Goal: Task Accomplishment & Management: Manage account settings

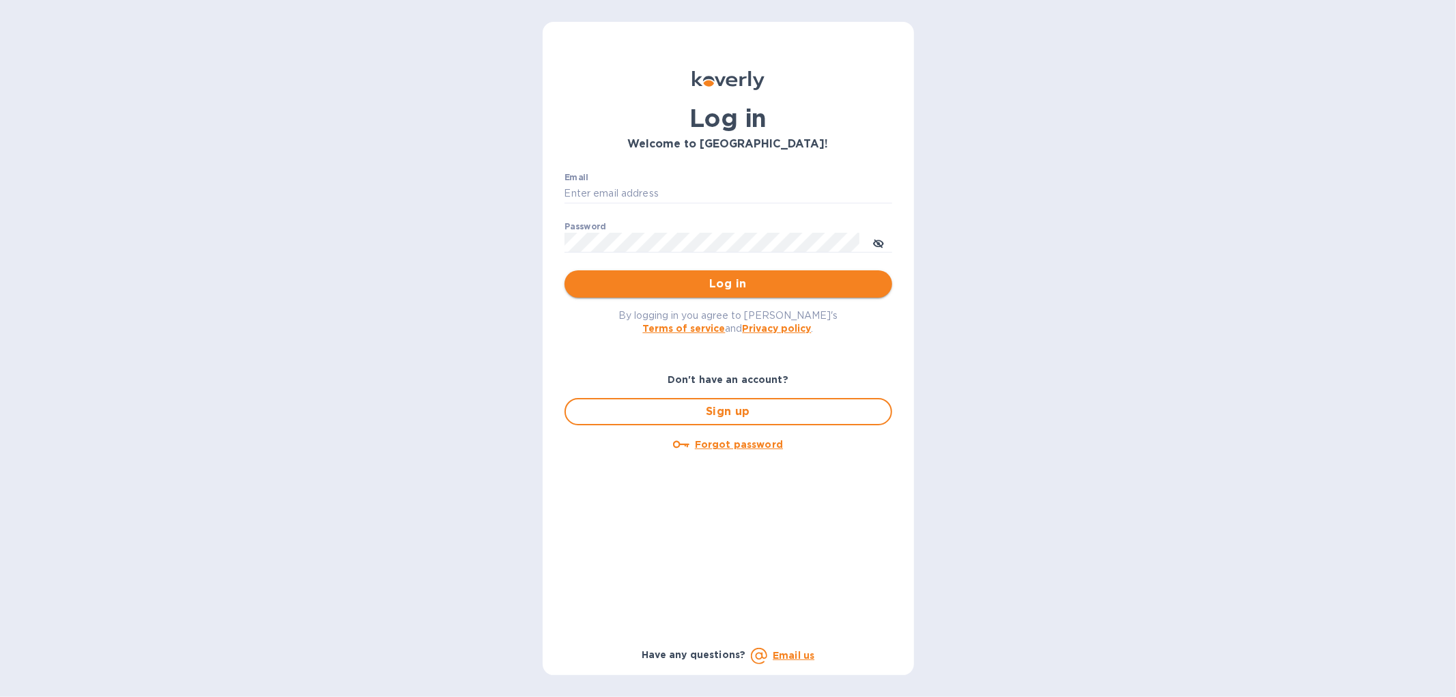
type input "[EMAIL_ADDRESS][DOMAIN_NAME]"
click at [640, 276] on span "Log in" at bounding box center [729, 284] width 306 height 16
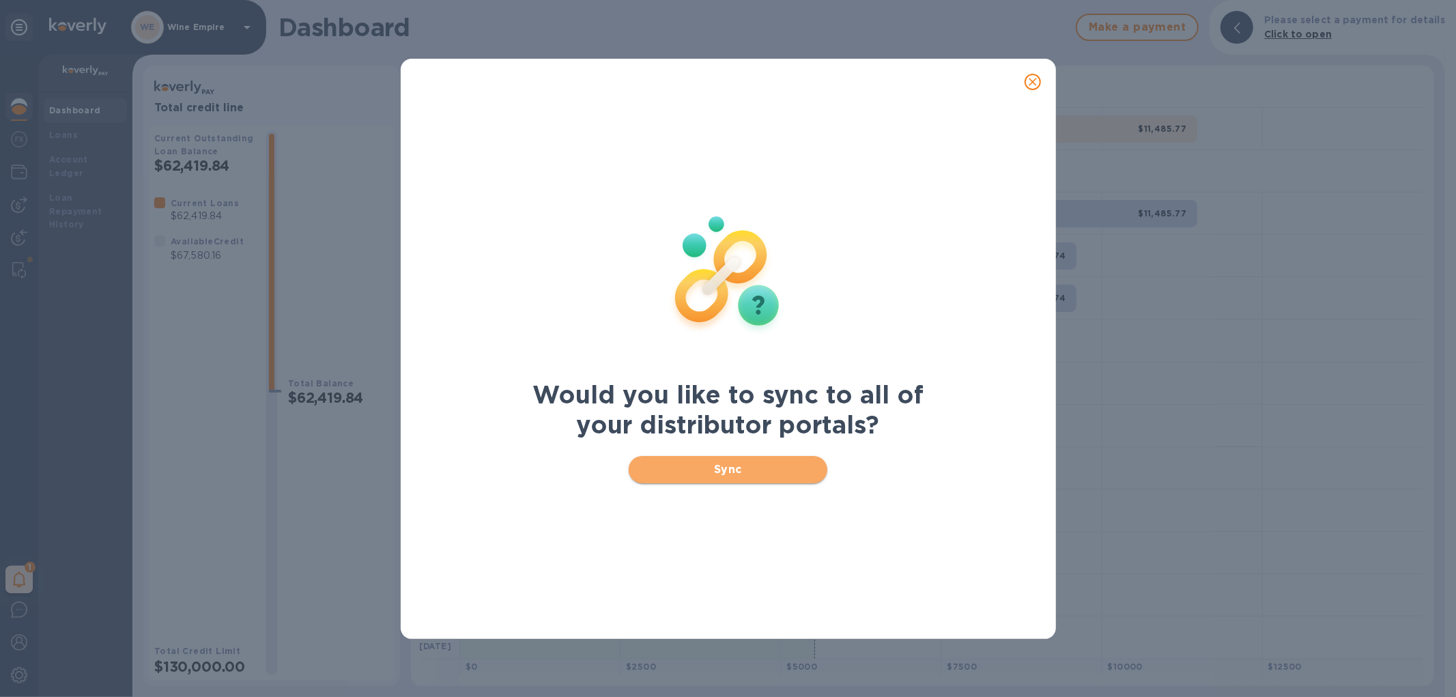
click at [760, 479] on button "Sync" at bounding box center [728, 469] width 199 height 27
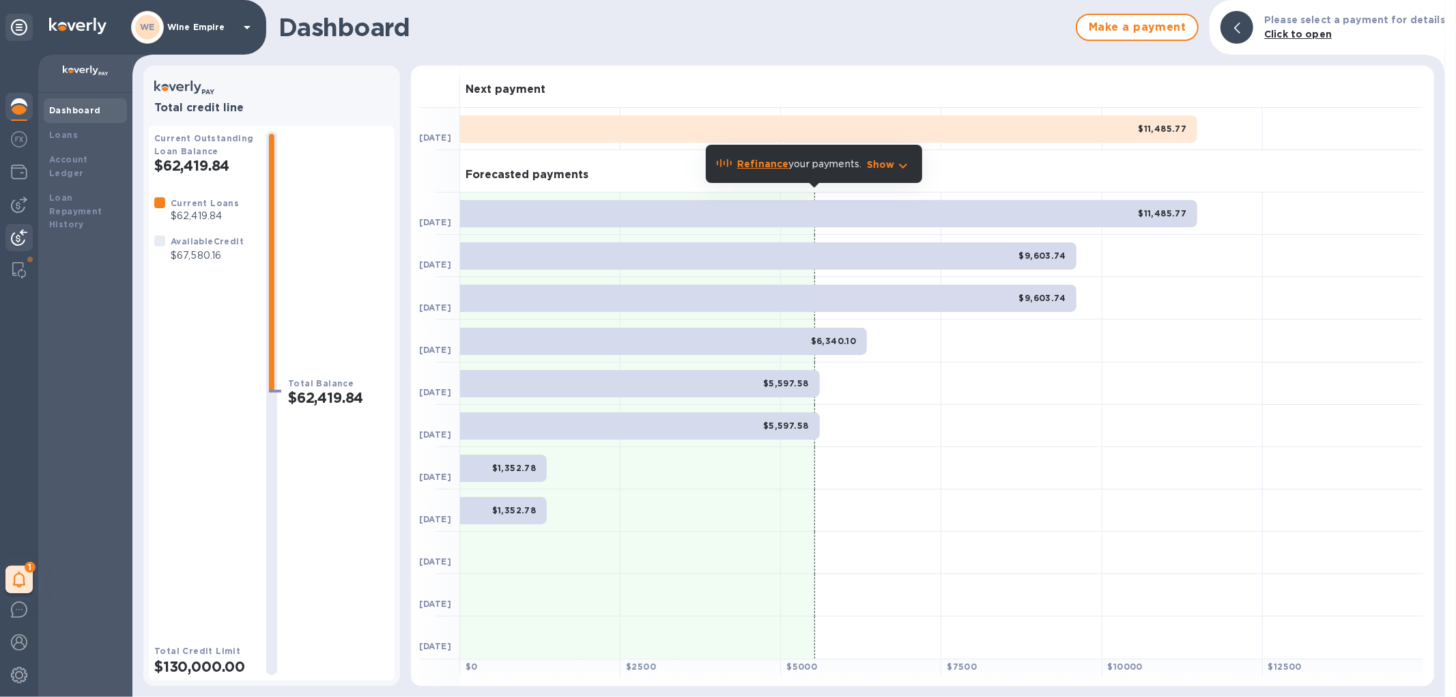
click at [21, 234] on img at bounding box center [19, 237] width 16 height 16
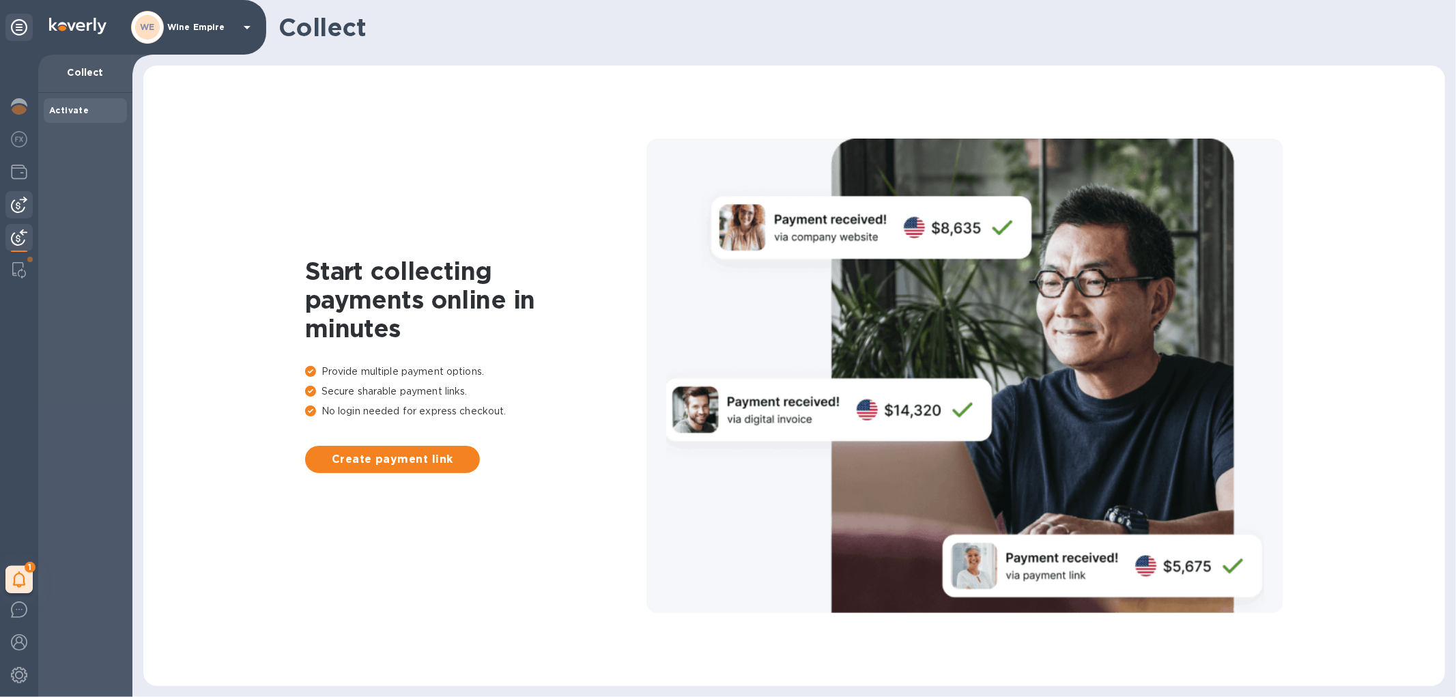
click at [11, 195] on div at bounding box center [18, 204] width 27 height 27
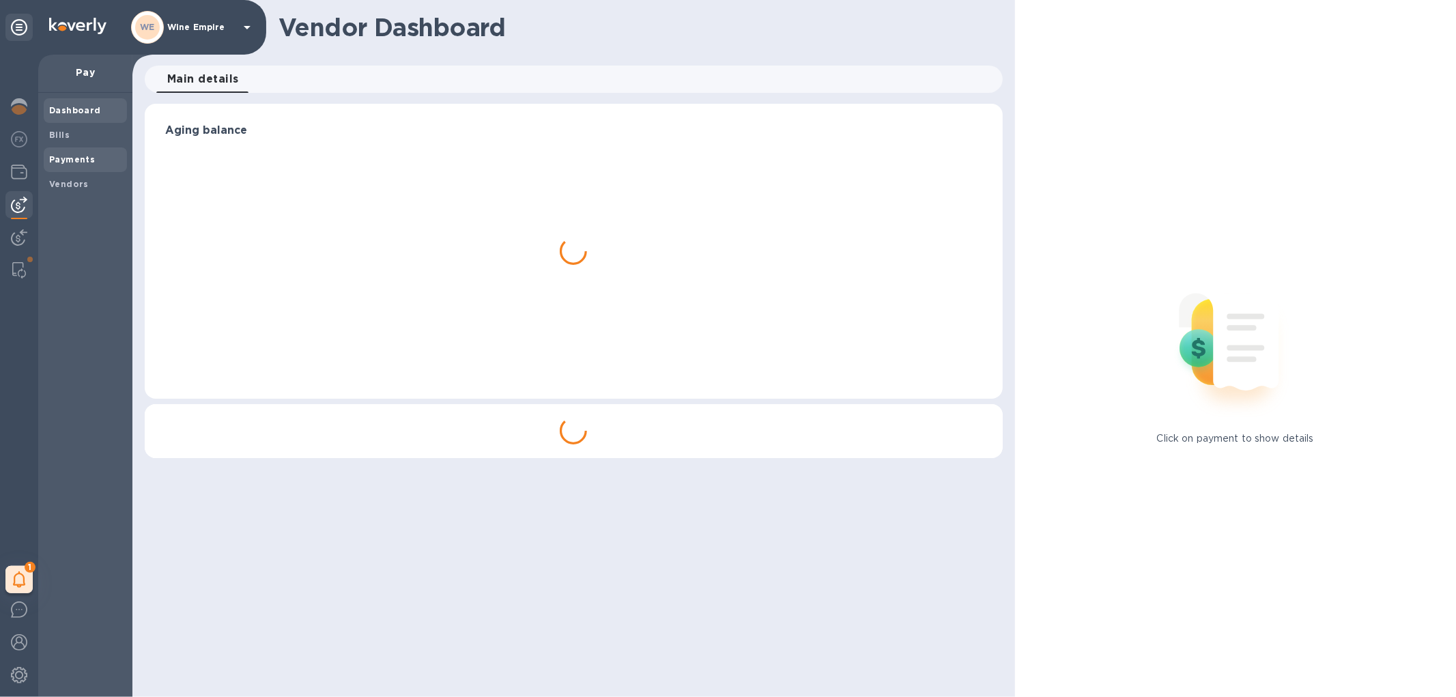
click at [66, 169] on div "Payments" at bounding box center [85, 159] width 83 height 25
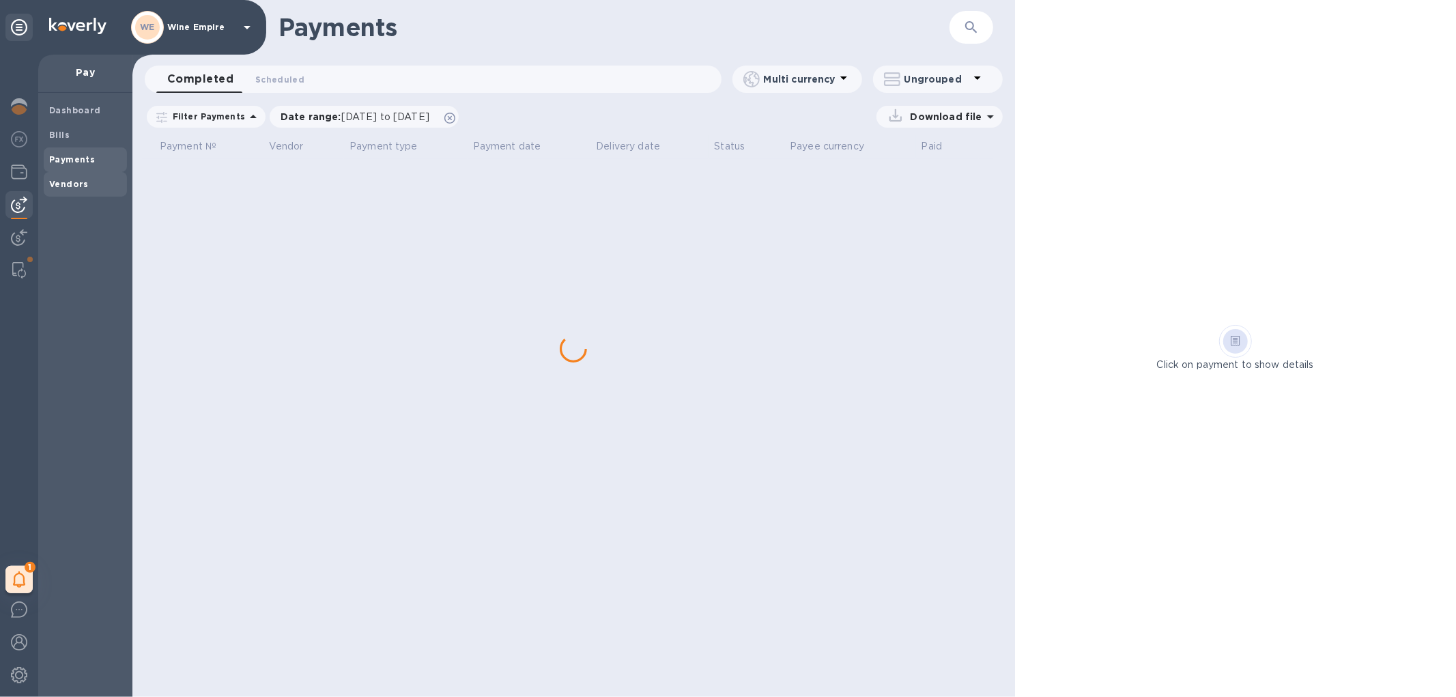
click at [66, 182] on b "Vendors" at bounding box center [69, 184] width 40 height 10
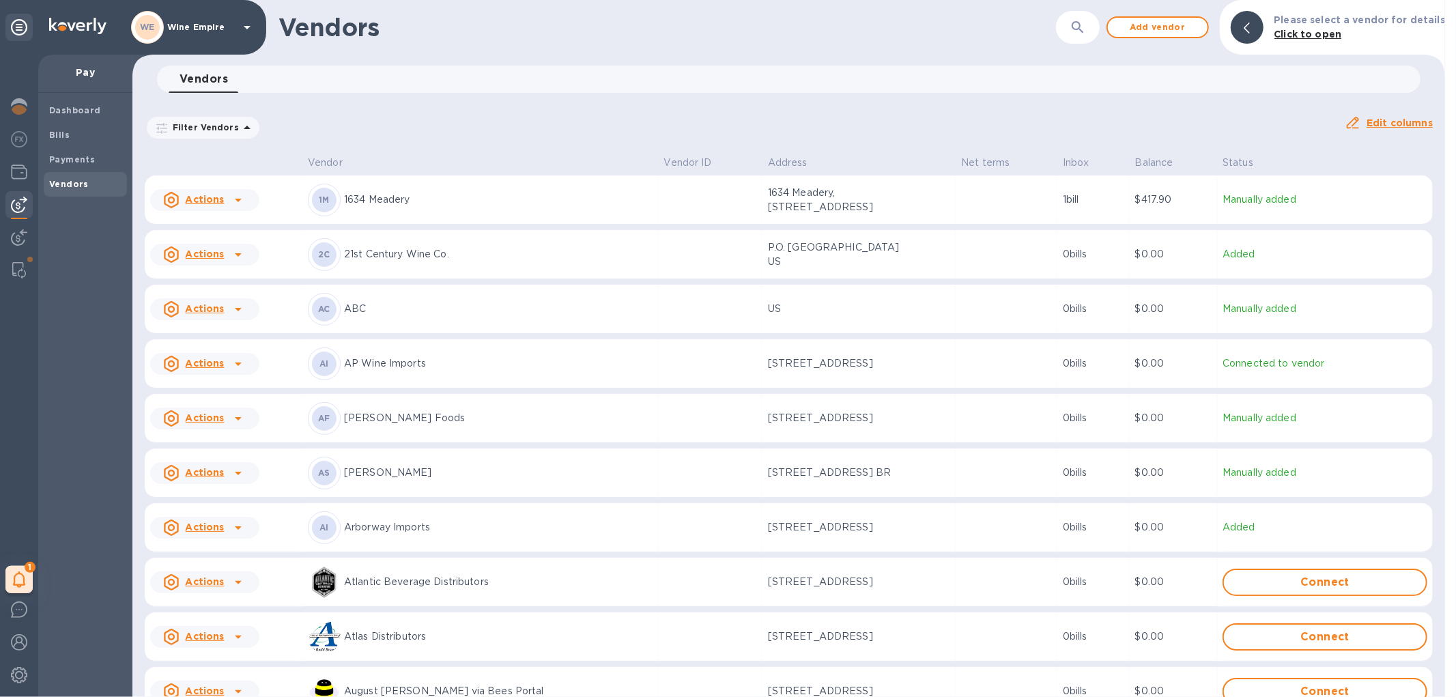
drag, startPoint x: 1088, startPoint y: 23, endPoint x: 1082, endPoint y: 42, distance: 19.9
click at [1086, 26] on icon "button" at bounding box center [1078, 27] width 16 height 16
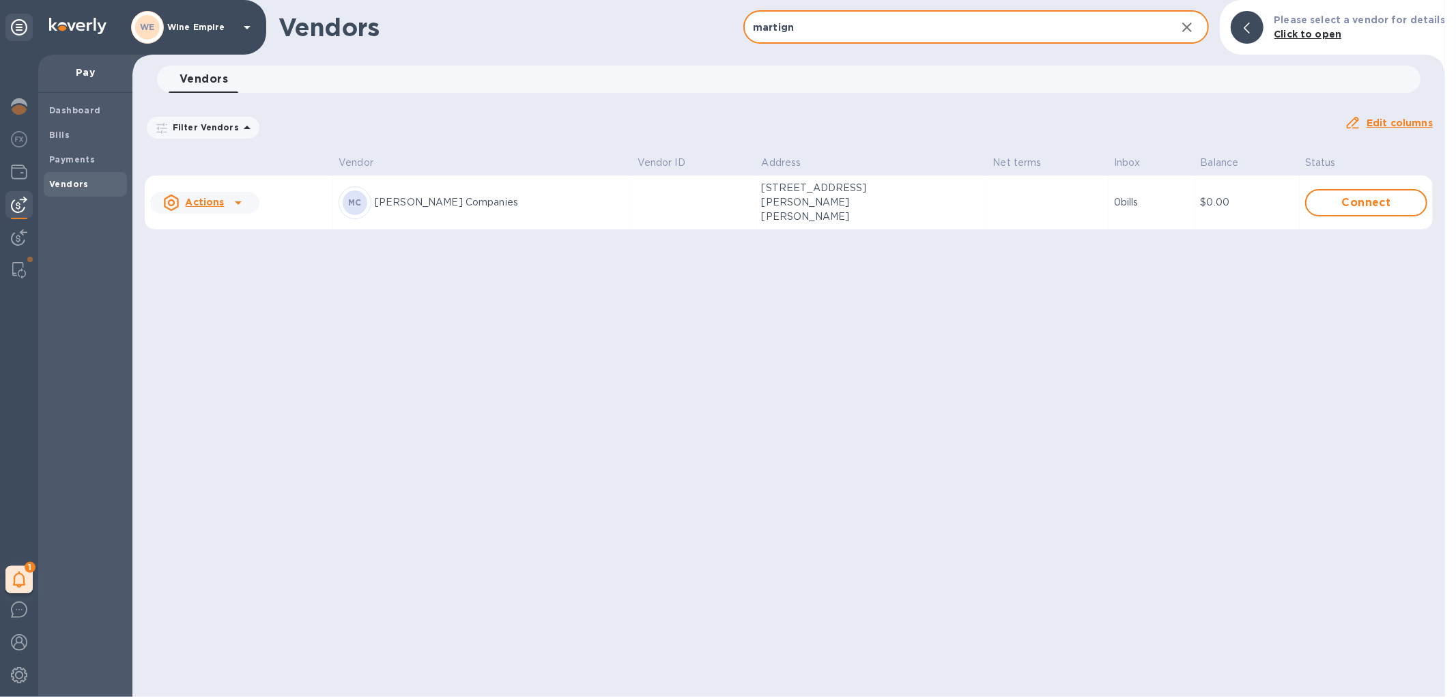
type input "martign"
click at [544, 195] on p "Martignetti Companies" at bounding box center [501, 202] width 252 height 14
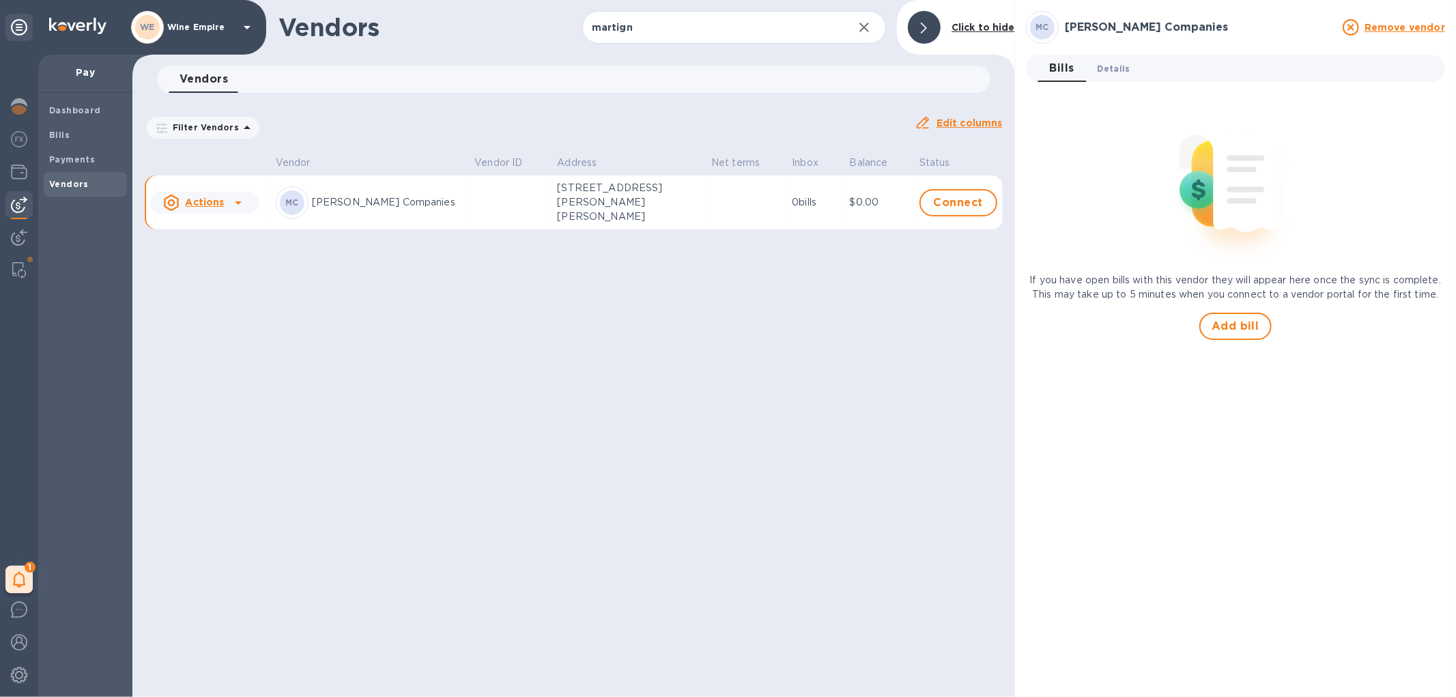
click at [1098, 68] on span "Details 0" at bounding box center [1114, 68] width 33 height 14
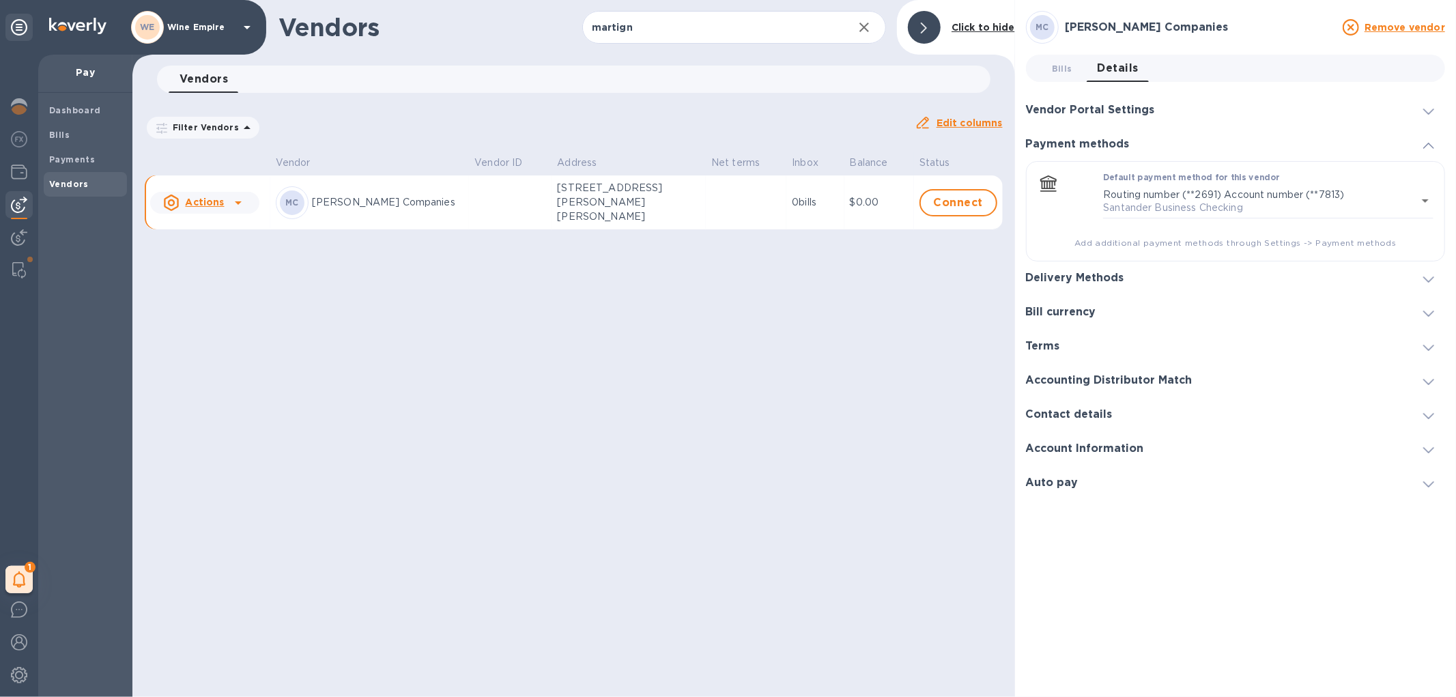
click at [1150, 283] on div "Delivery Methods" at bounding box center [1235, 279] width 419 height 34
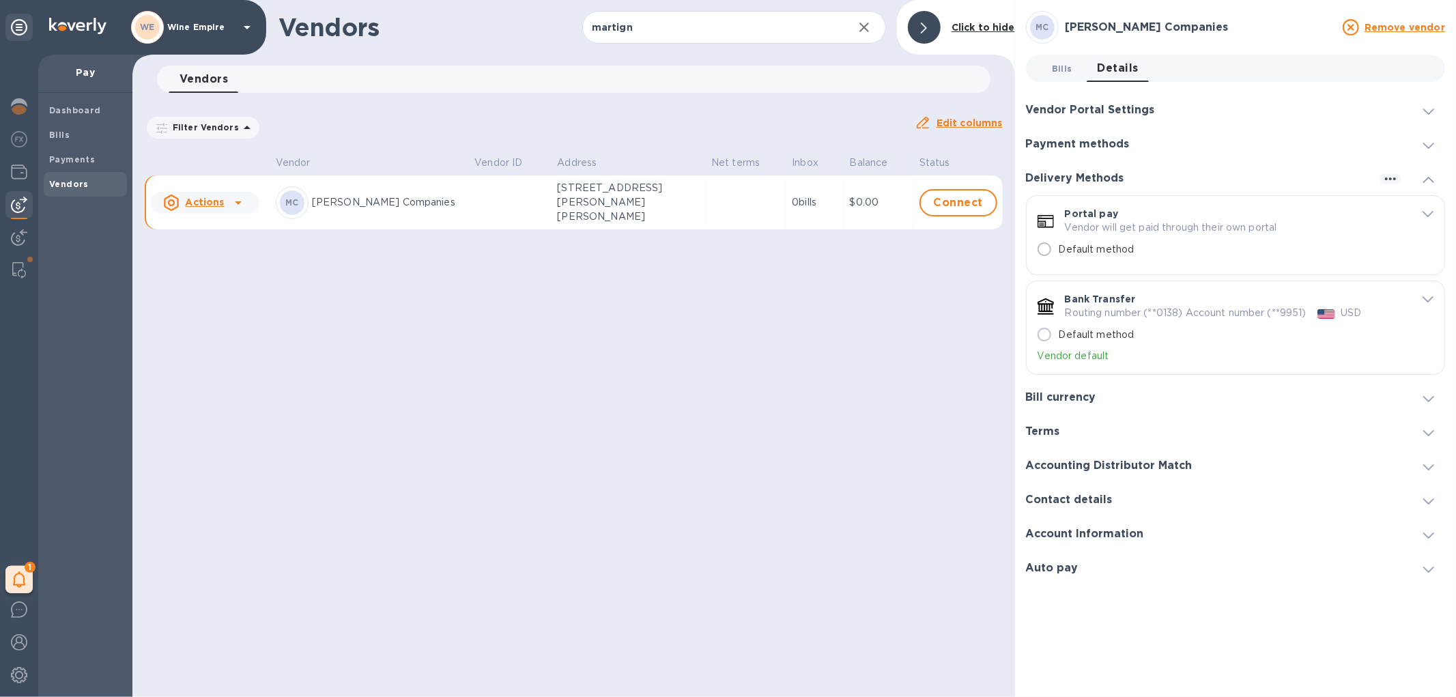
click at [1064, 72] on span "Bills 0" at bounding box center [1062, 68] width 20 height 14
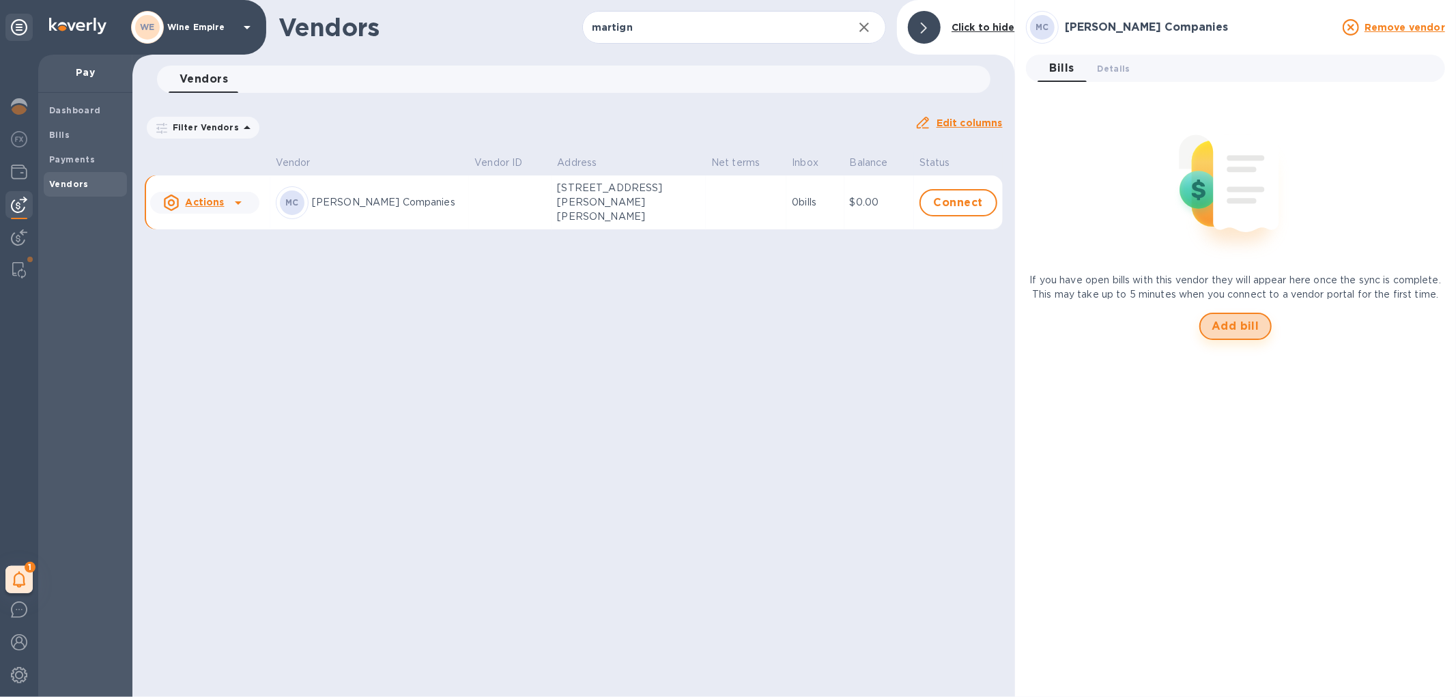
click at [1210, 323] on button "Add bill" at bounding box center [1236, 326] width 72 height 27
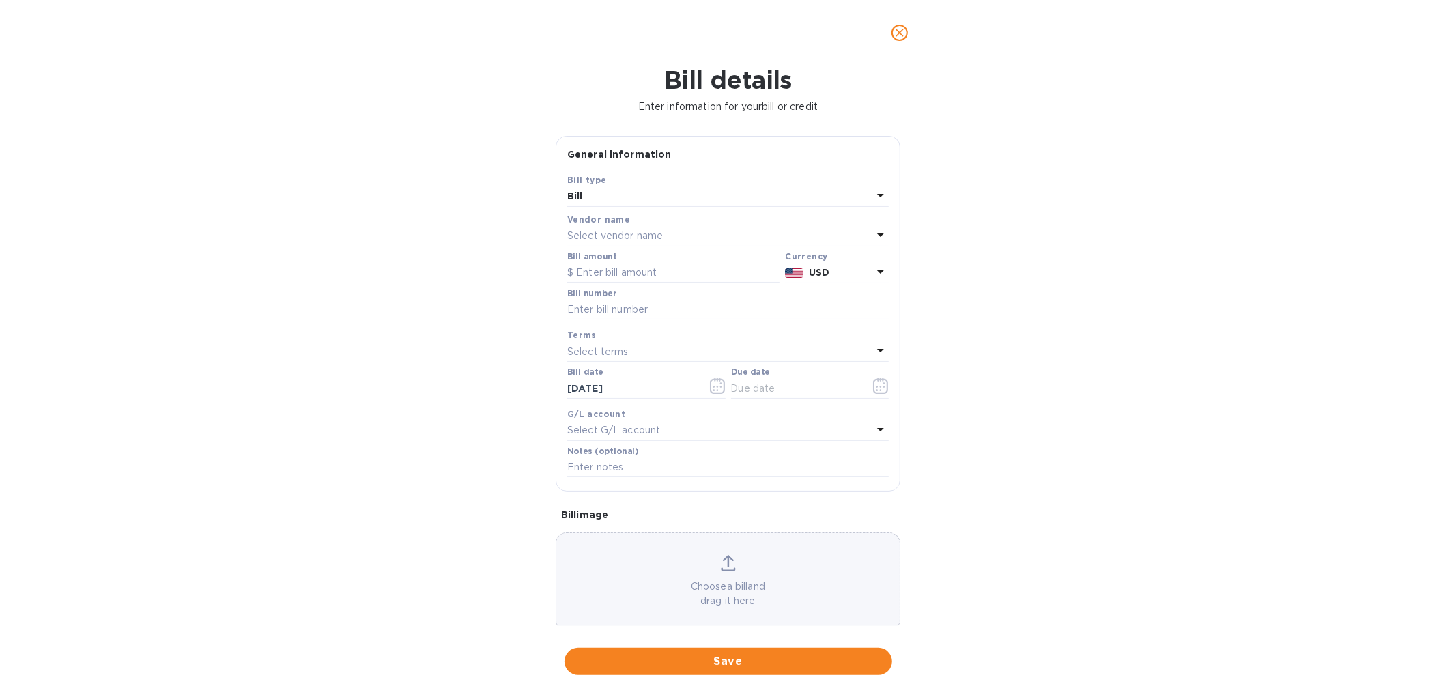
type input "11/14/2025"
click at [612, 268] on input "text" at bounding box center [673, 273] width 212 height 20
type input "18,304.07"
click at [629, 312] on input "text" at bounding box center [728, 310] width 322 height 20
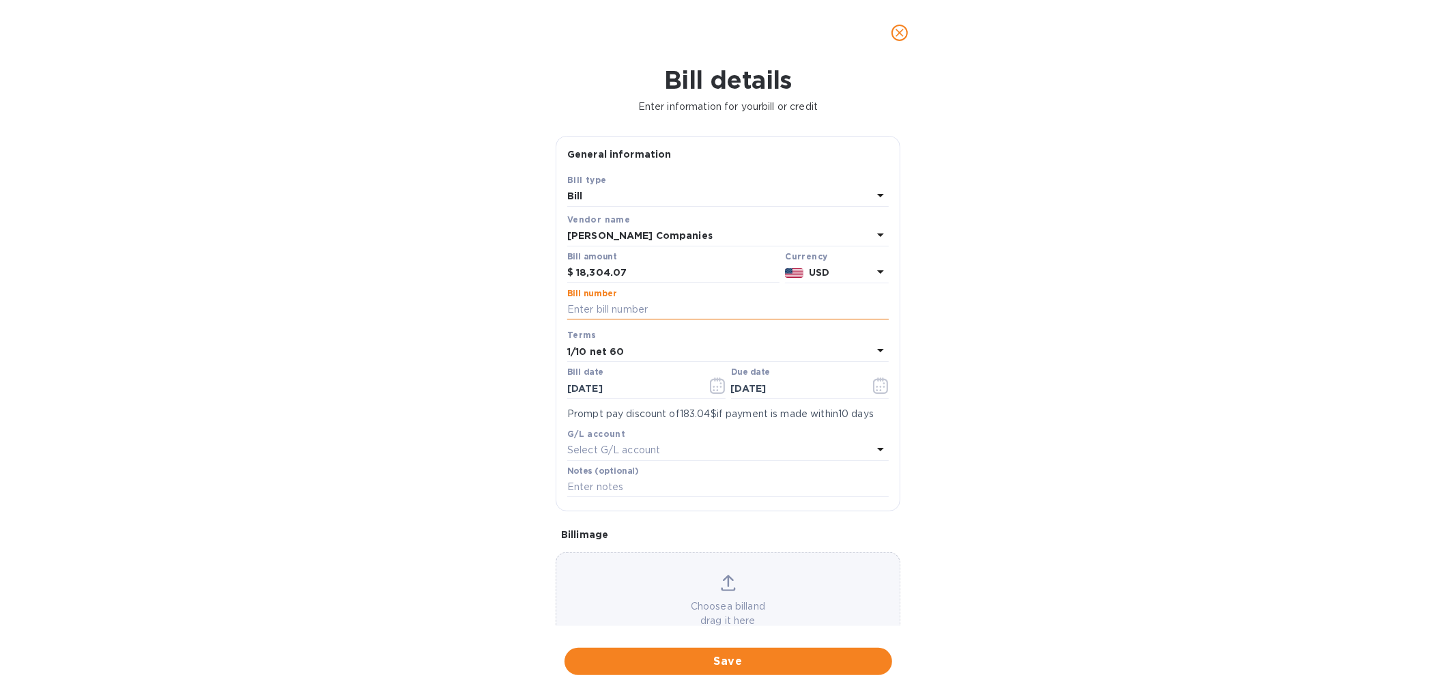
paste input "US1-102642550"
type input "US1-102642550"
click at [713, 383] on icon "button" at bounding box center [718, 386] width 16 height 16
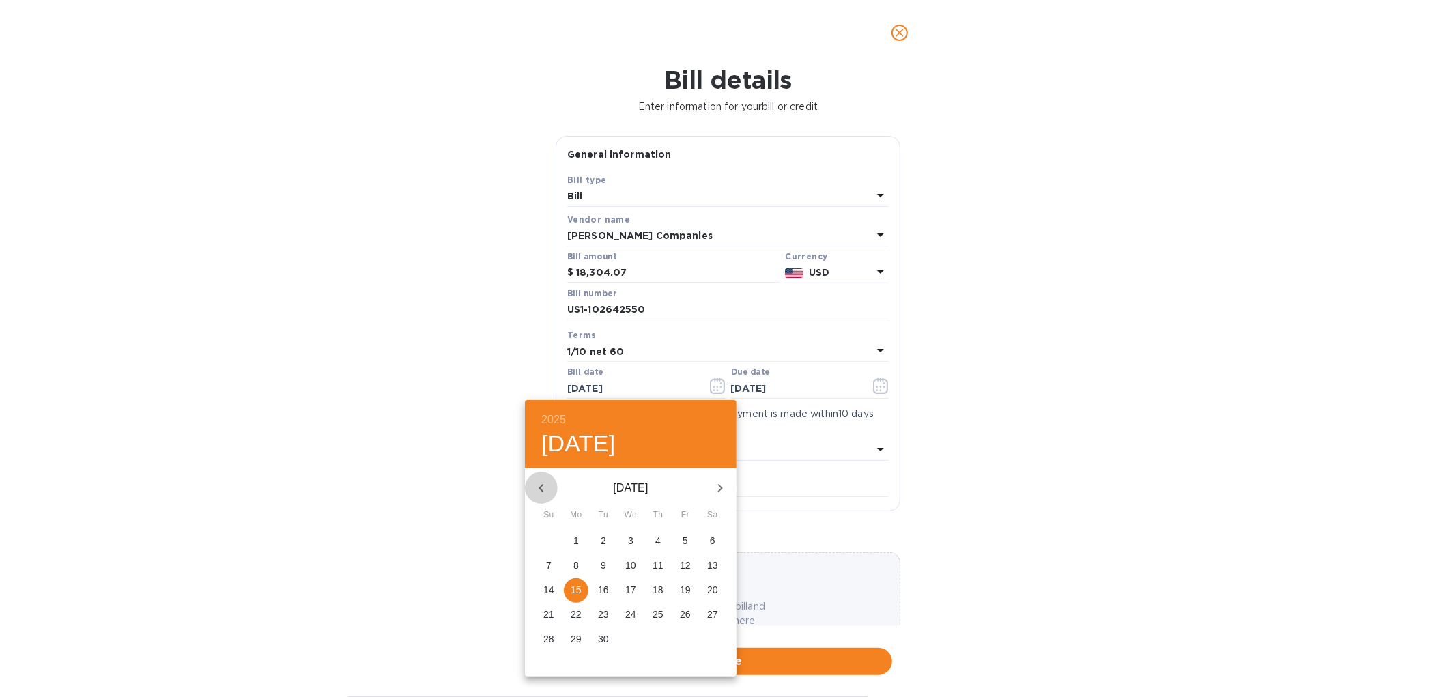
click at [550, 490] on button "button" at bounding box center [541, 488] width 33 height 33
click at [613, 613] on span "22" at bounding box center [603, 615] width 25 height 14
type input "07/22/2025"
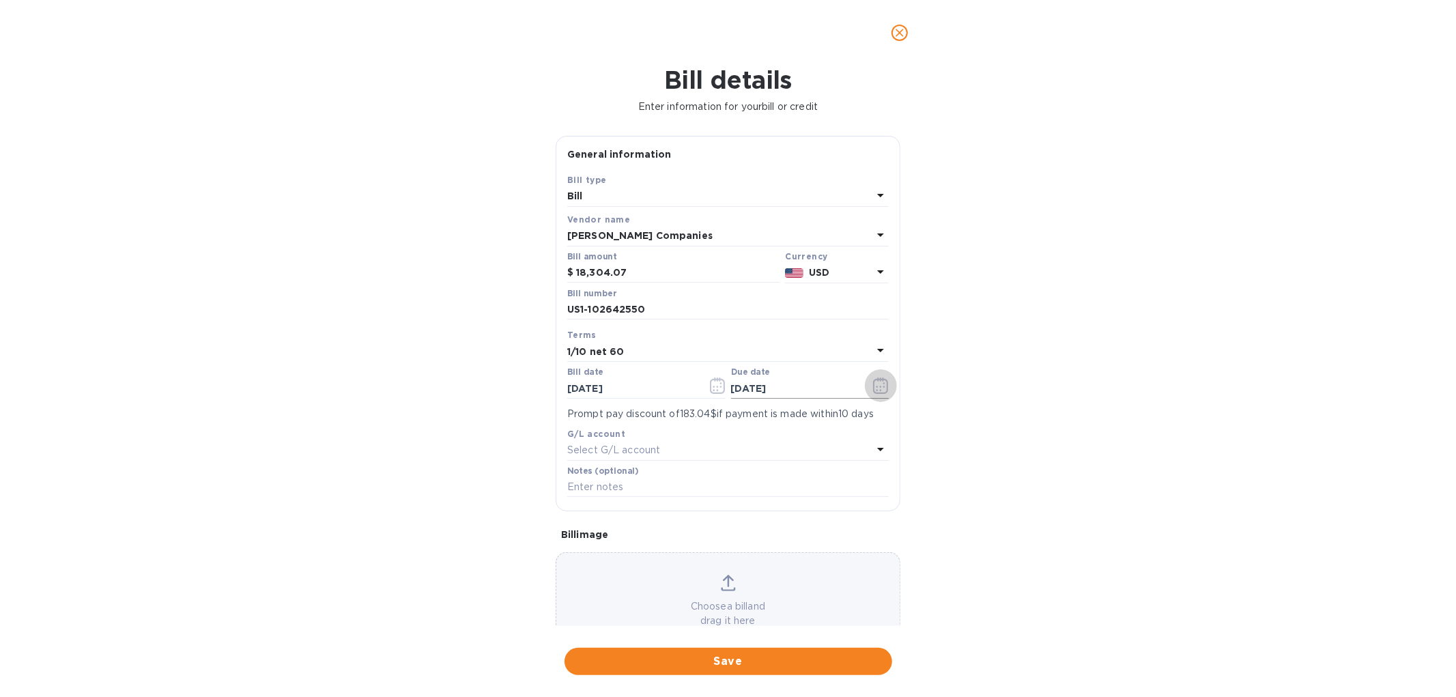
click at [871, 397] on button "button" at bounding box center [881, 385] width 32 height 33
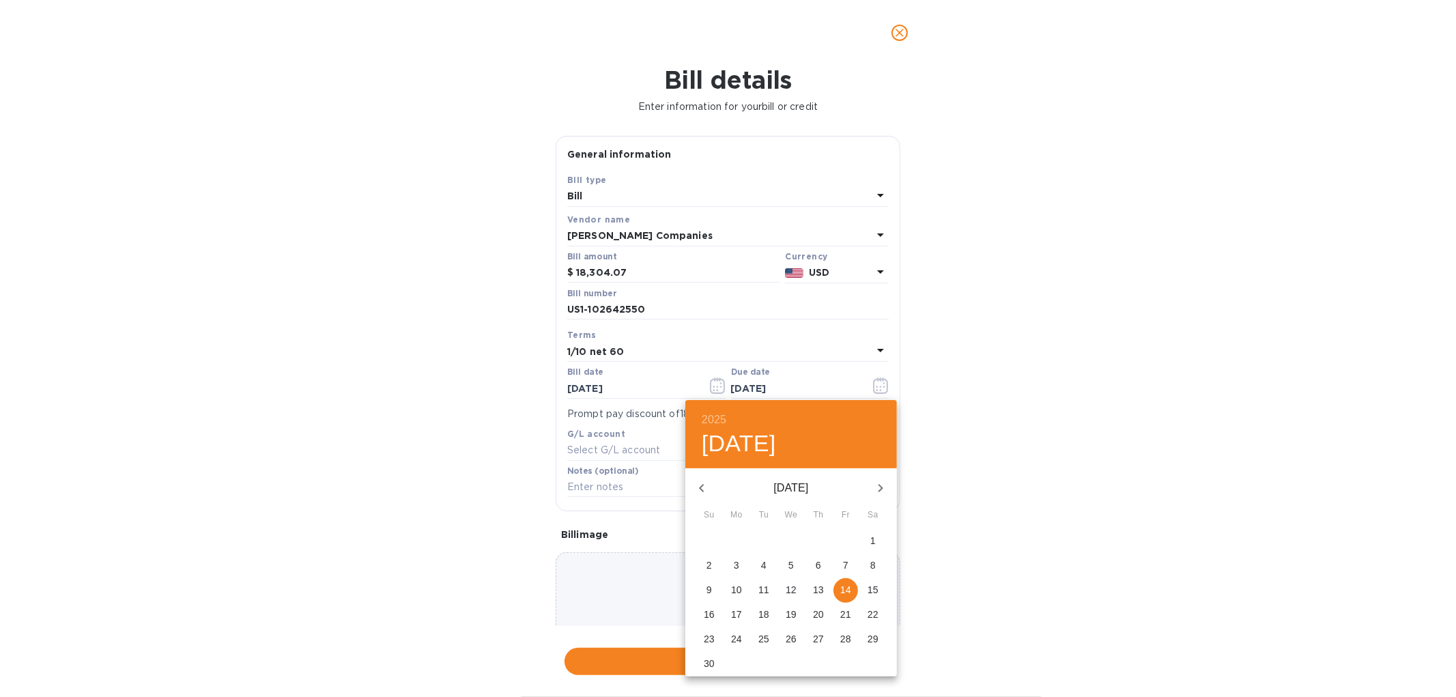
click at [711, 490] on button "button" at bounding box center [702, 488] width 33 height 33
click at [868, 592] on p "20" at bounding box center [873, 590] width 11 height 14
type input "09/20/2025"
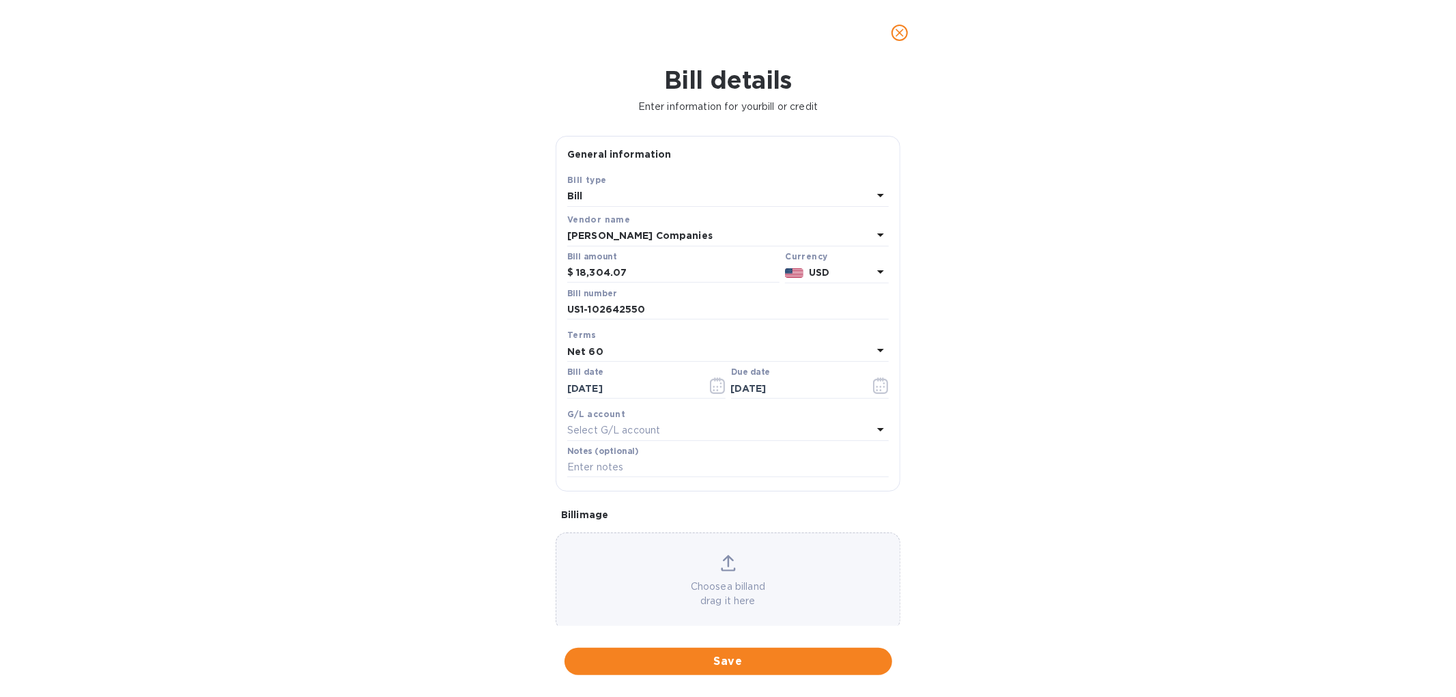
click at [645, 431] on p "Select G/L account" at bounding box center [613, 430] width 93 height 14
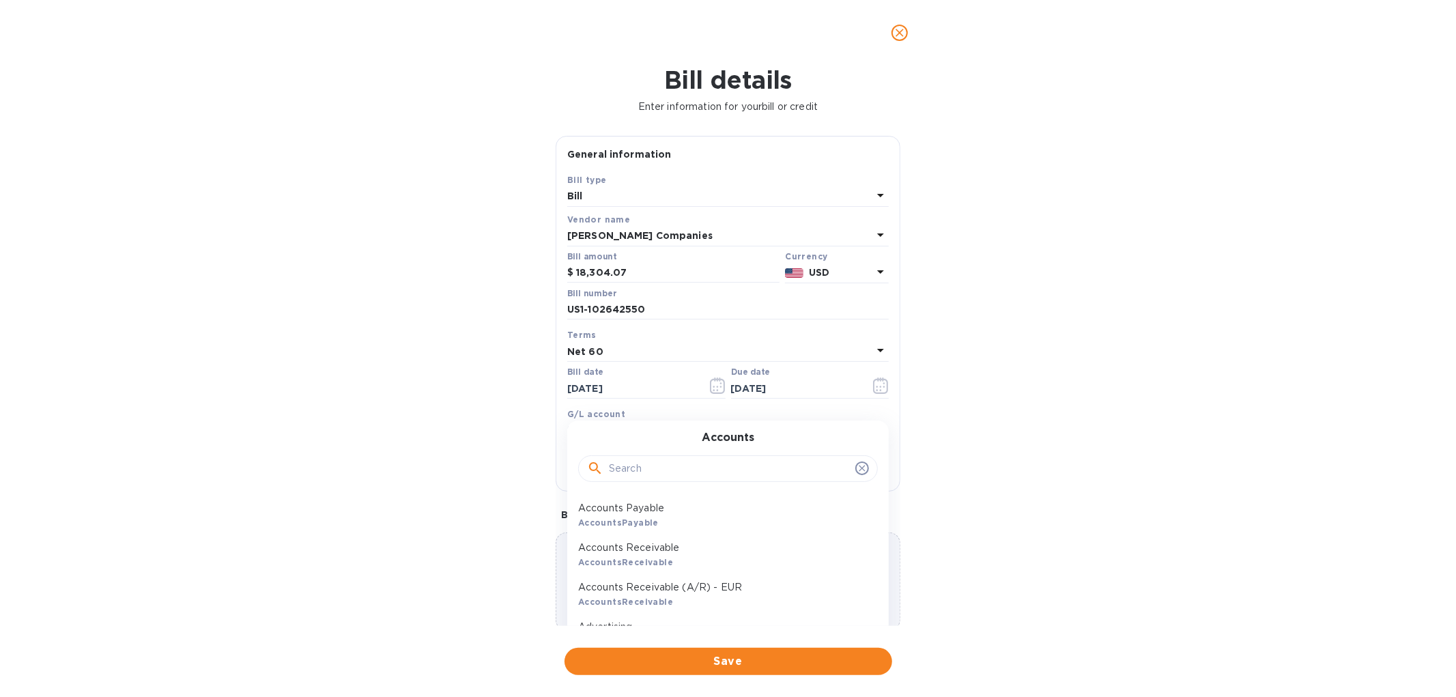
click at [645, 473] on input "text" at bounding box center [729, 469] width 241 height 20
type input "wi"
click at [621, 552] on p "Wine" at bounding box center [722, 548] width 289 height 14
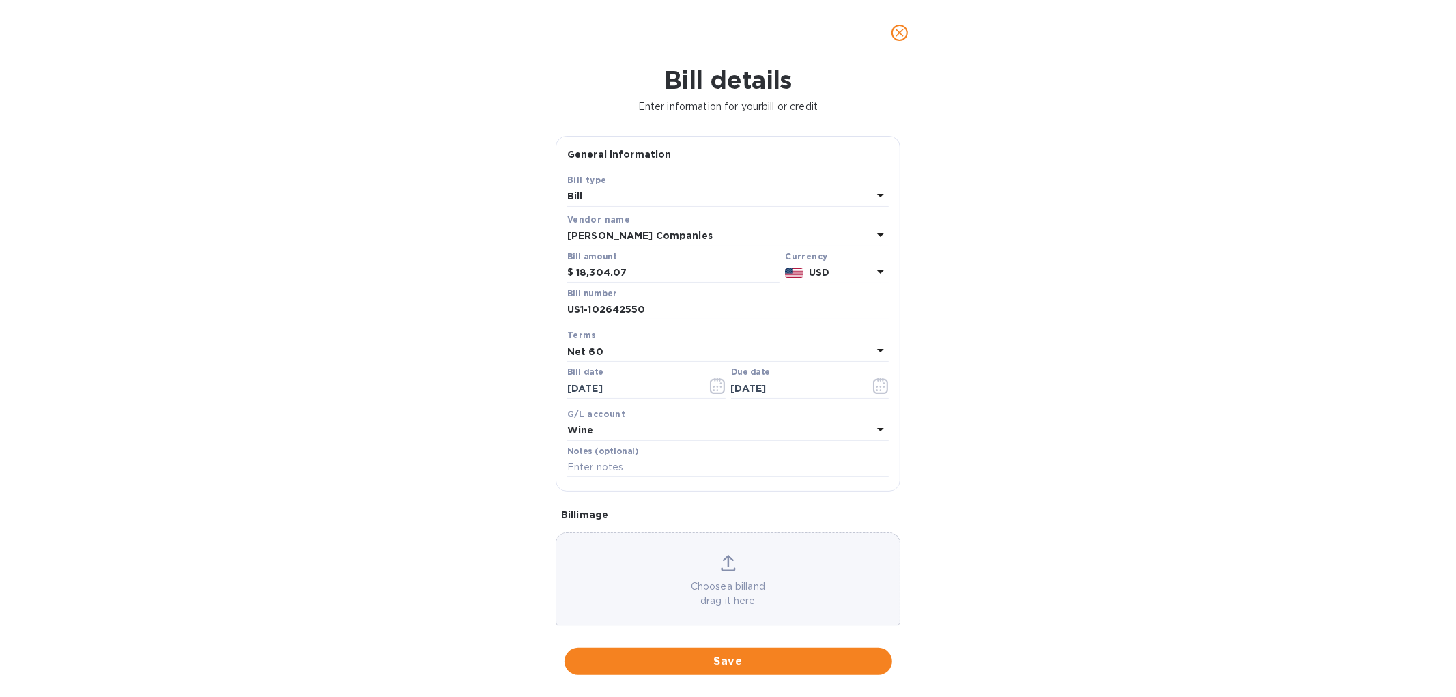
click at [711, 572] on div "Choose a bill and drag it here" at bounding box center [727, 581] width 343 height 53
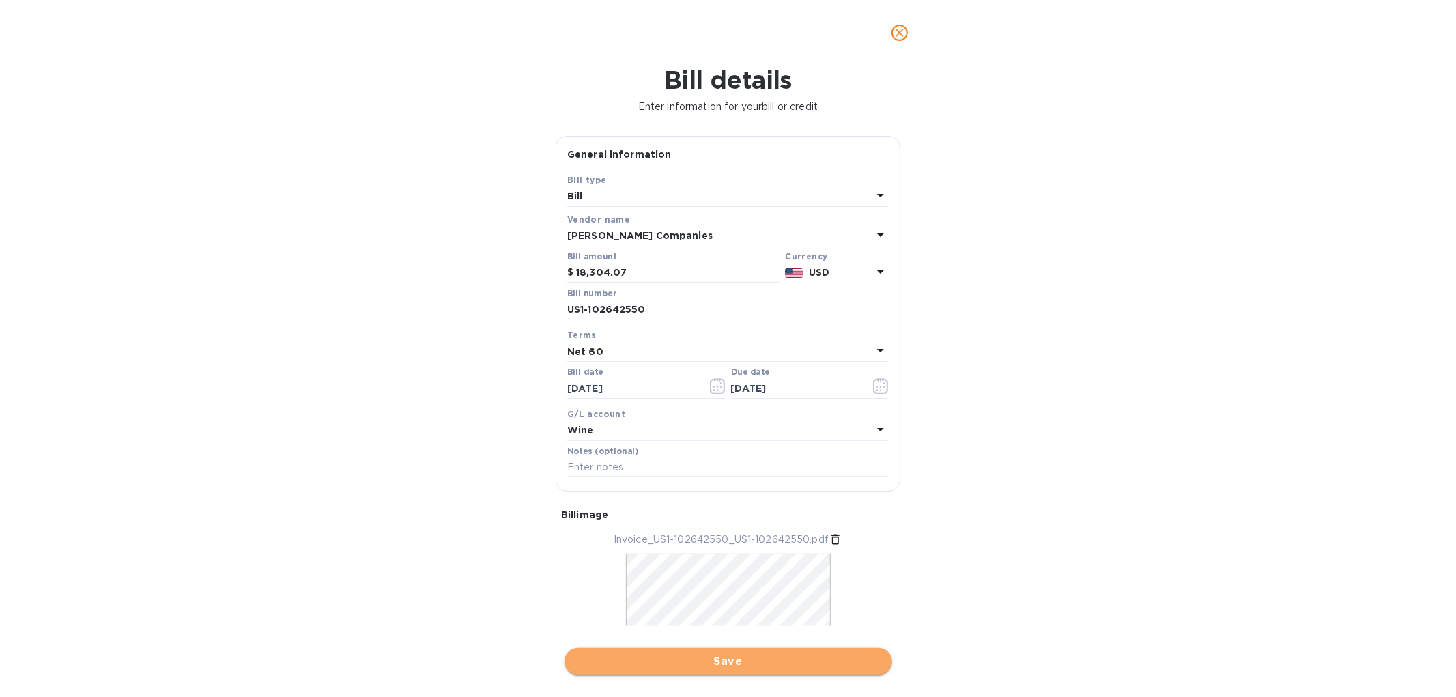
click at [668, 656] on span "Save" at bounding box center [729, 661] width 306 height 16
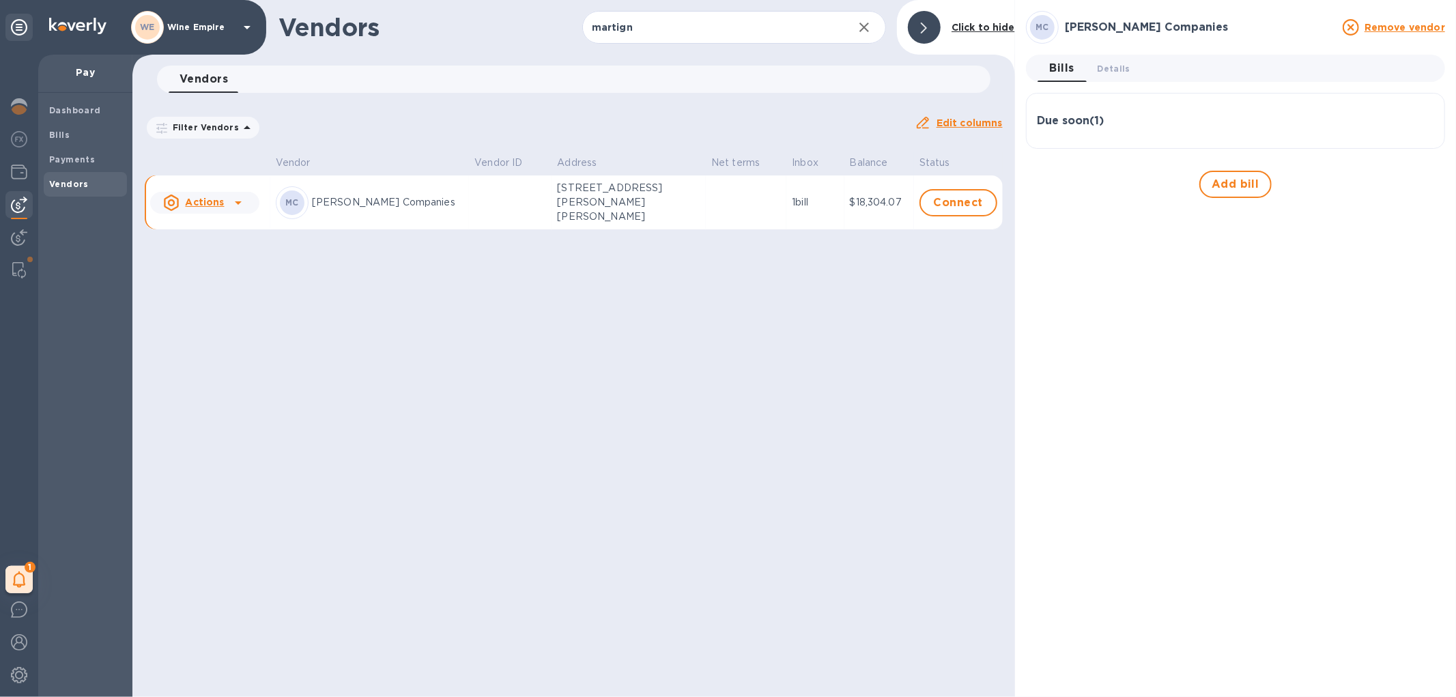
click at [477, 203] on td at bounding box center [510, 202] width 83 height 55
click at [67, 132] on b "Bills" at bounding box center [59, 135] width 20 height 10
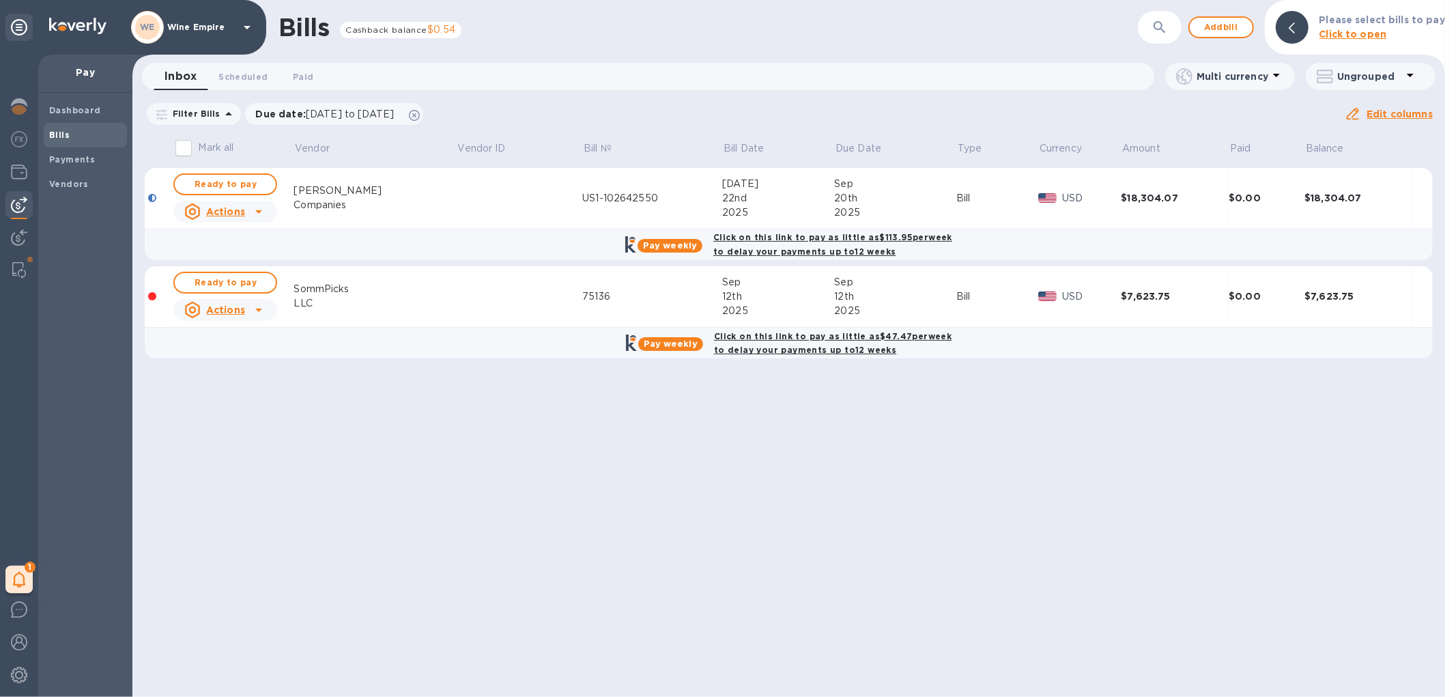
click at [469, 210] on td at bounding box center [520, 198] width 126 height 61
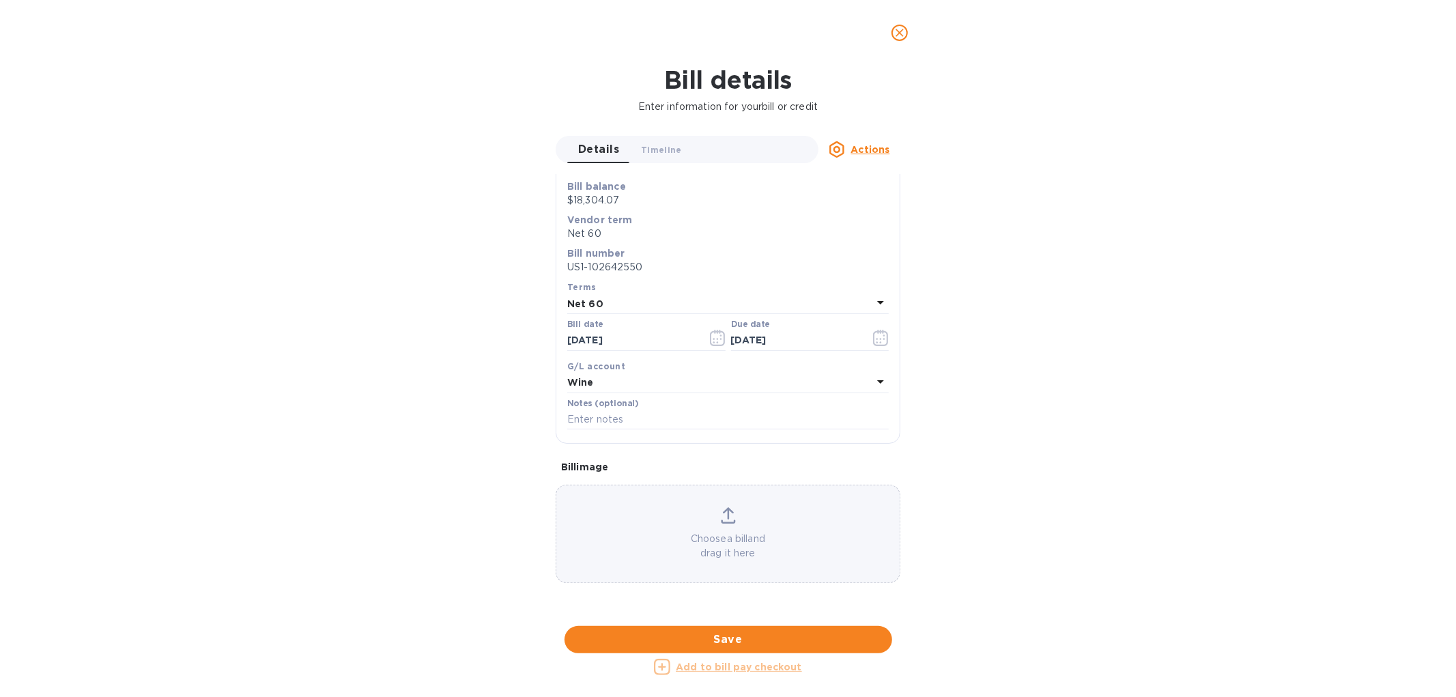
scroll to position [253, 0]
click at [905, 33] on icon "close" at bounding box center [900, 33] width 14 height 14
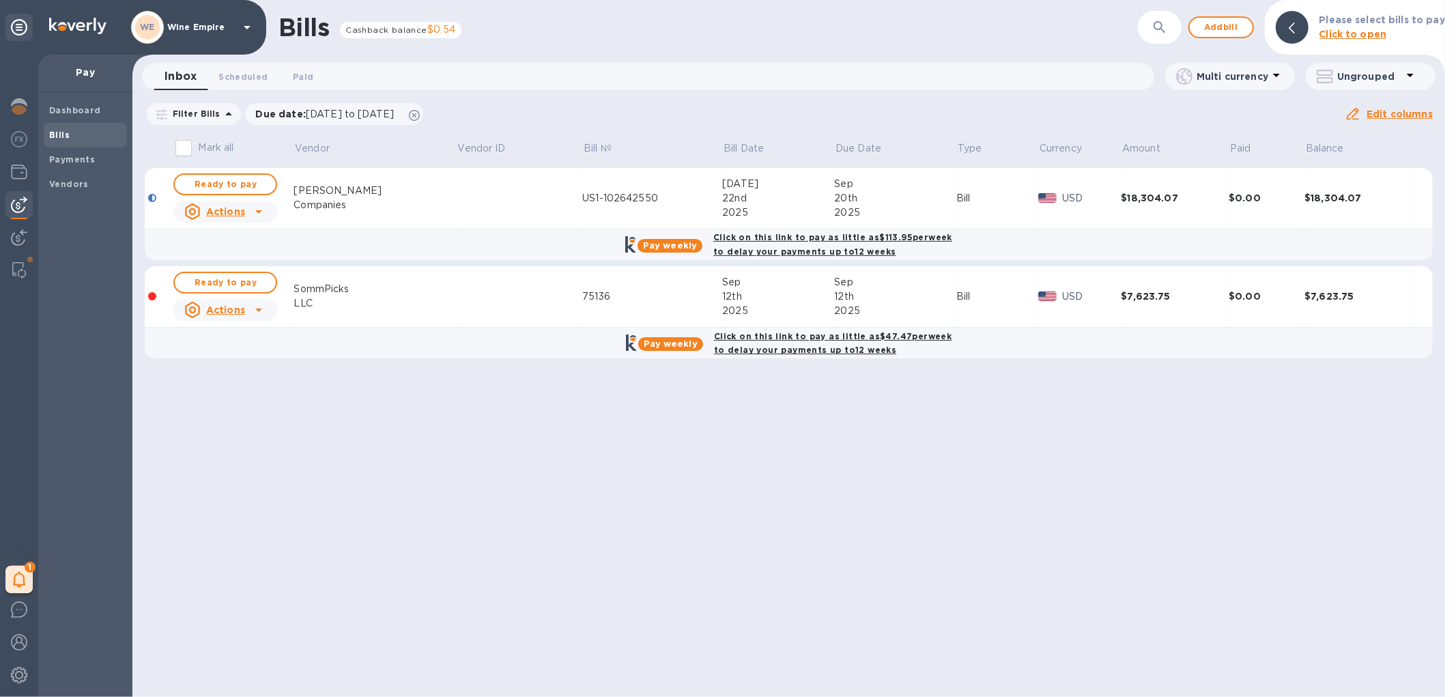
scroll to position [143, 0]
click at [253, 180] on span "Ready to pay" at bounding box center [225, 184] width 79 height 16
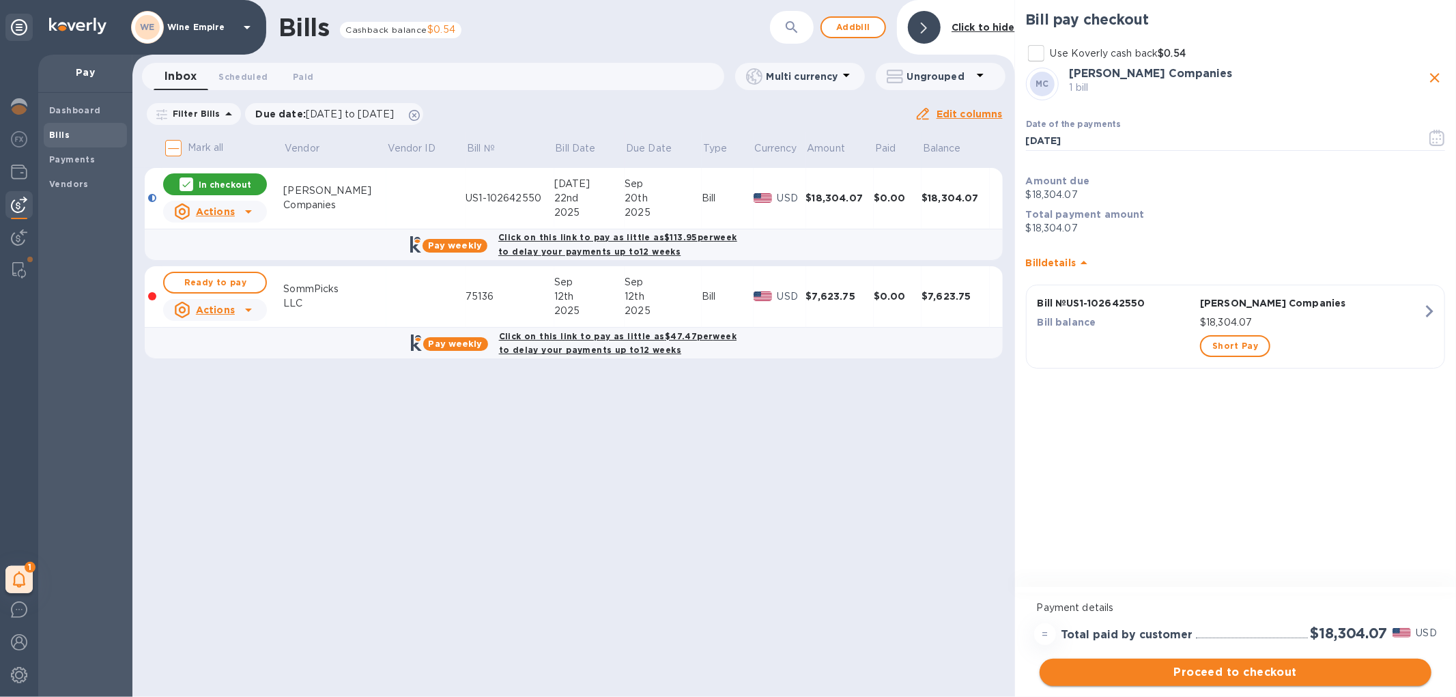
click at [1207, 675] on span "Proceed to checkout" at bounding box center [1236, 672] width 370 height 16
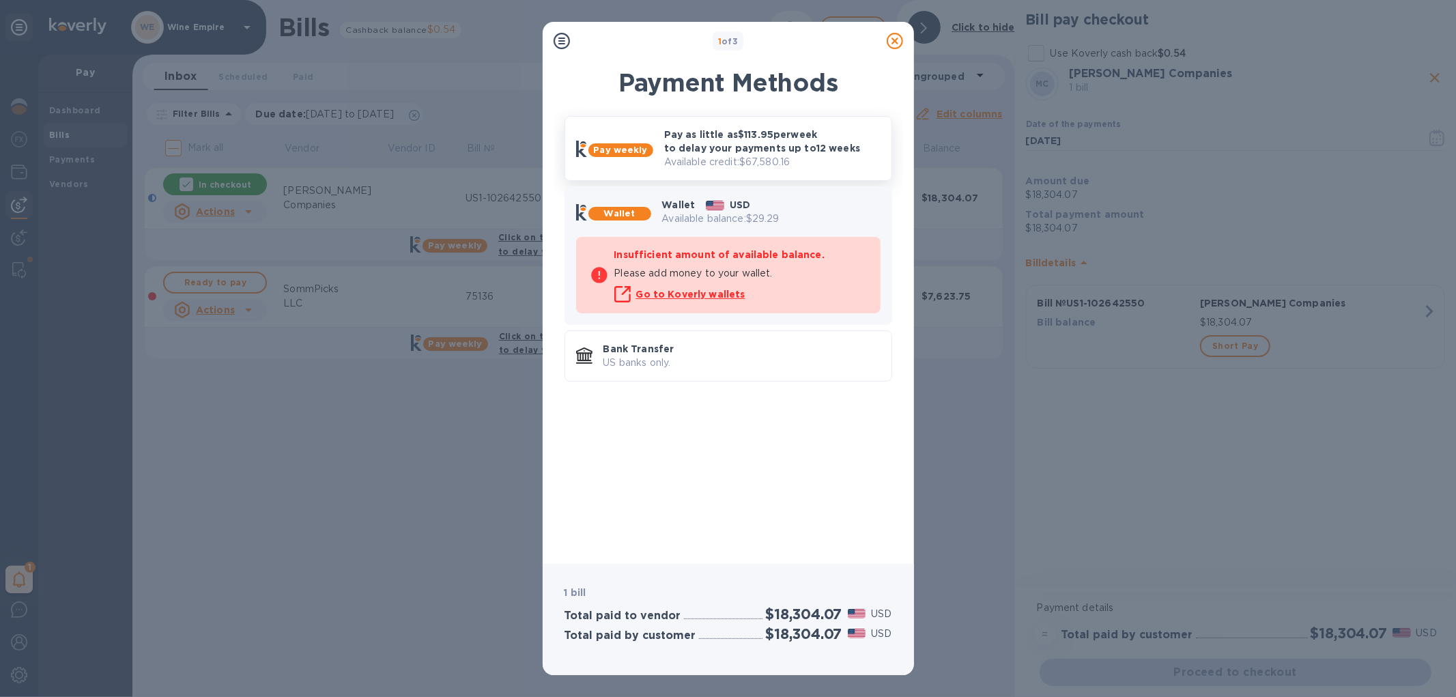
click at [755, 159] on p "Available credit: $67,580.16" at bounding box center [772, 162] width 216 height 14
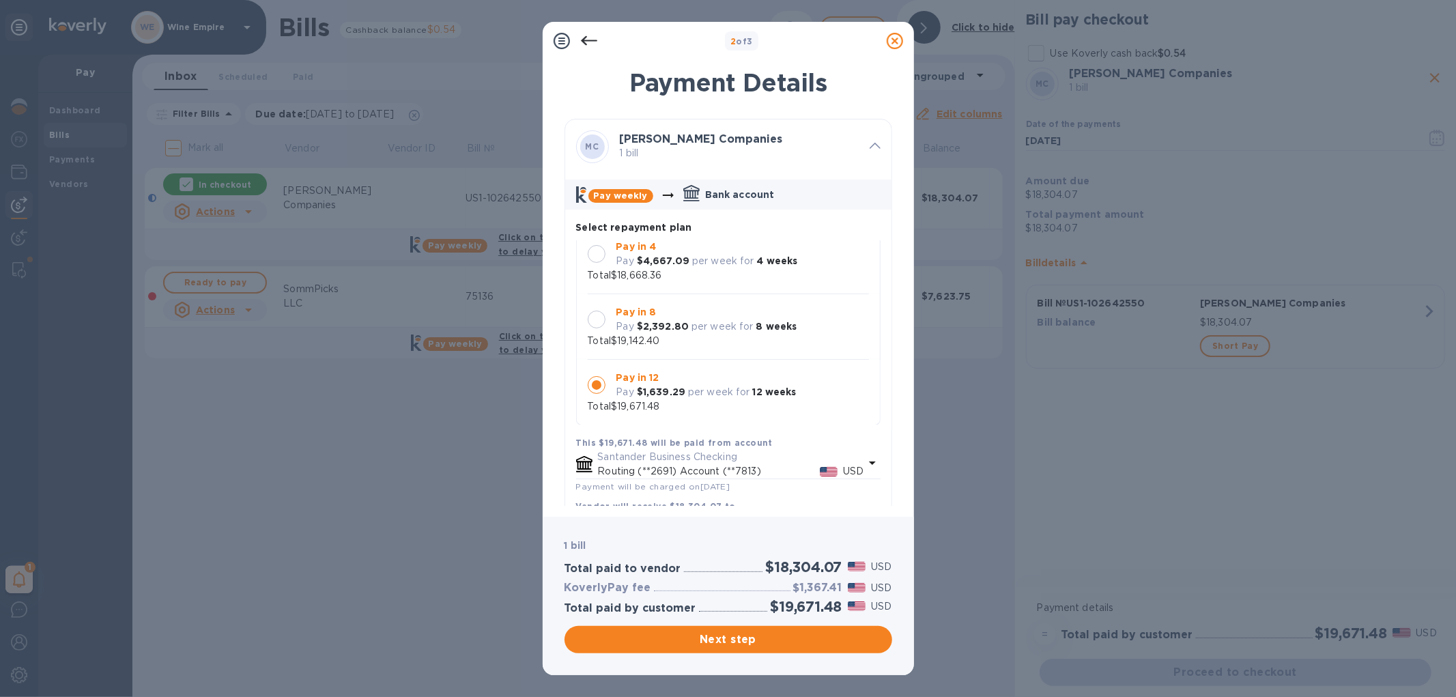
scroll to position [94, 0]
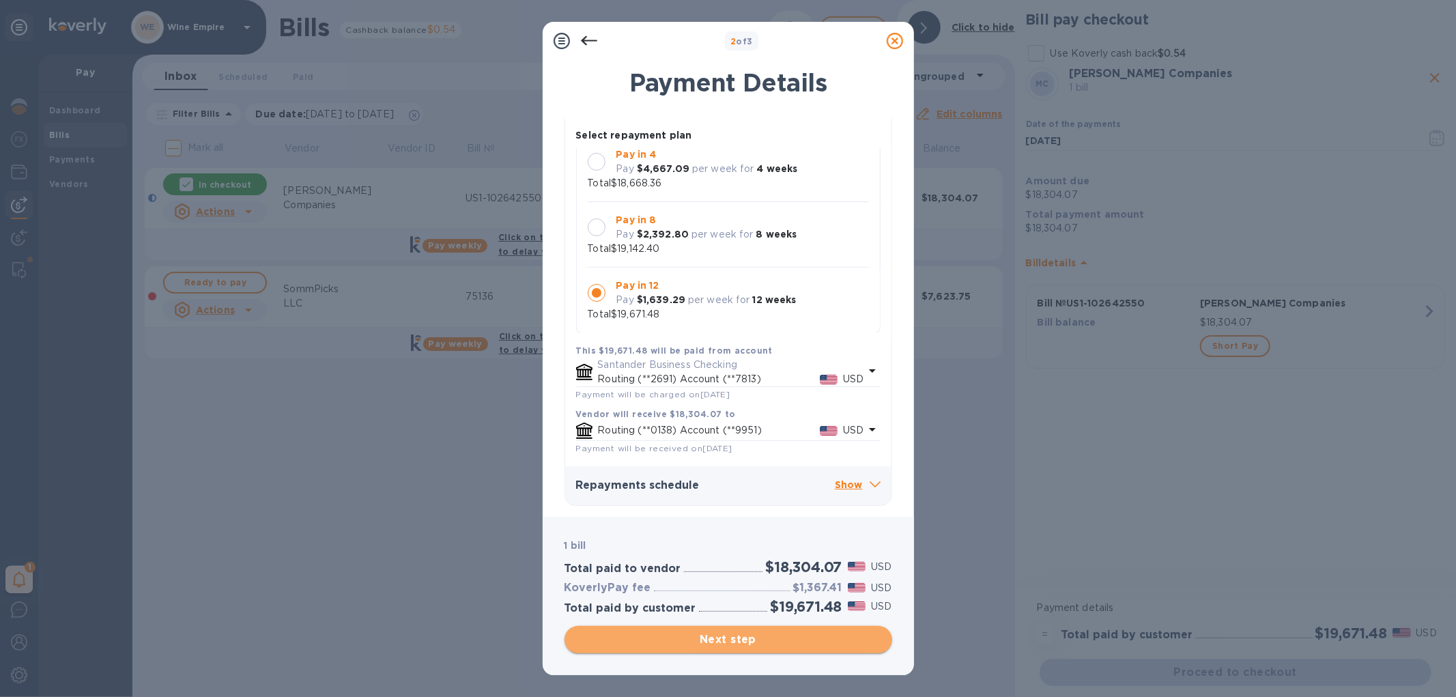
click at [701, 640] on span "Next step" at bounding box center [729, 640] width 306 height 16
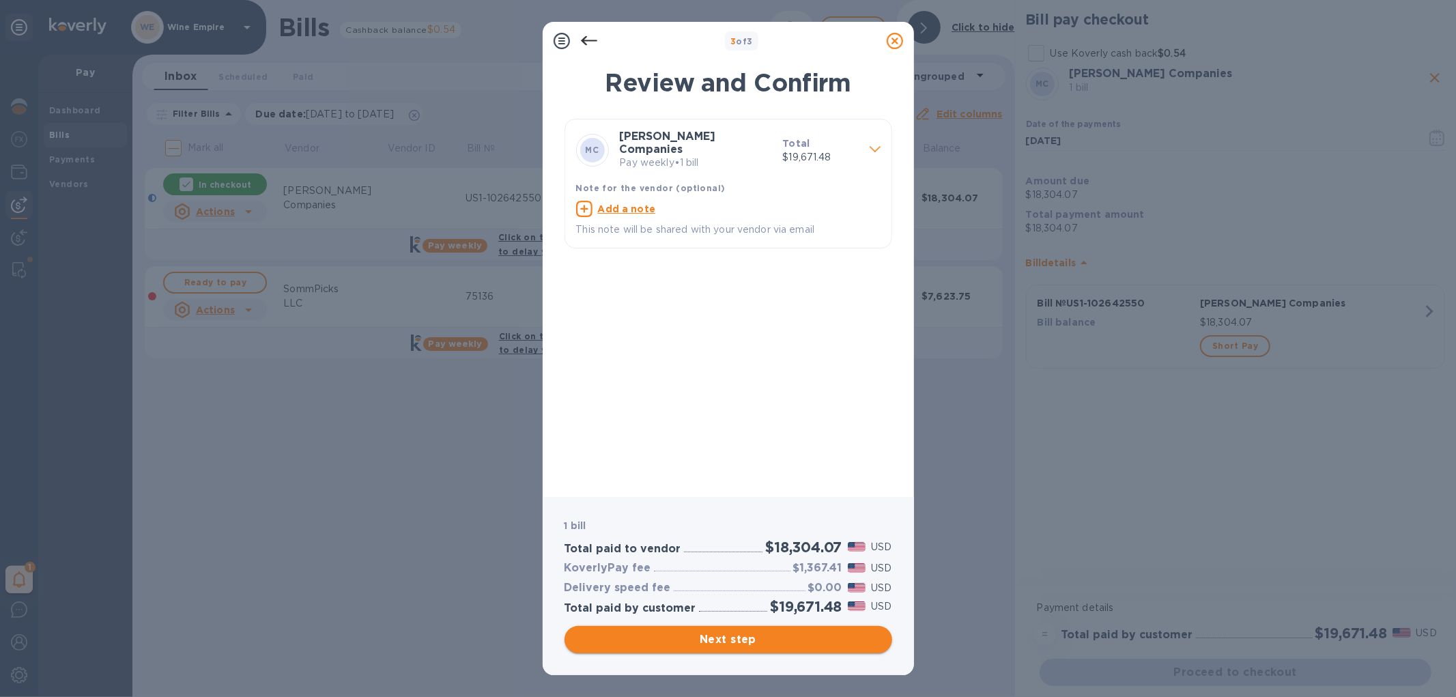
click at [715, 638] on span "Next step" at bounding box center [729, 640] width 306 height 16
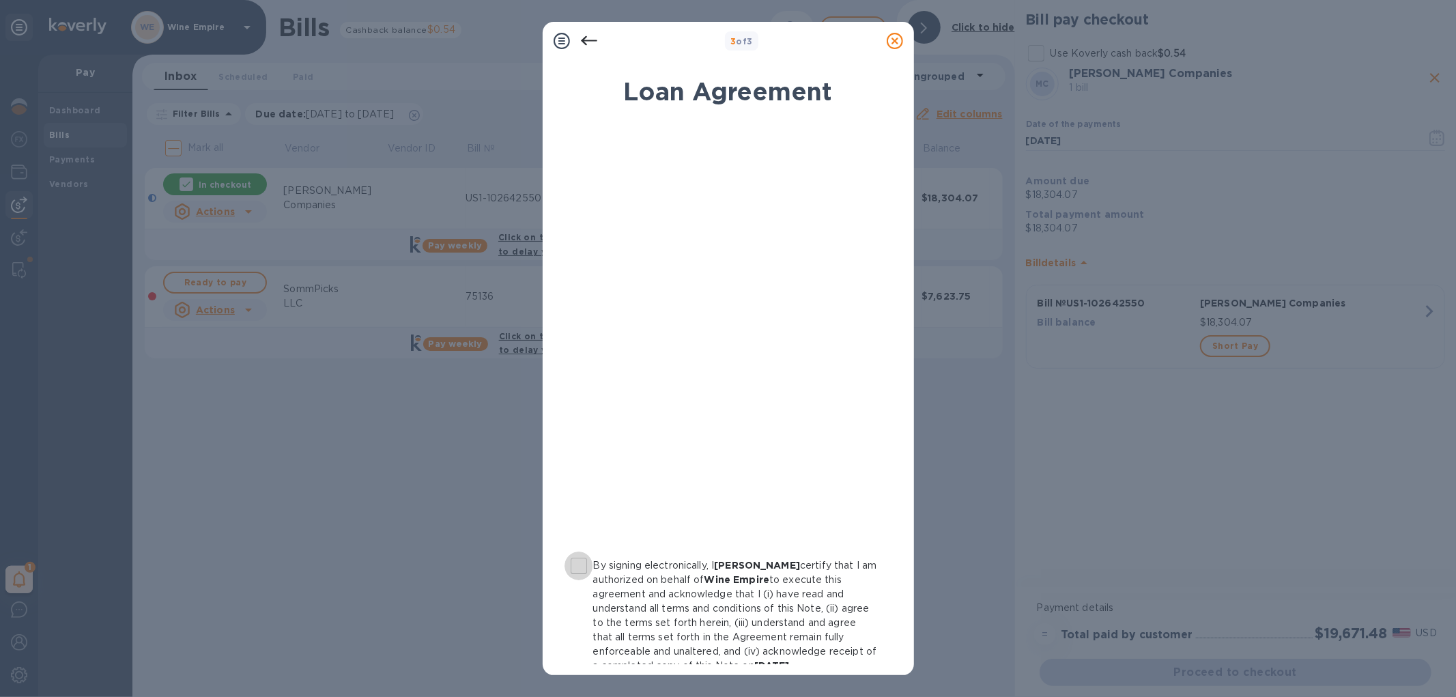
click at [585, 565] on input "By signing electronically, I Gianluca Queiroli certify that I am authorized on …" at bounding box center [579, 566] width 29 height 29
checkbox input "true"
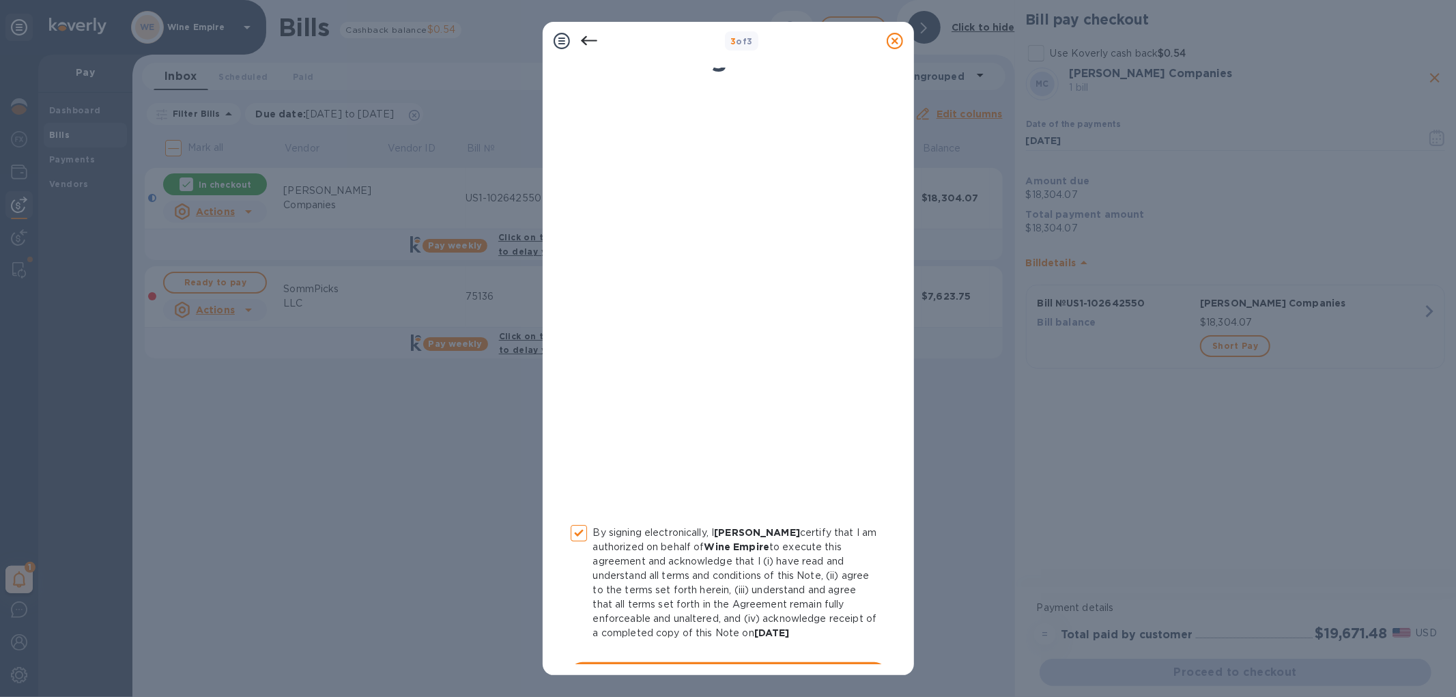
scroll to position [65, 0]
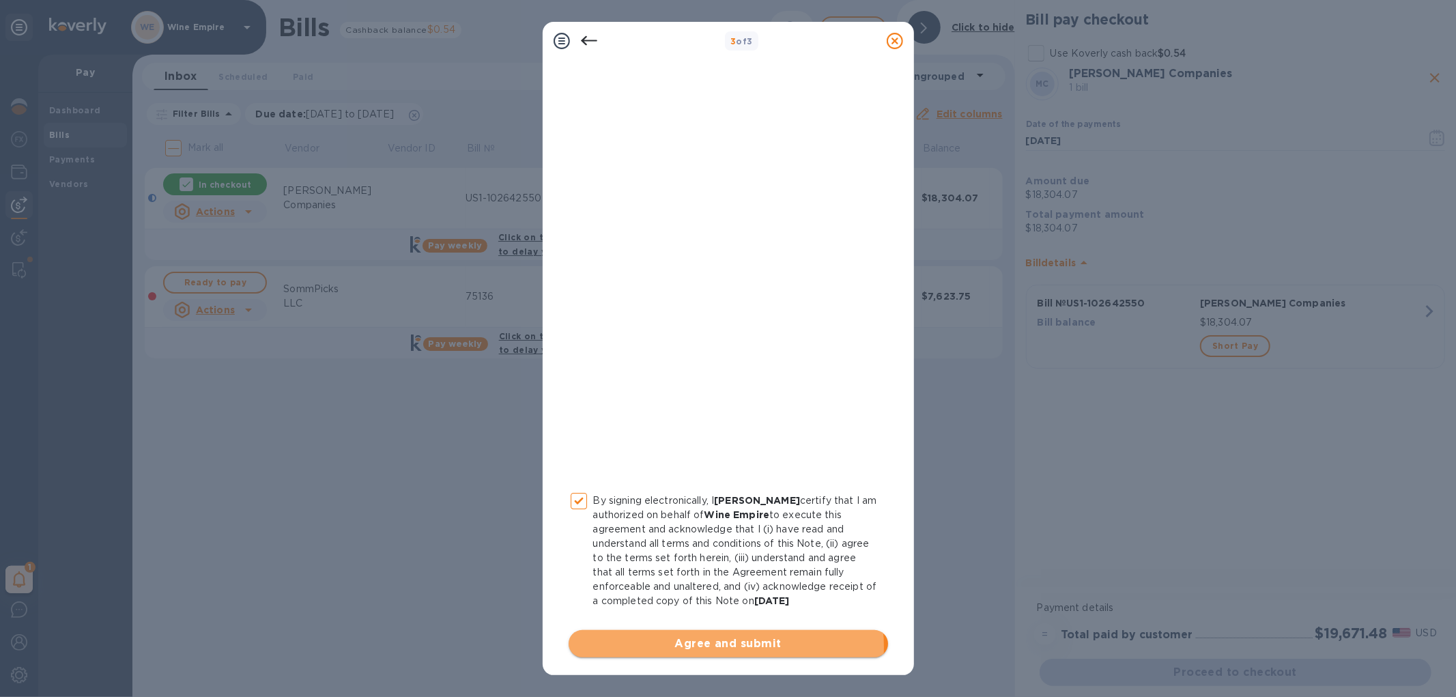
click at [722, 646] on span "Agree and submit" at bounding box center [729, 644] width 298 height 16
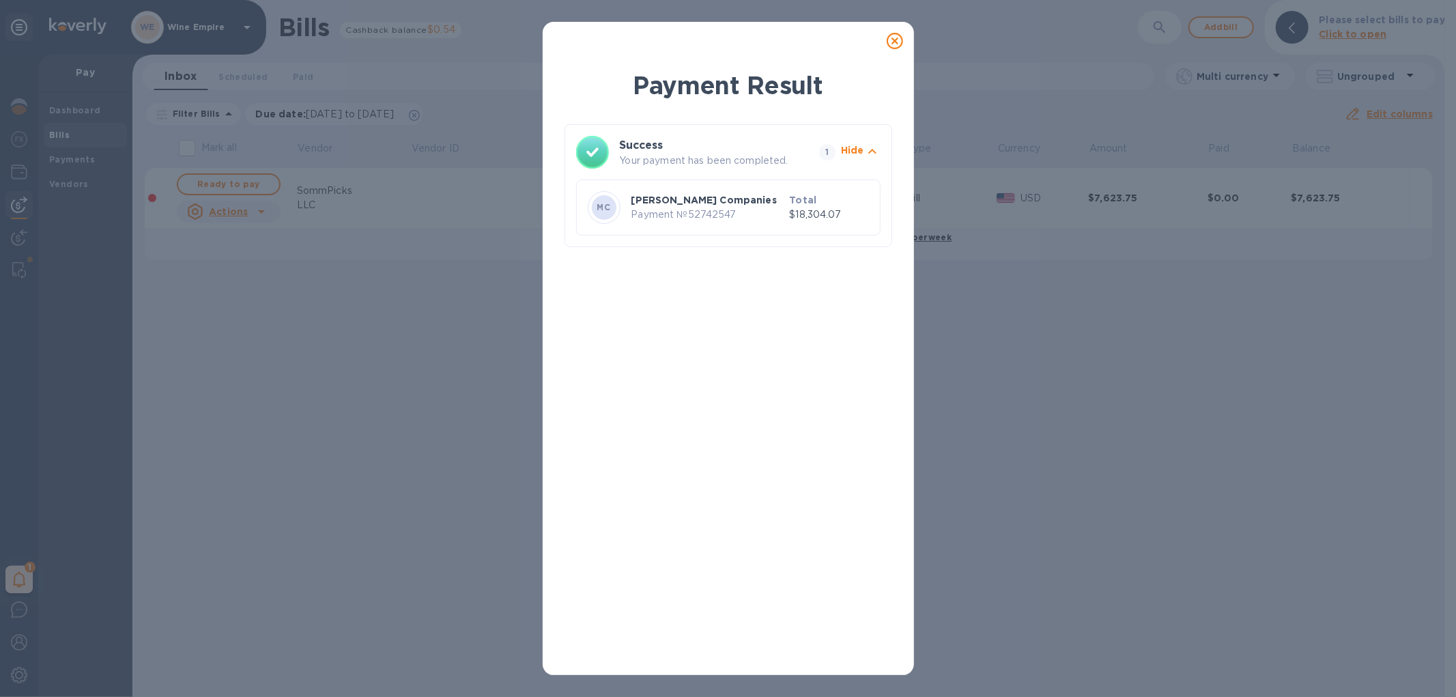
click at [895, 42] on icon at bounding box center [895, 41] width 16 height 16
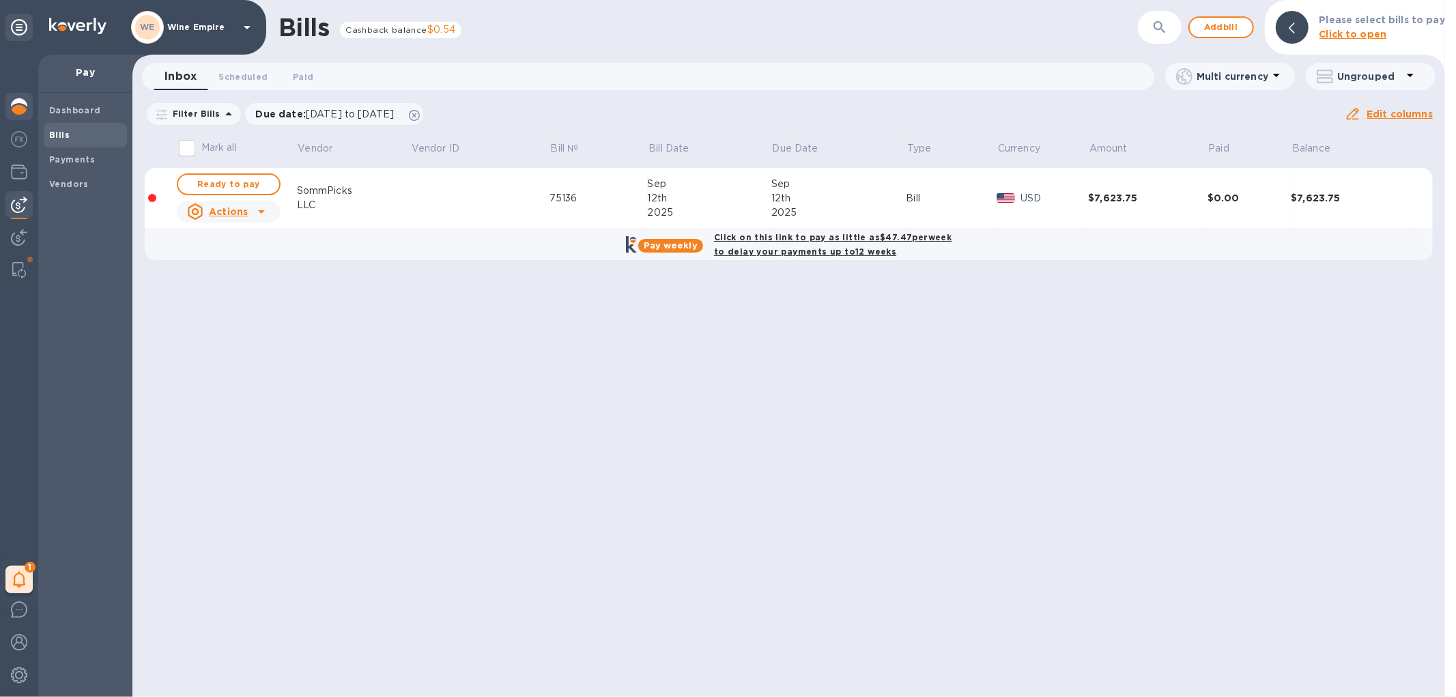
click at [23, 110] on img at bounding box center [19, 106] width 16 height 16
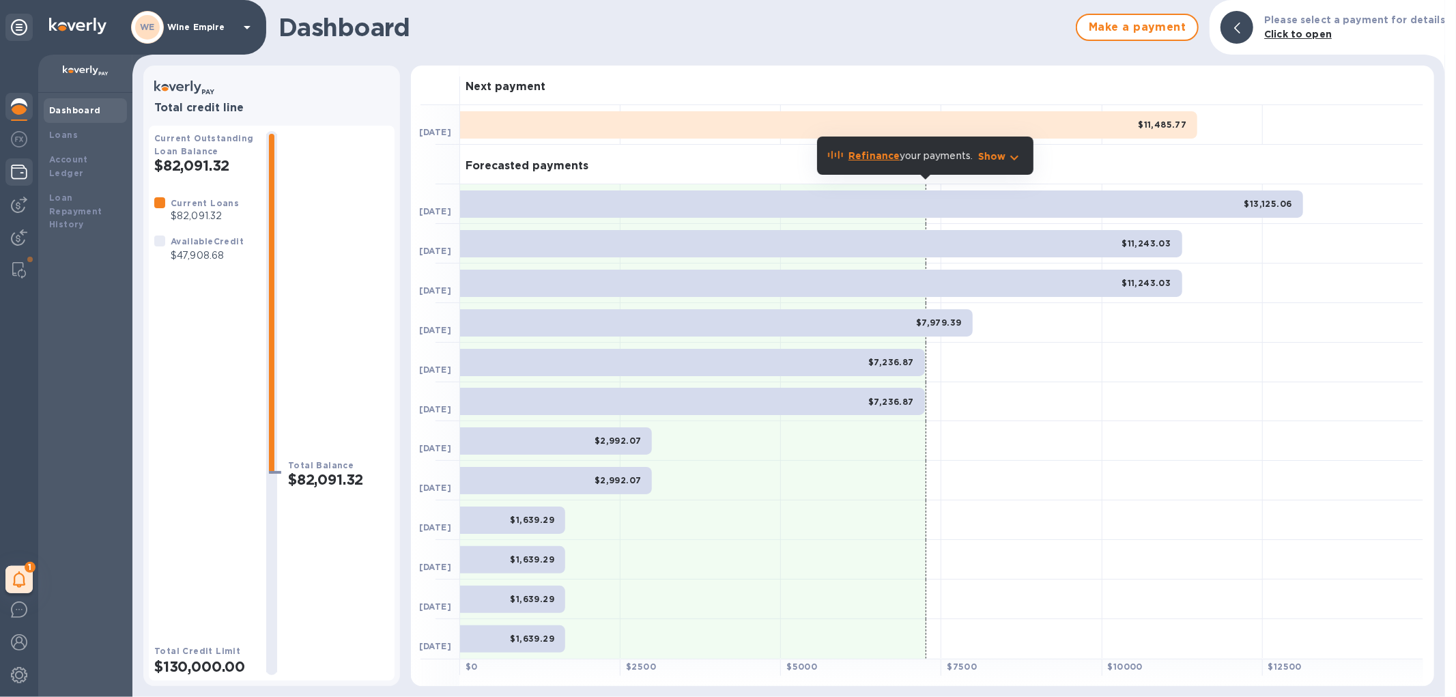
click at [23, 178] on img at bounding box center [19, 172] width 16 height 16
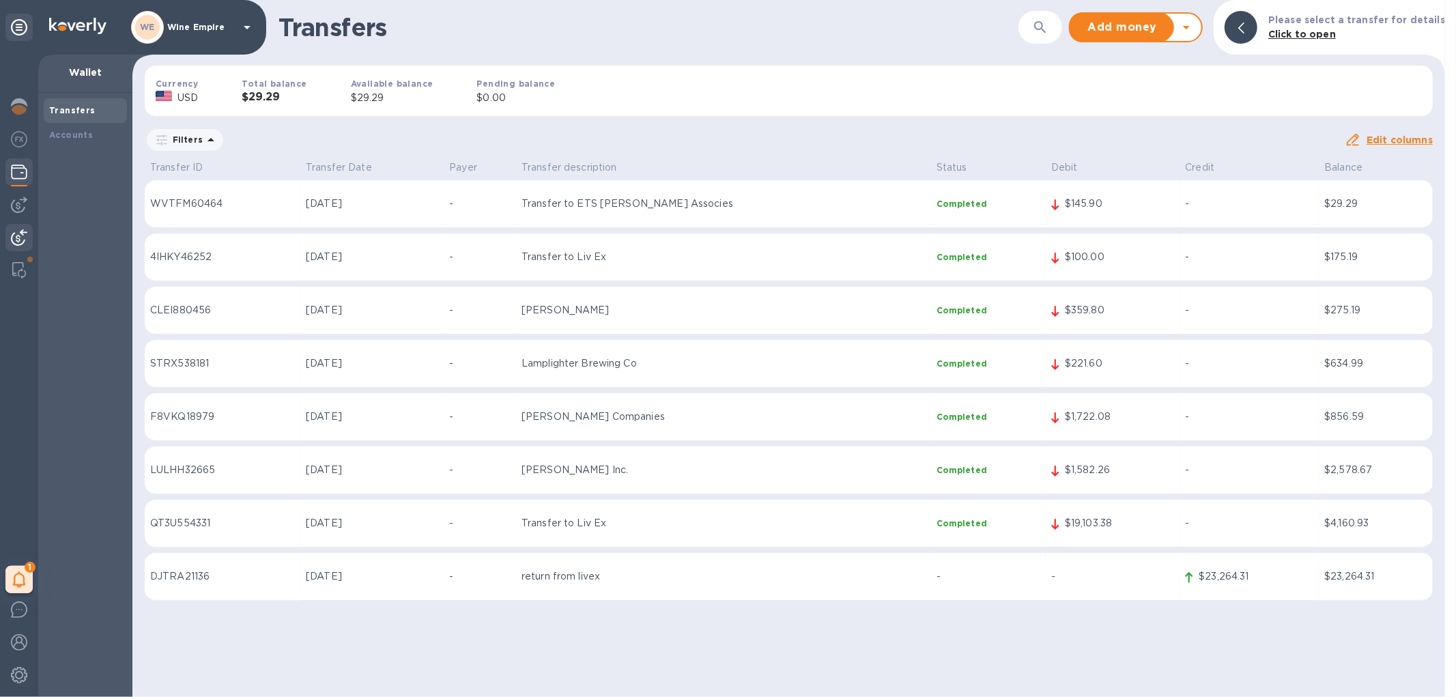
click at [21, 237] on img at bounding box center [19, 237] width 16 height 16
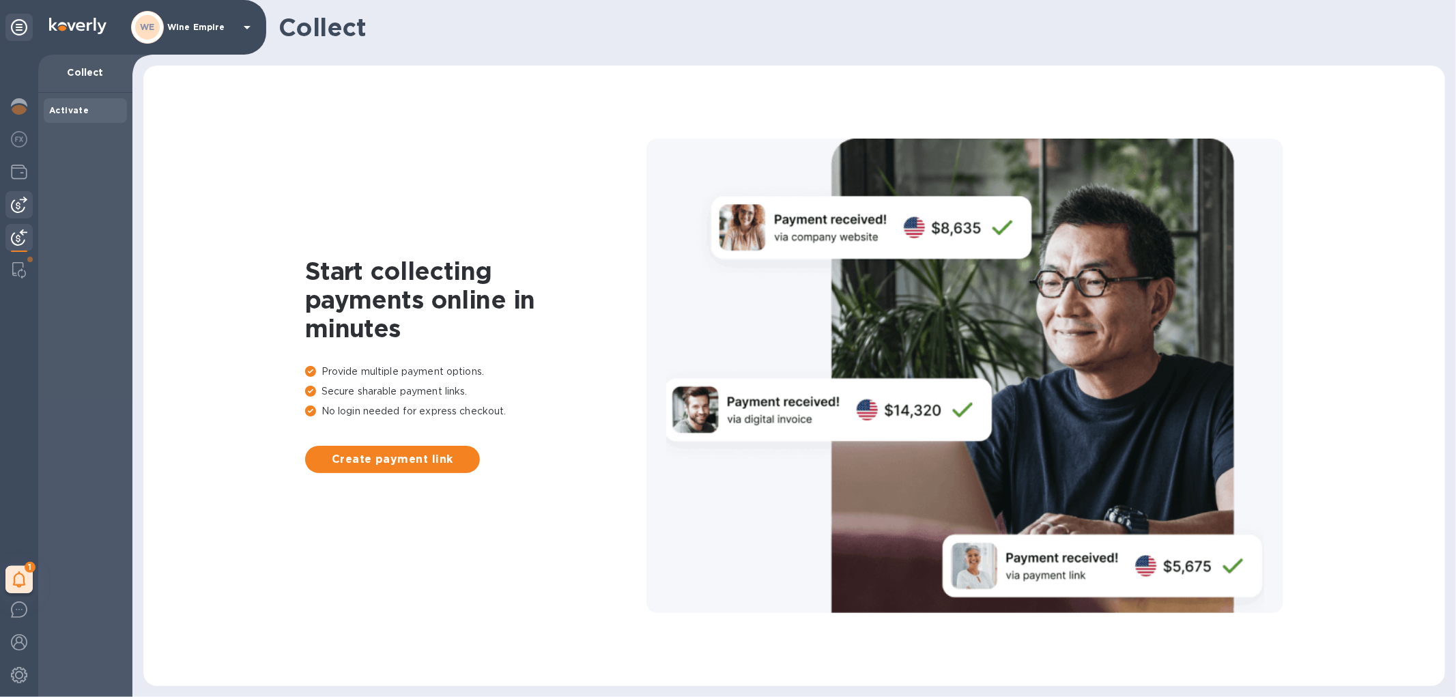
click at [20, 203] on img at bounding box center [19, 205] width 16 height 16
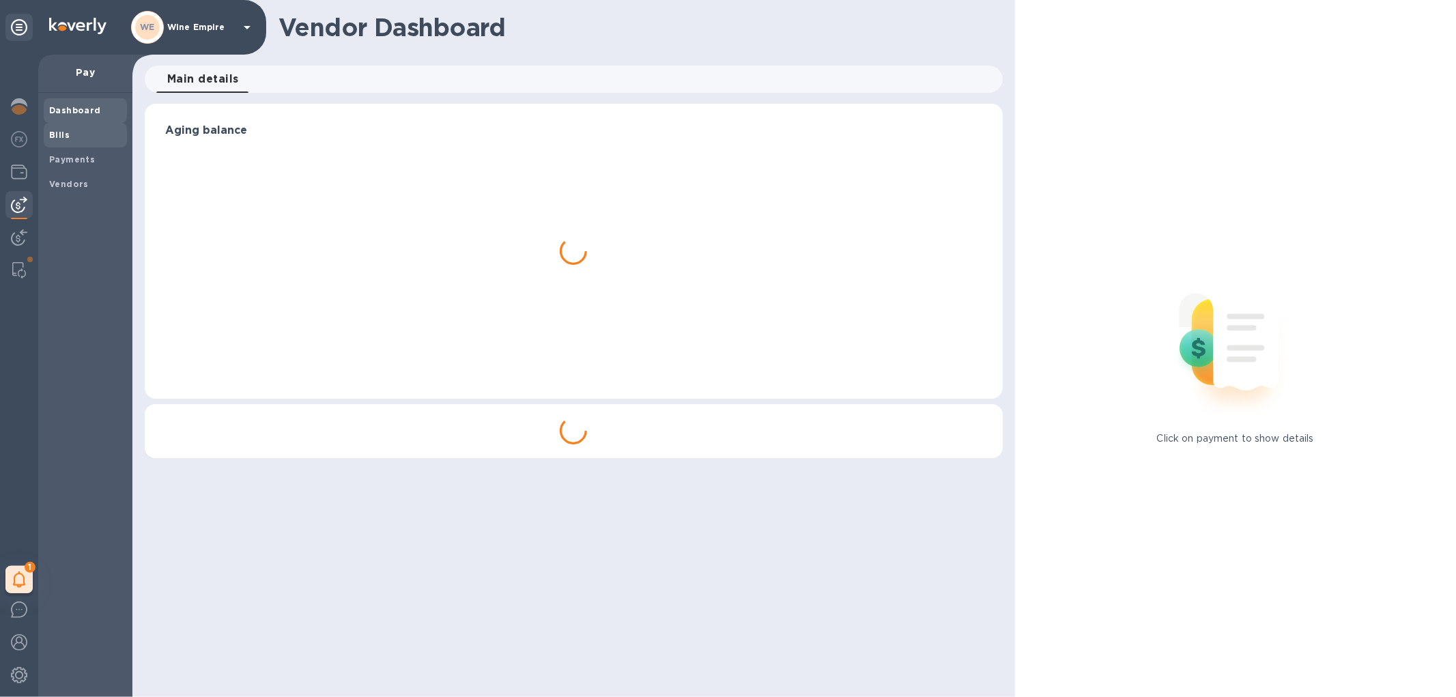
click at [58, 132] on b "Bills" at bounding box center [59, 135] width 20 height 10
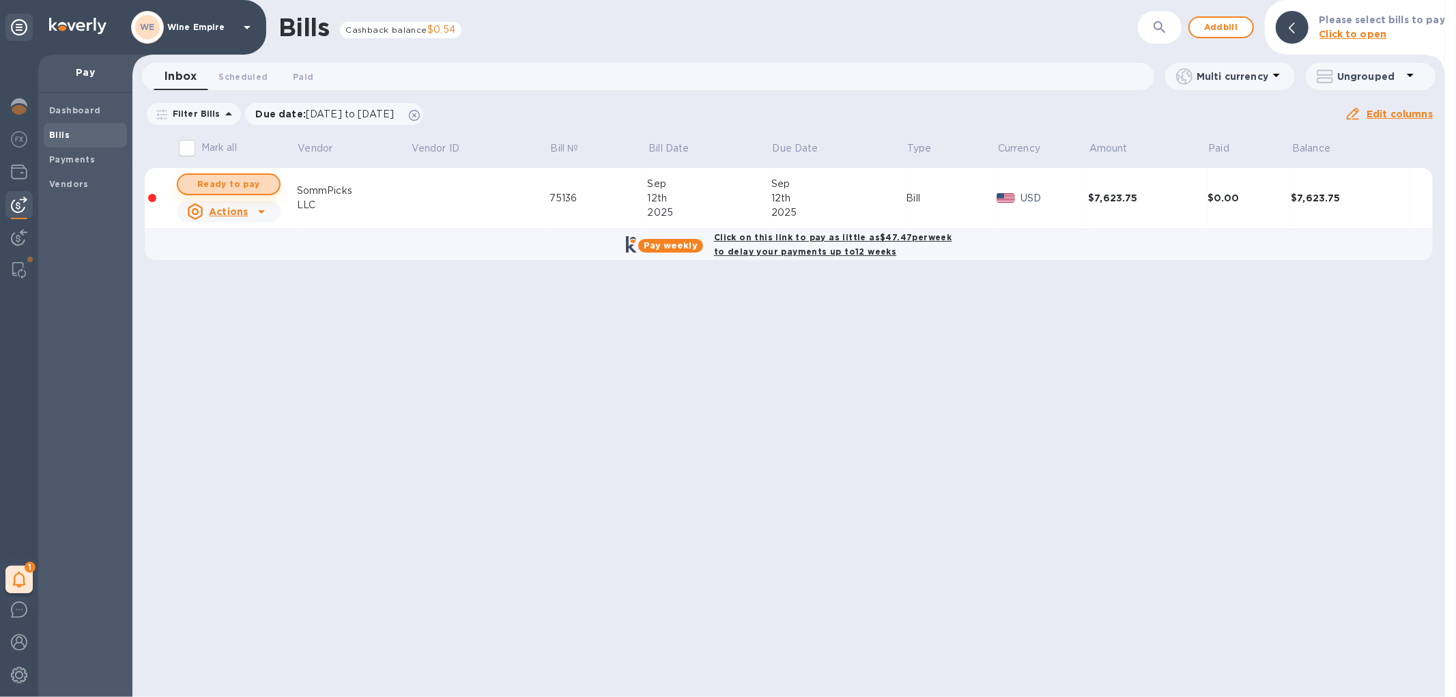
click at [253, 183] on span "Ready to pay" at bounding box center [228, 184] width 79 height 16
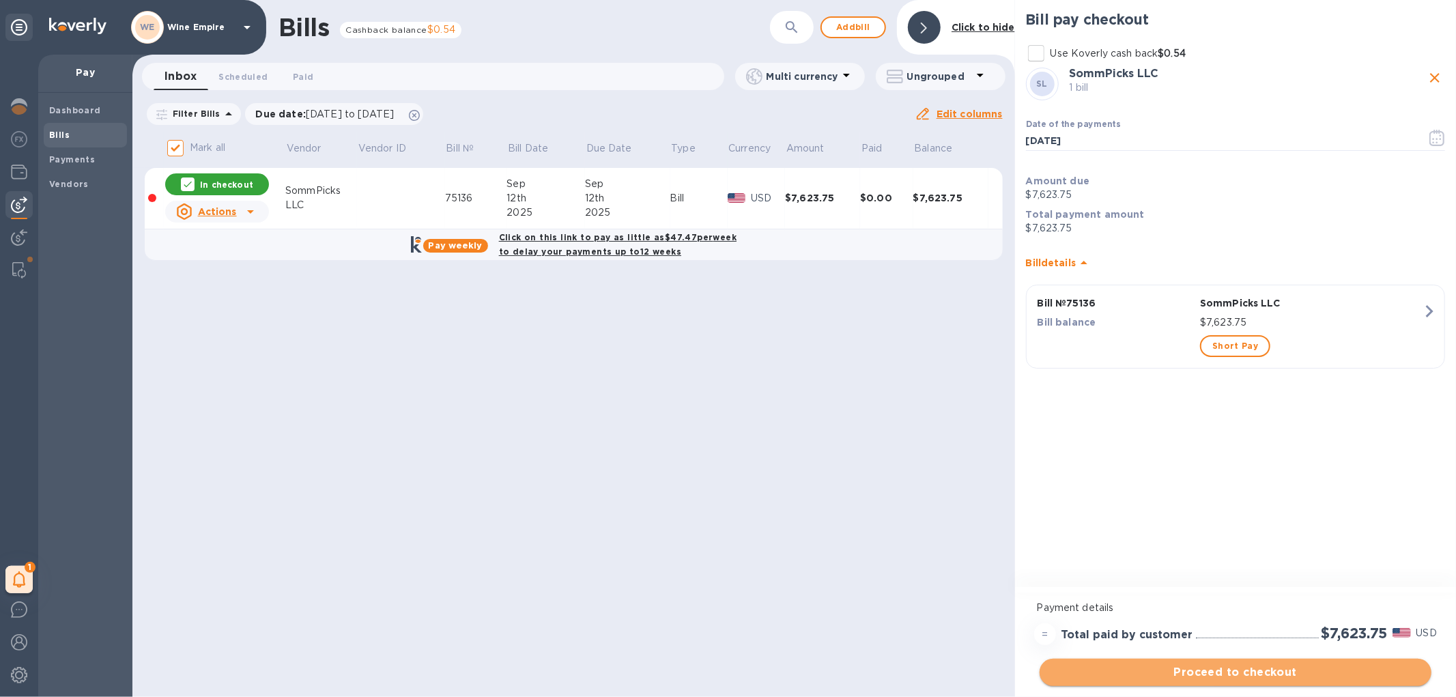
click at [1185, 666] on span "Proceed to checkout" at bounding box center [1236, 672] width 370 height 16
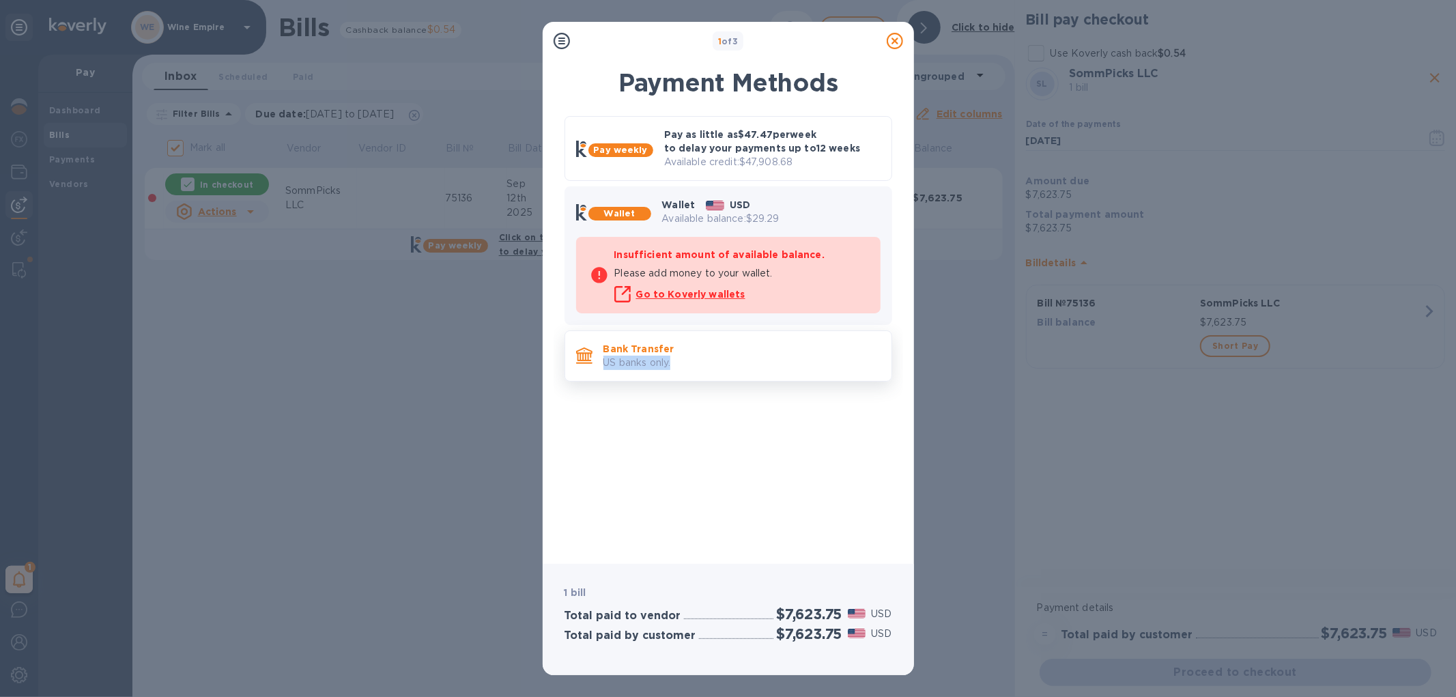
click at [752, 355] on div "Bank Transfer US banks only." at bounding box center [742, 356] width 288 height 39
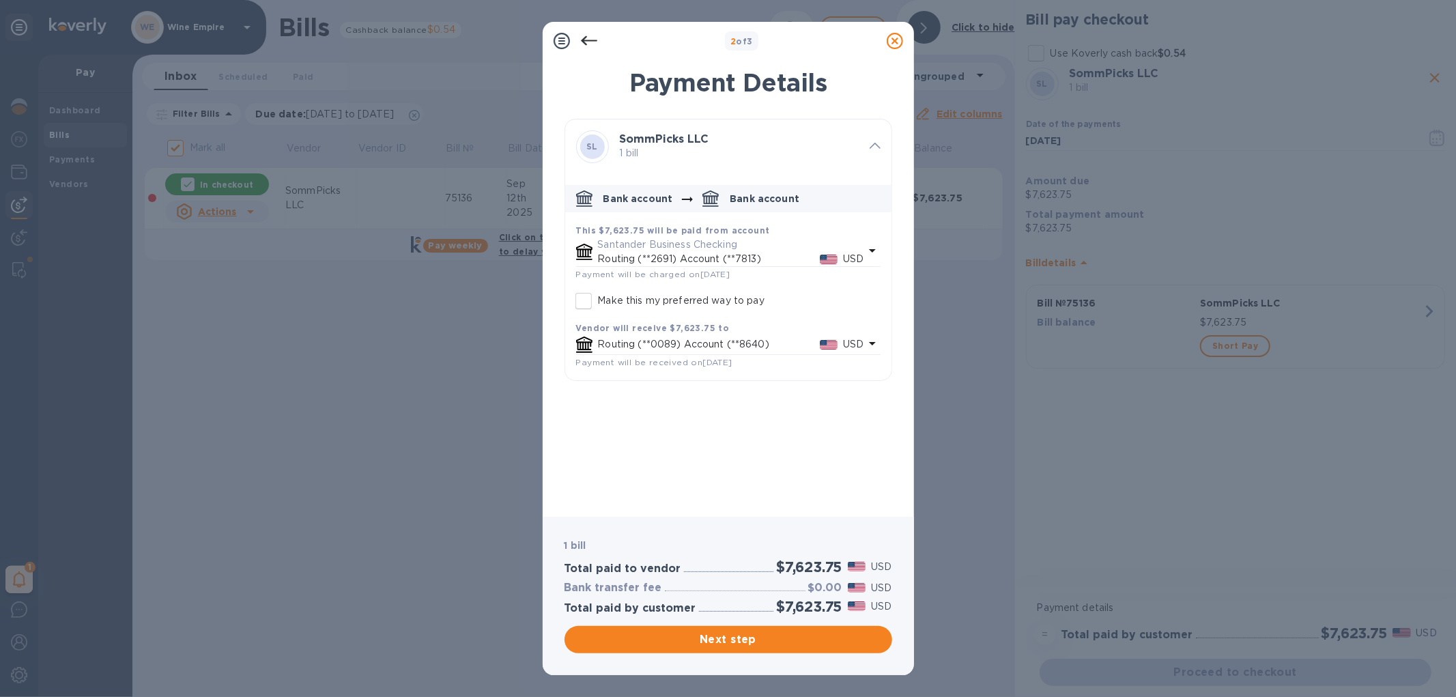
click at [866, 250] on icon "default-method" at bounding box center [872, 250] width 16 height 16
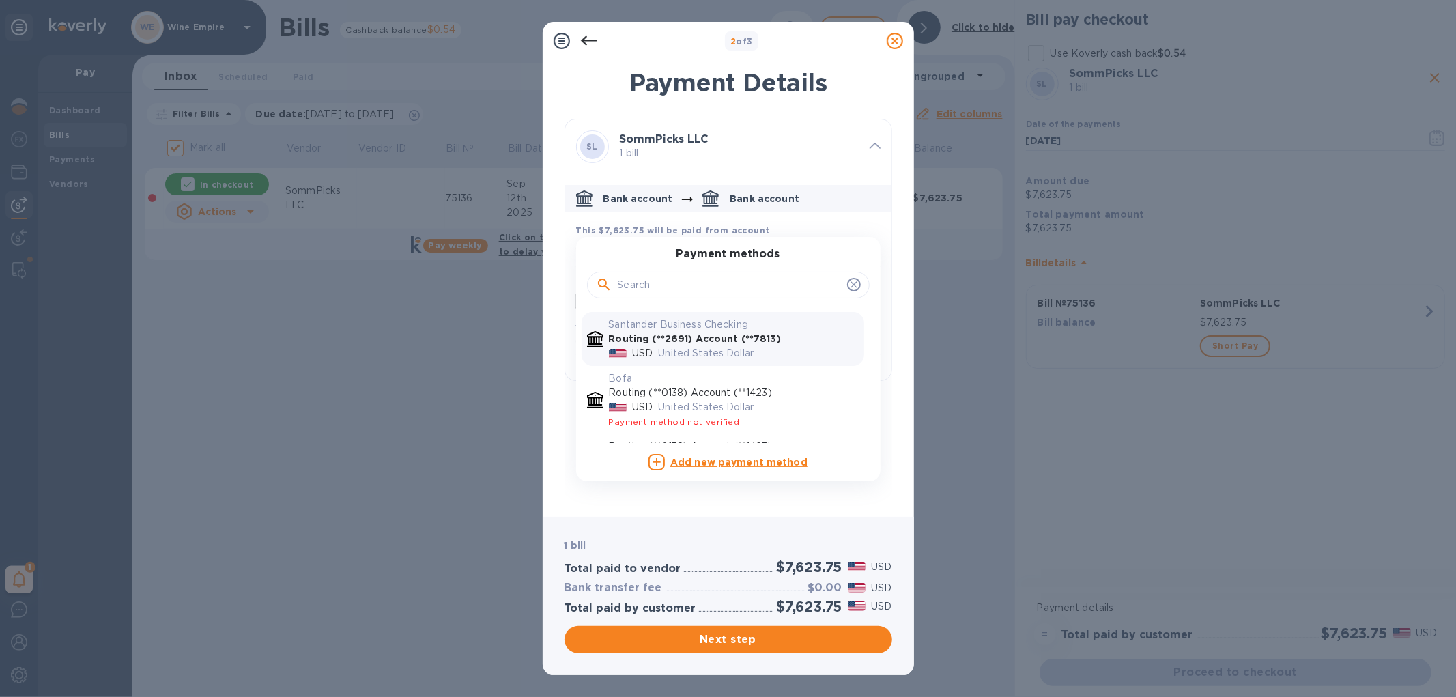
scroll to position [85, 0]
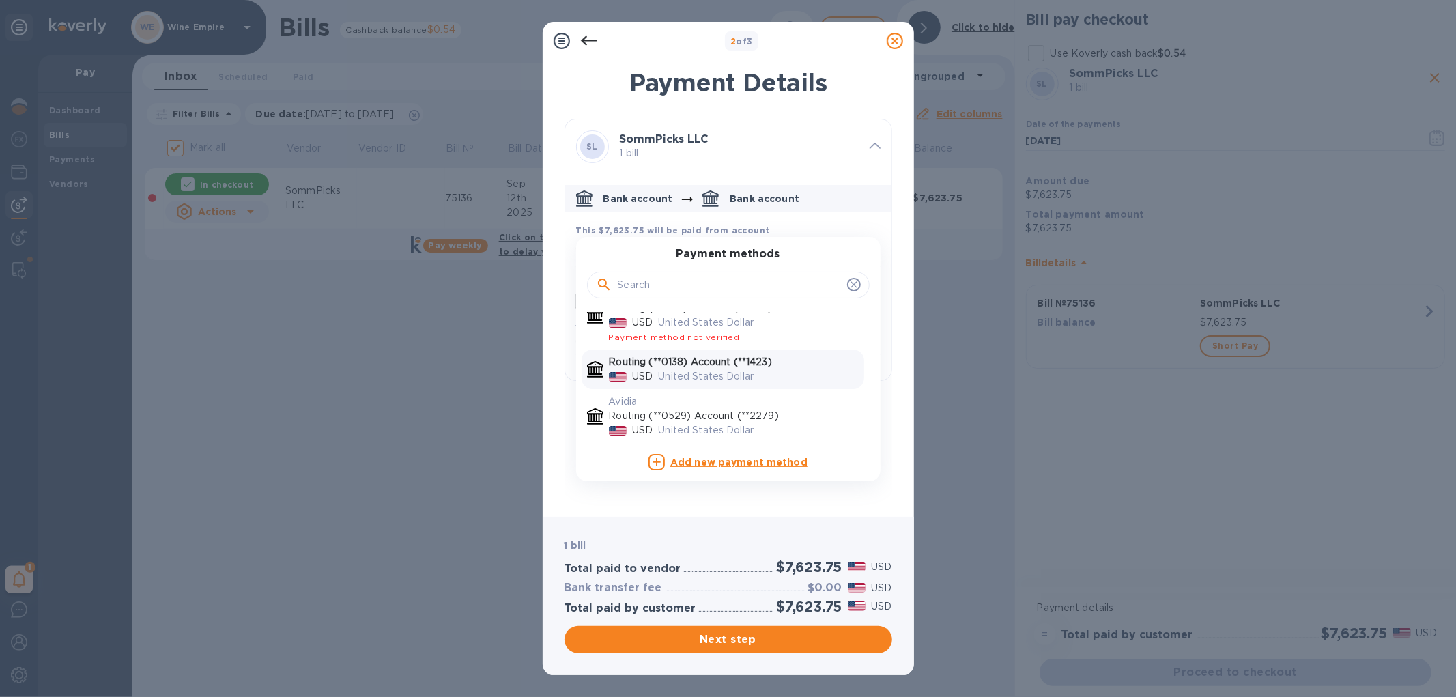
click at [773, 378] on p "United States Dollar" at bounding box center [759, 376] width 200 height 14
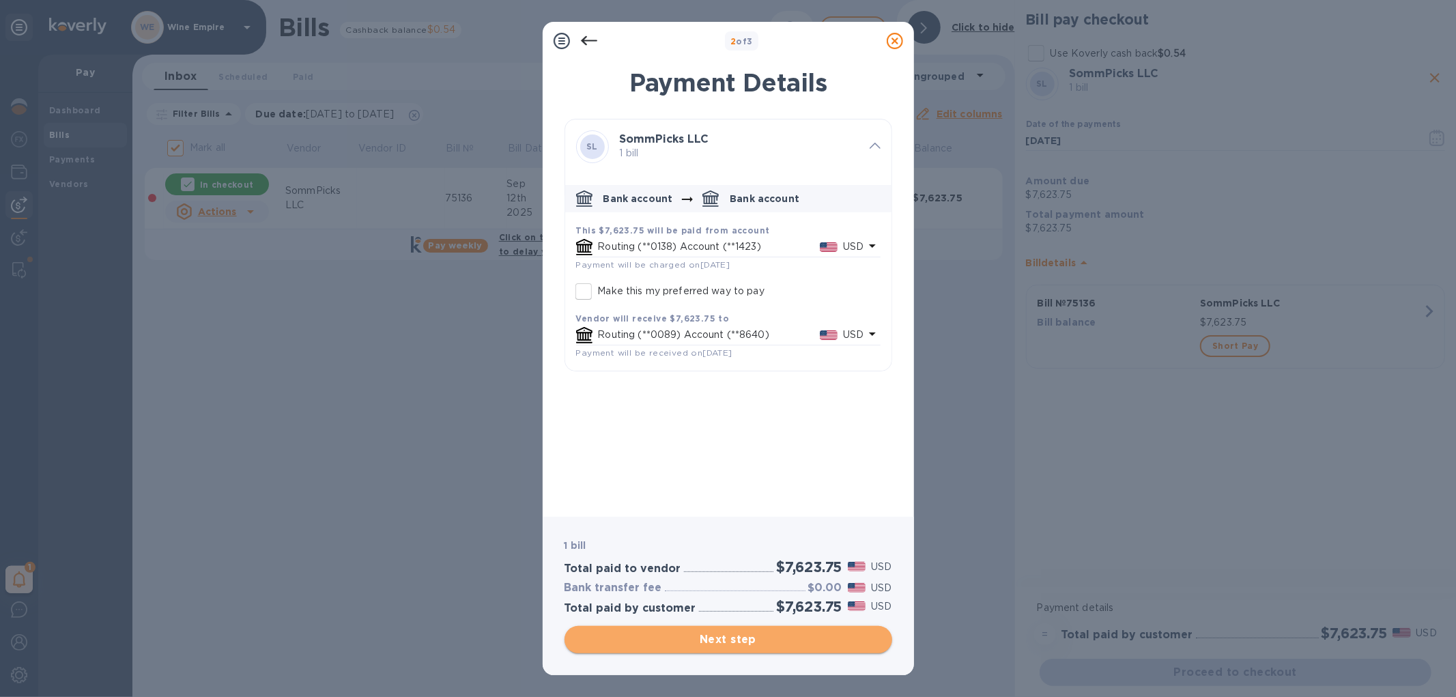
click at [717, 638] on span "Next step" at bounding box center [729, 640] width 306 height 16
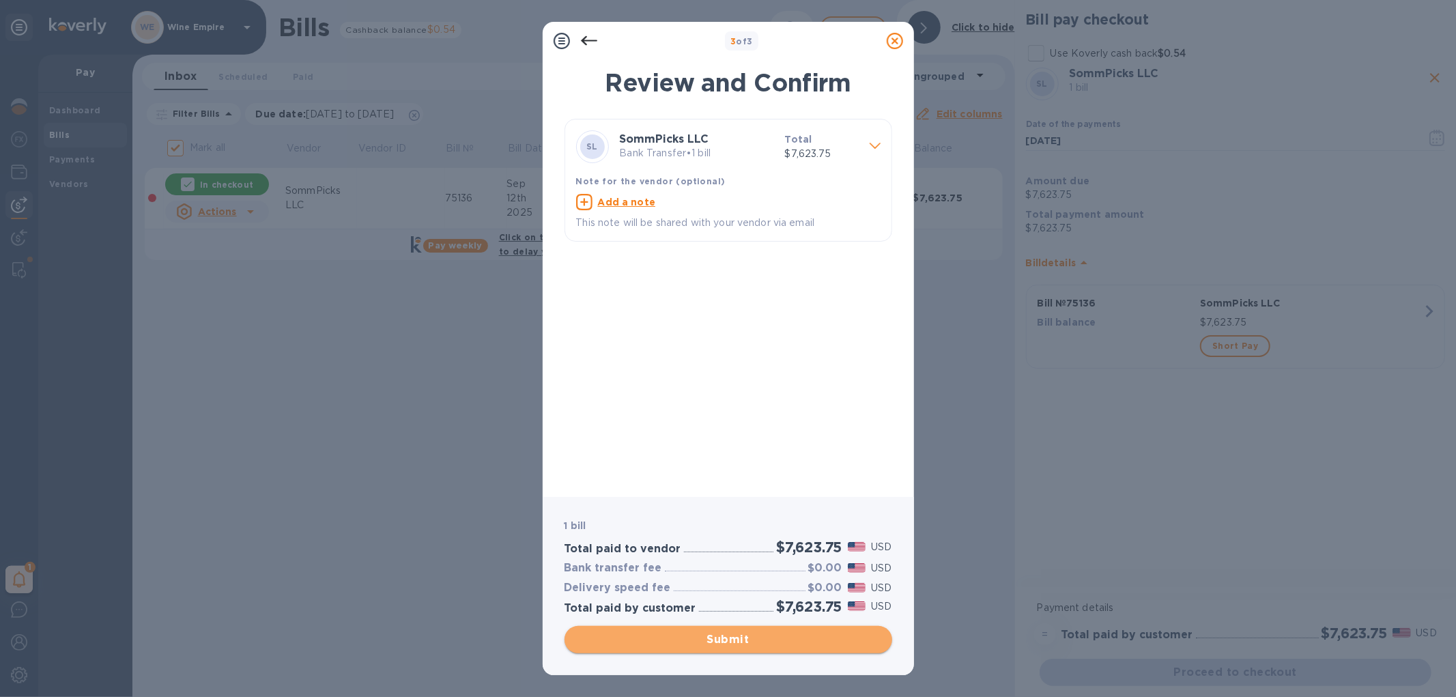
click at [720, 632] on span "Submit" at bounding box center [729, 640] width 306 height 16
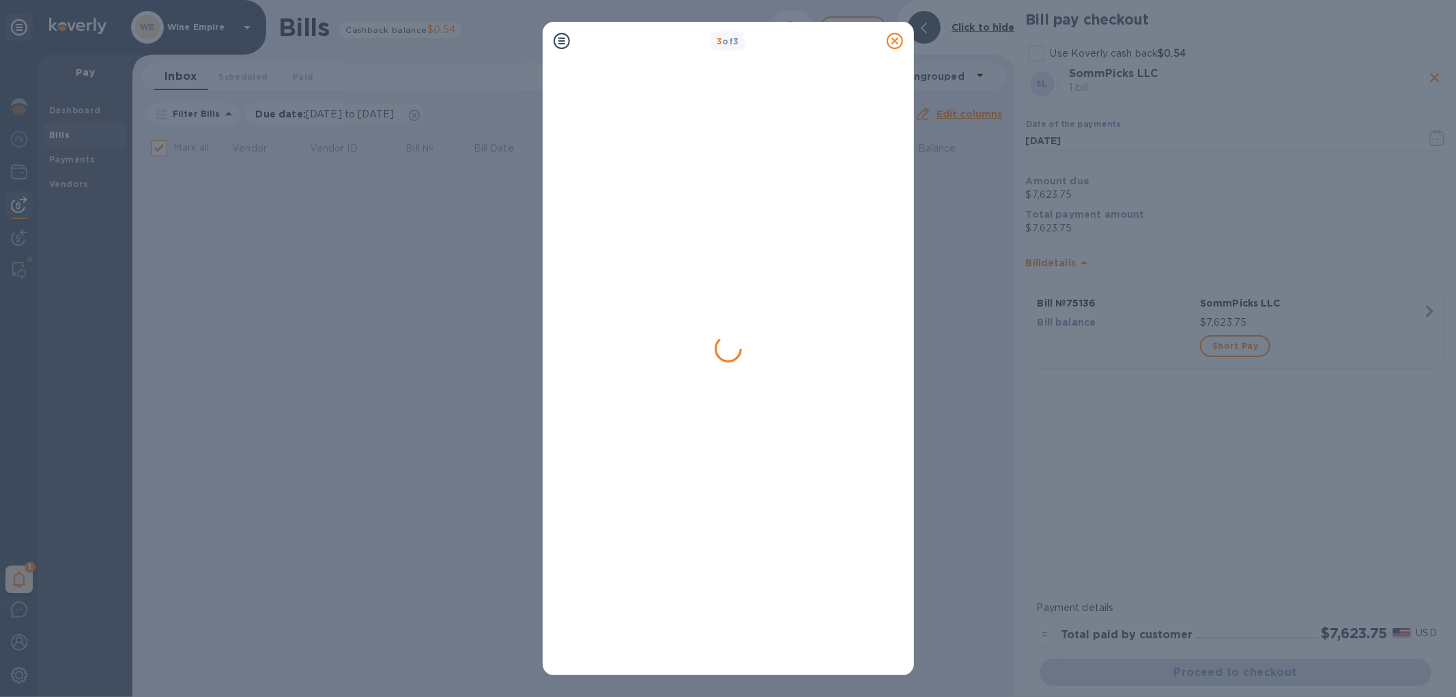
checkbox input "false"
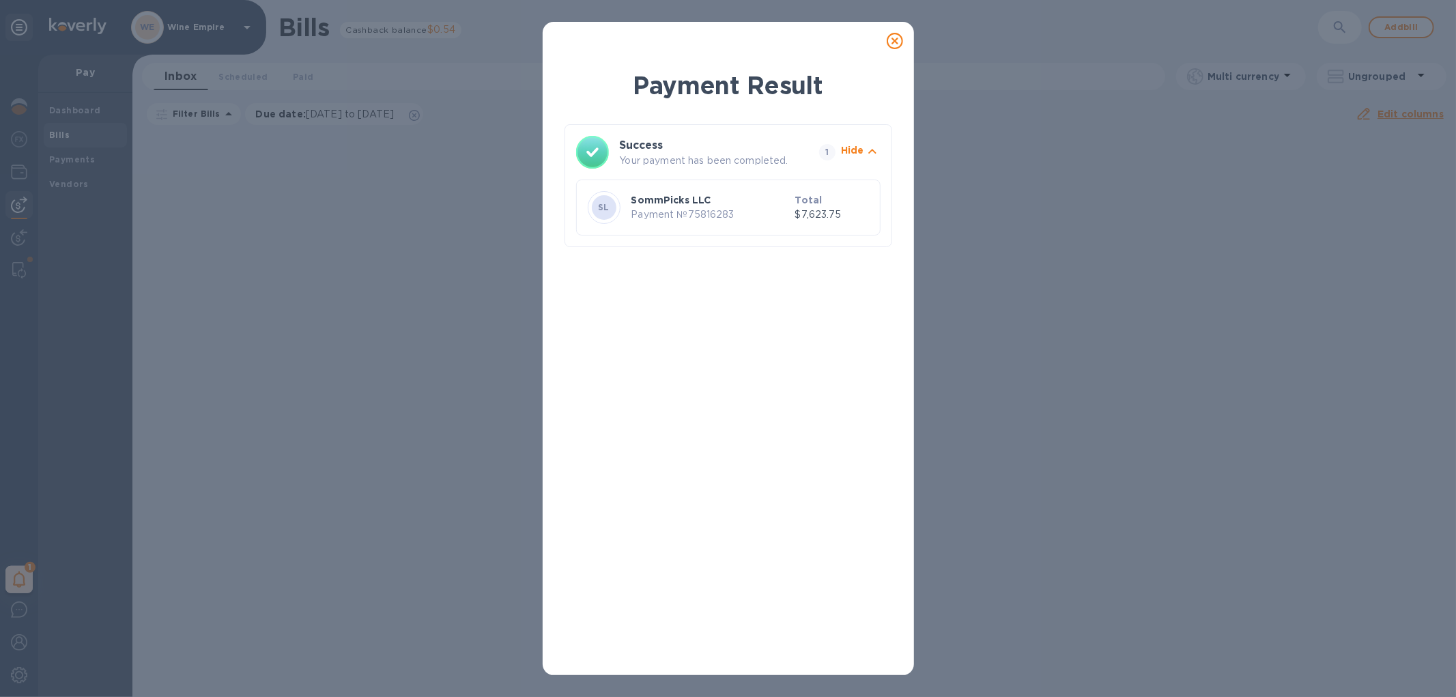
click at [896, 27] on div at bounding box center [895, 40] width 27 height 27
click at [896, 48] on icon at bounding box center [895, 41] width 16 height 16
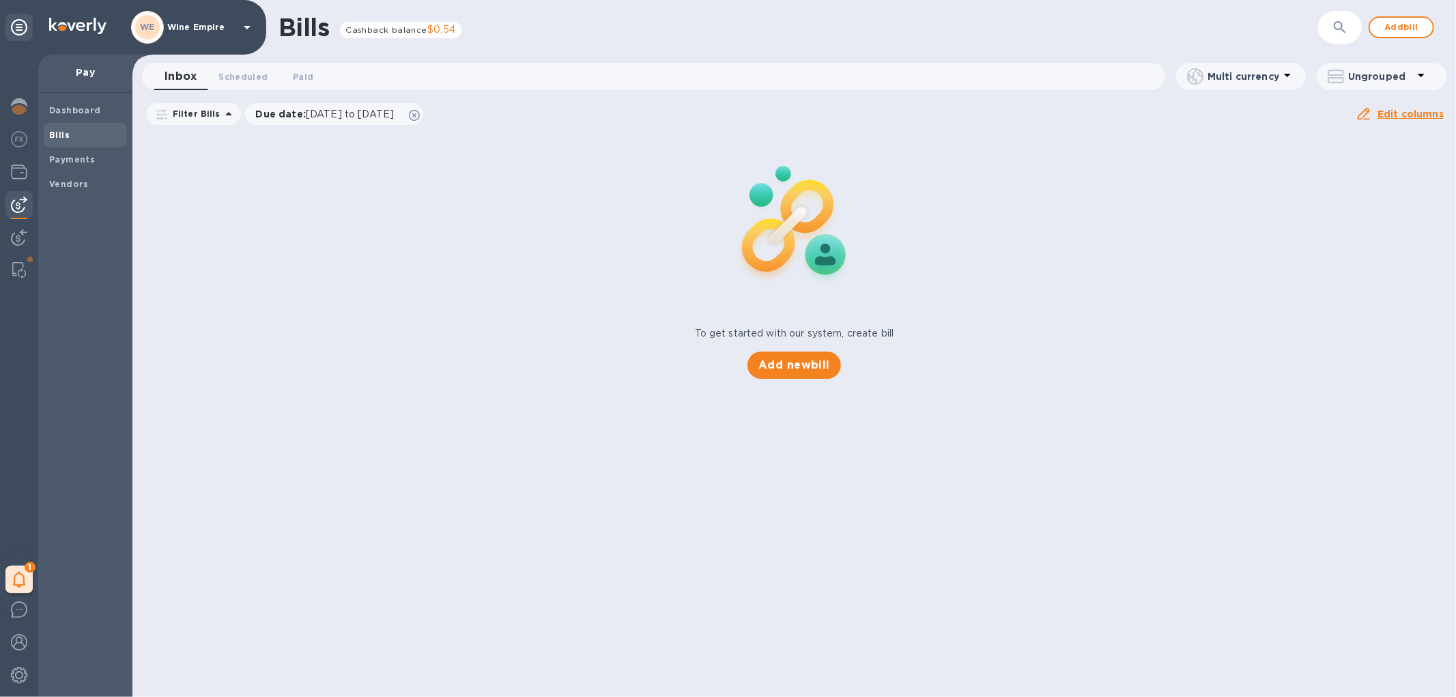
click at [69, 137] on span "Bills" at bounding box center [85, 135] width 72 height 14
click at [12, 229] on img at bounding box center [19, 237] width 16 height 16
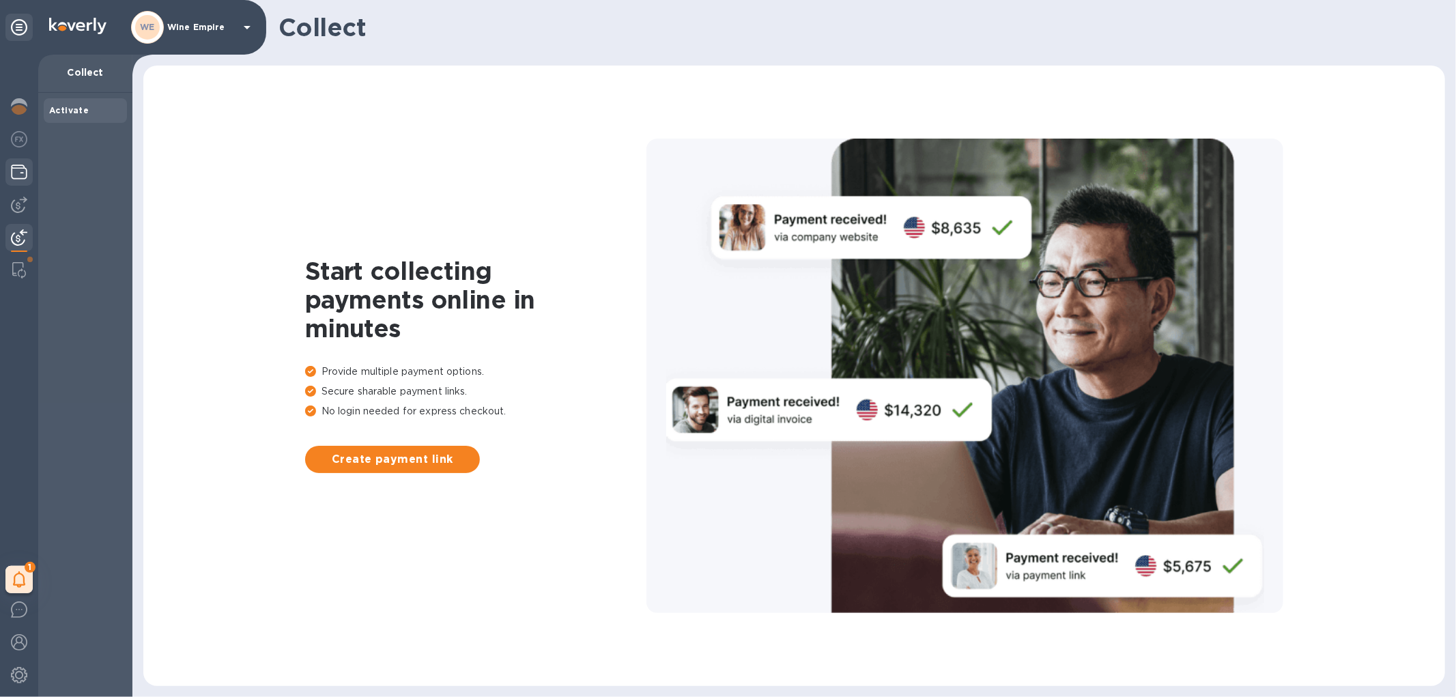
click at [17, 172] on img at bounding box center [19, 172] width 16 height 16
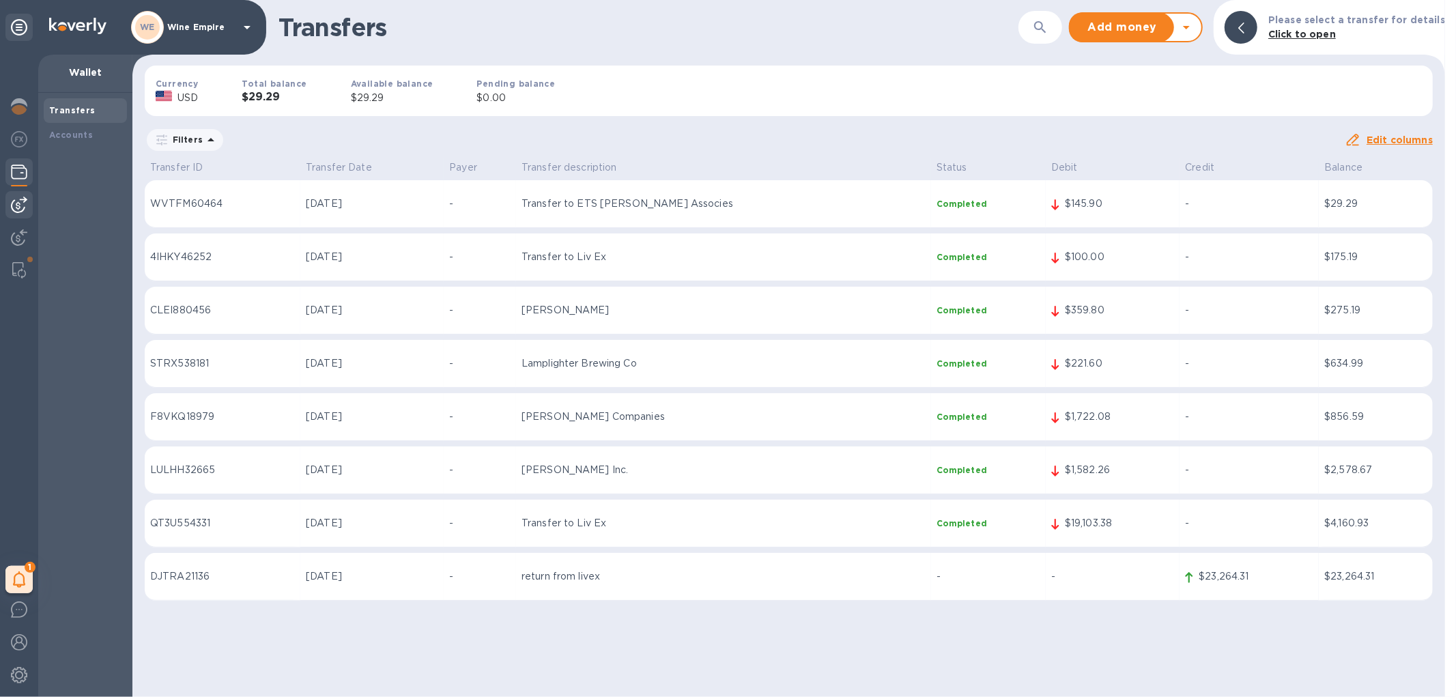
click at [12, 203] on img at bounding box center [19, 205] width 16 height 16
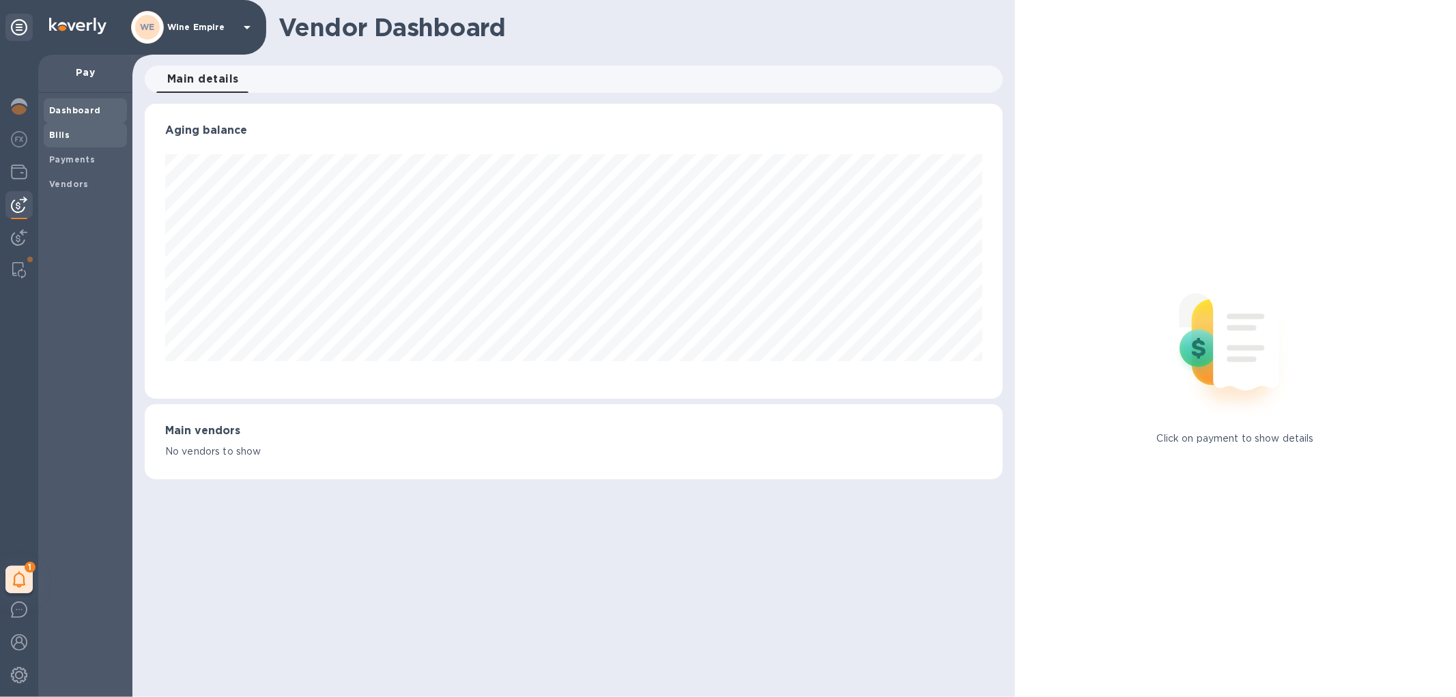
scroll to position [295, 858]
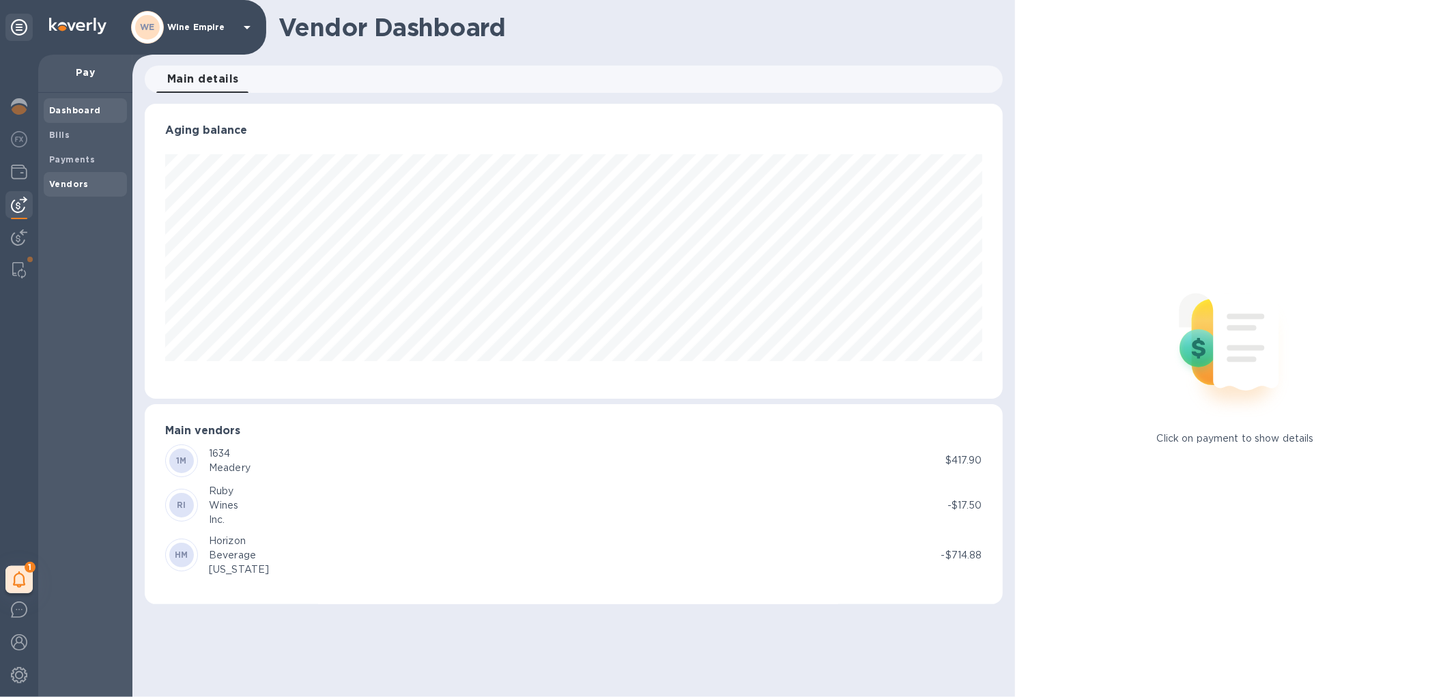
click at [67, 175] on div "Vendors" at bounding box center [85, 184] width 83 height 25
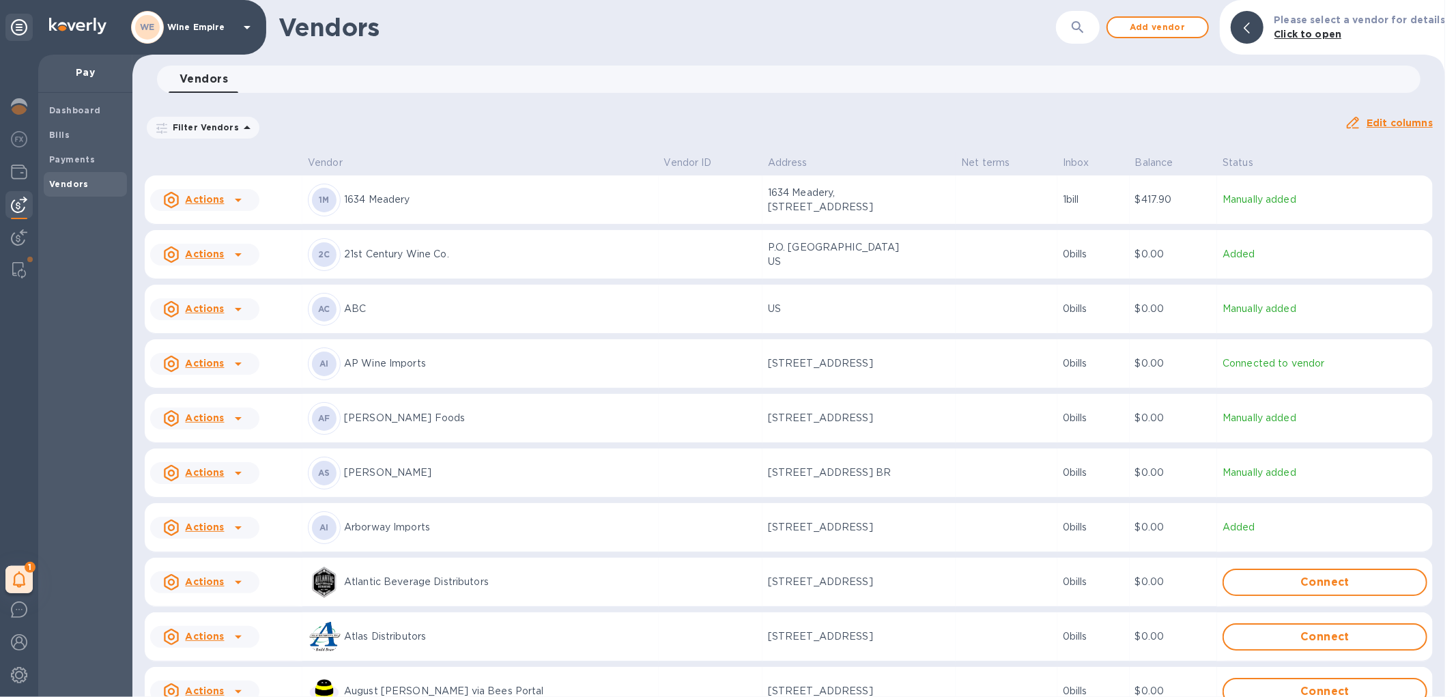
click at [1100, 31] on div "​" at bounding box center [1078, 27] width 44 height 33
click at [1086, 28] on icon "button" at bounding box center [1078, 27] width 16 height 16
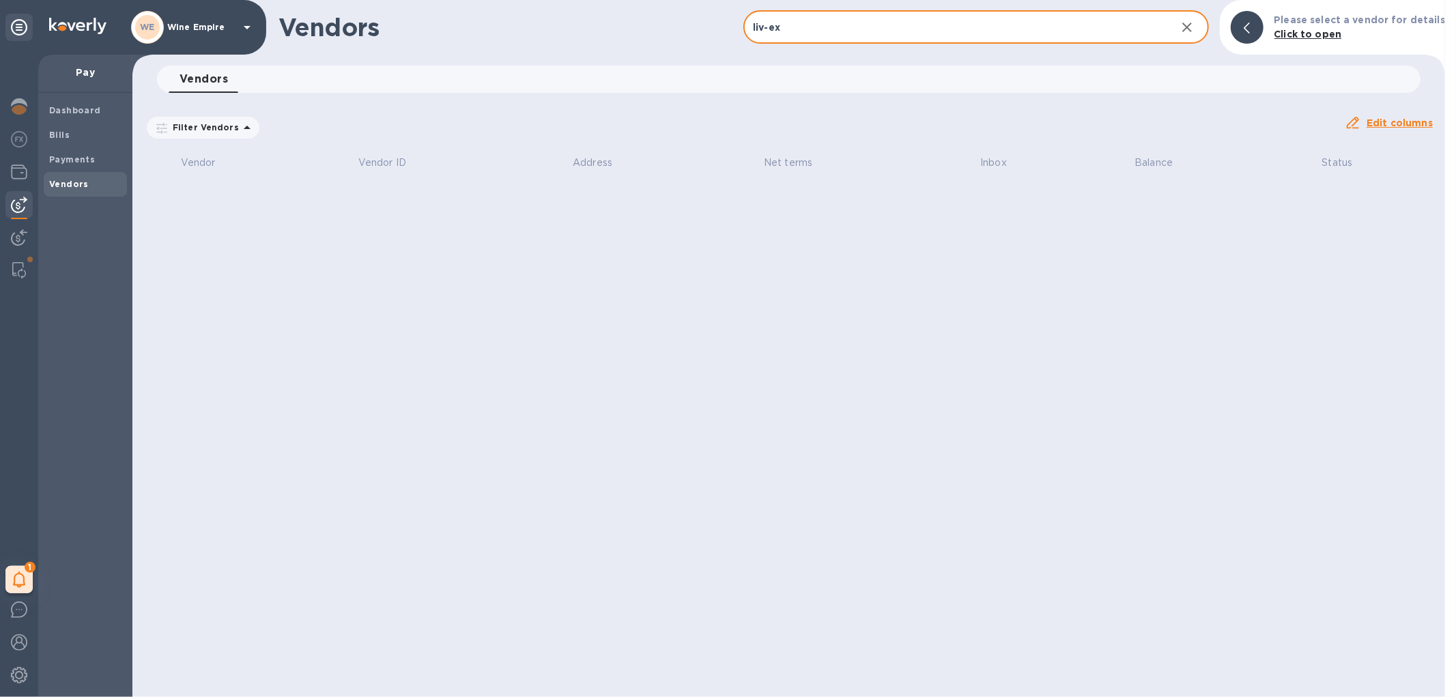
type input "liv-ex"
click at [25, 117] on div at bounding box center [18, 108] width 27 height 30
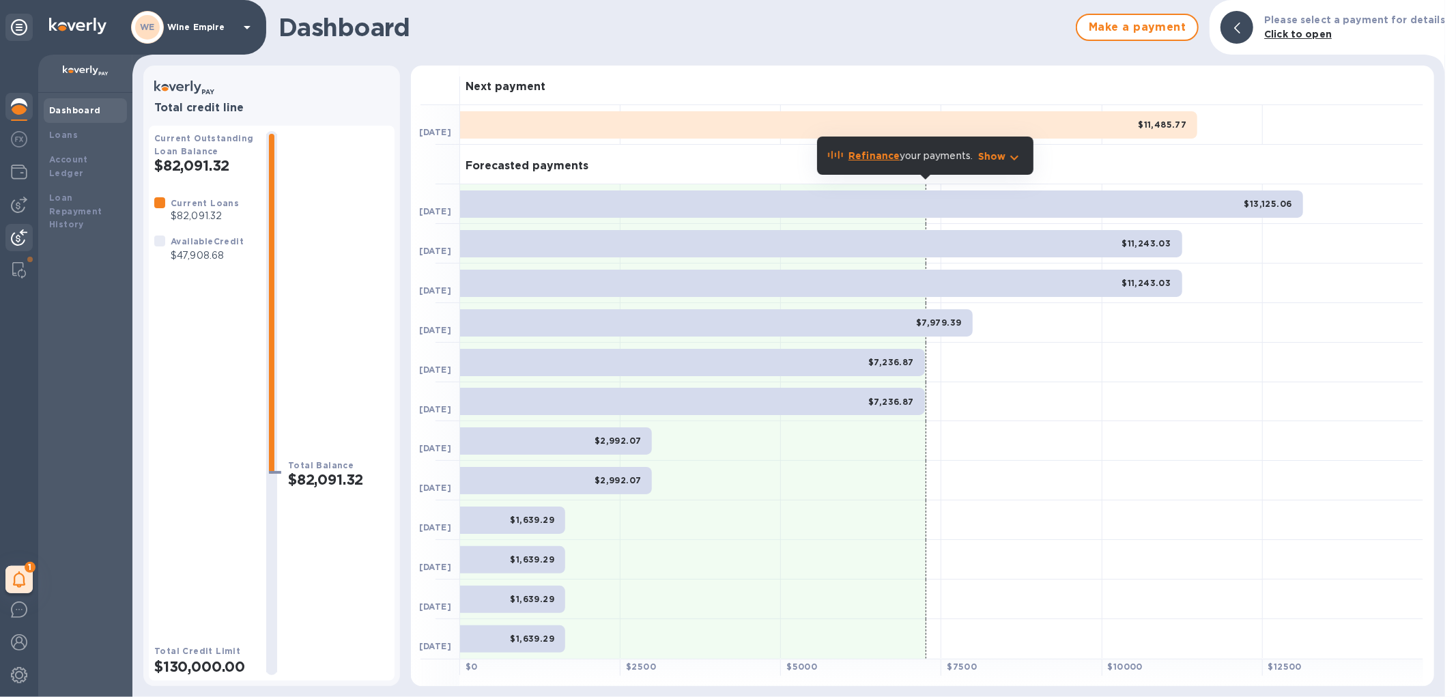
click at [22, 231] on img at bounding box center [19, 237] width 16 height 16
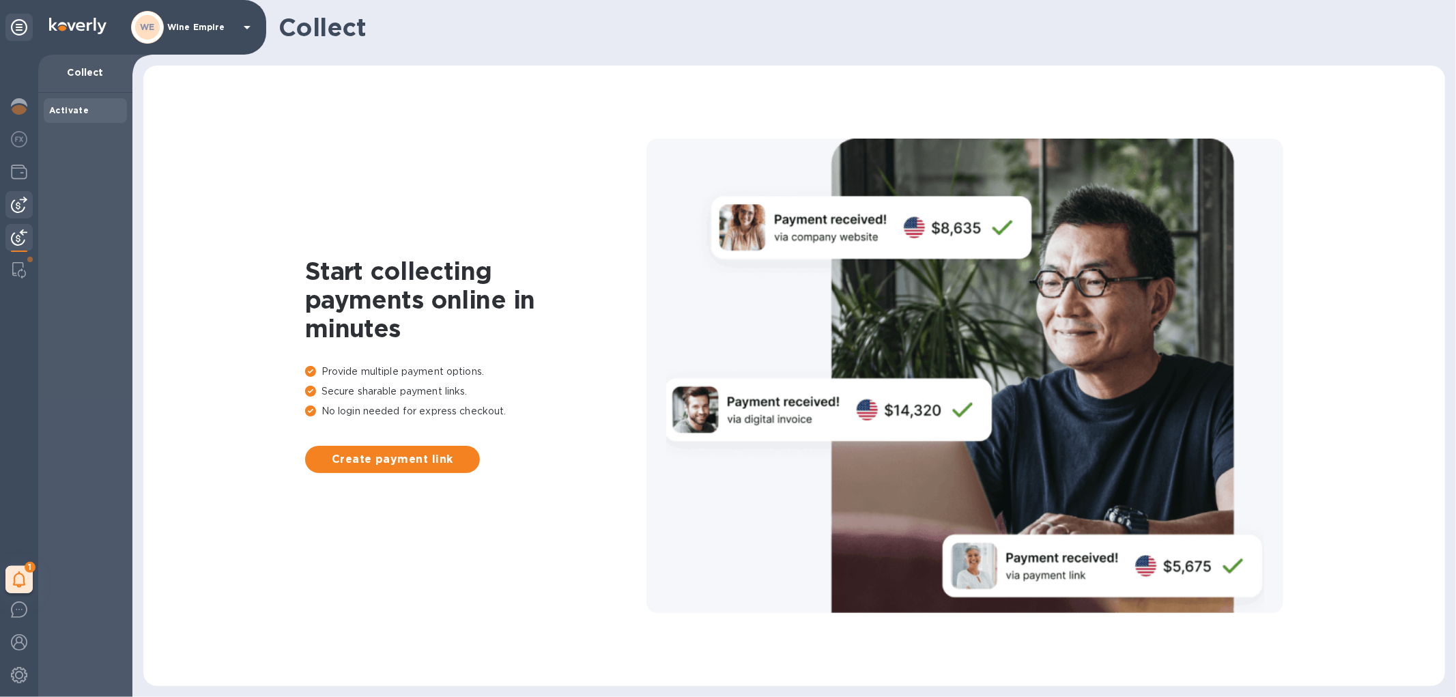
click at [28, 201] on div at bounding box center [18, 204] width 27 height 27
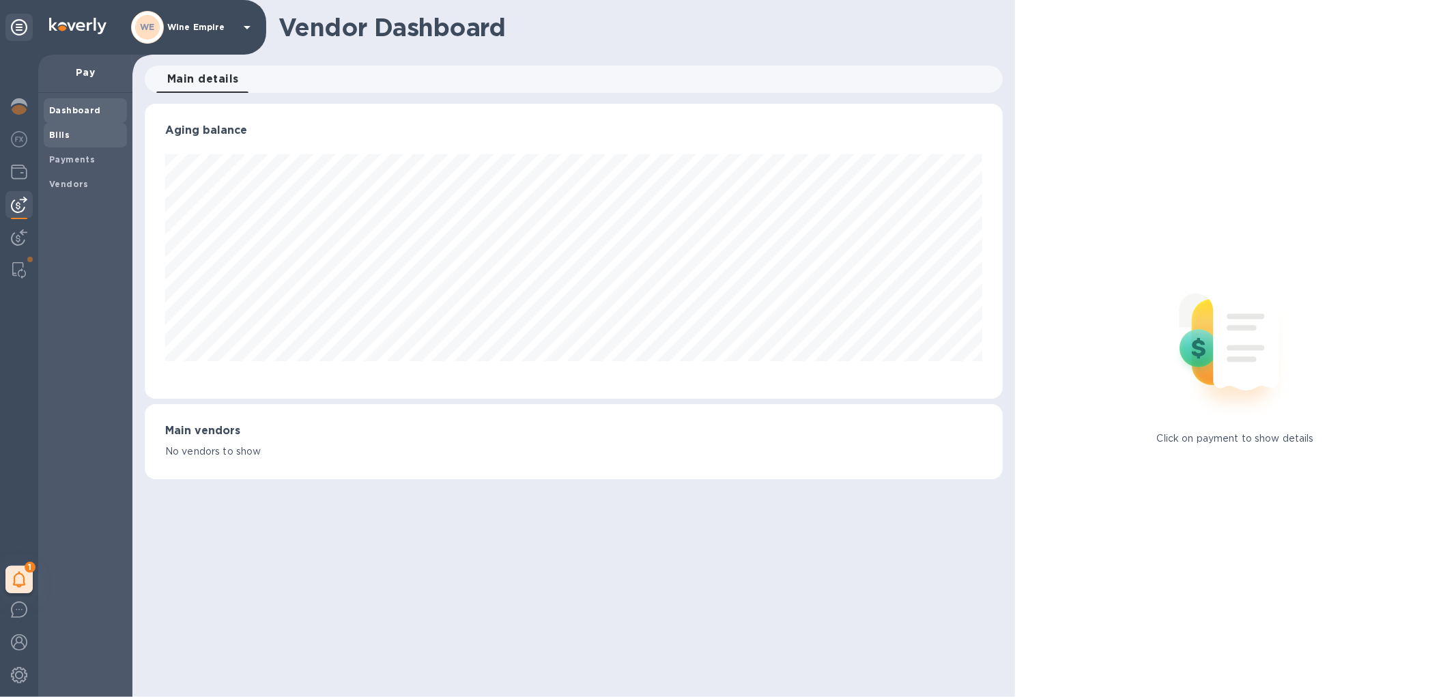
scroll to position [295, 858]
click at [83, 141] on span "Bills" at bounding box center [85, 135] width 72 height 14
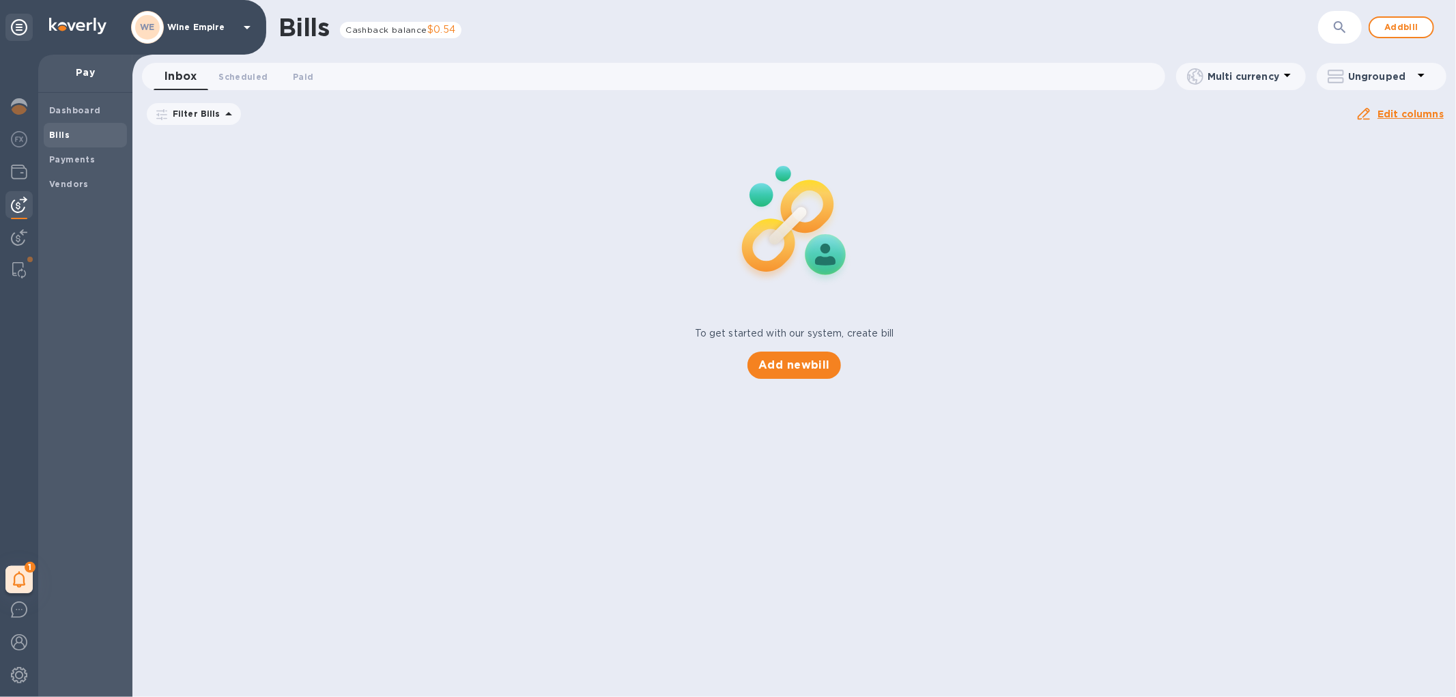
click at [1337, 36] on button "button" at bounding box center [1340, 27] width 33 height 33
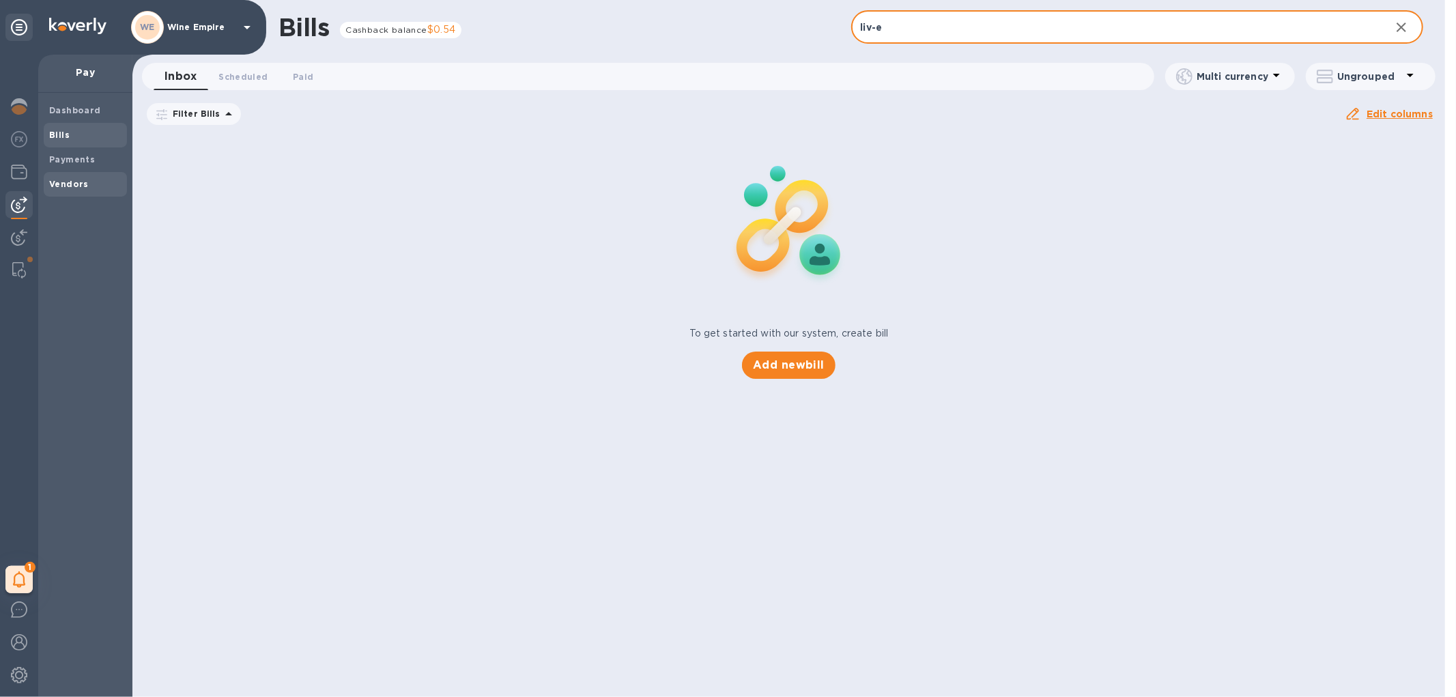
type input "liv-e"
click at [69, 184] on b "Vendors" at bounding box center [69, 184] width 40 height 10
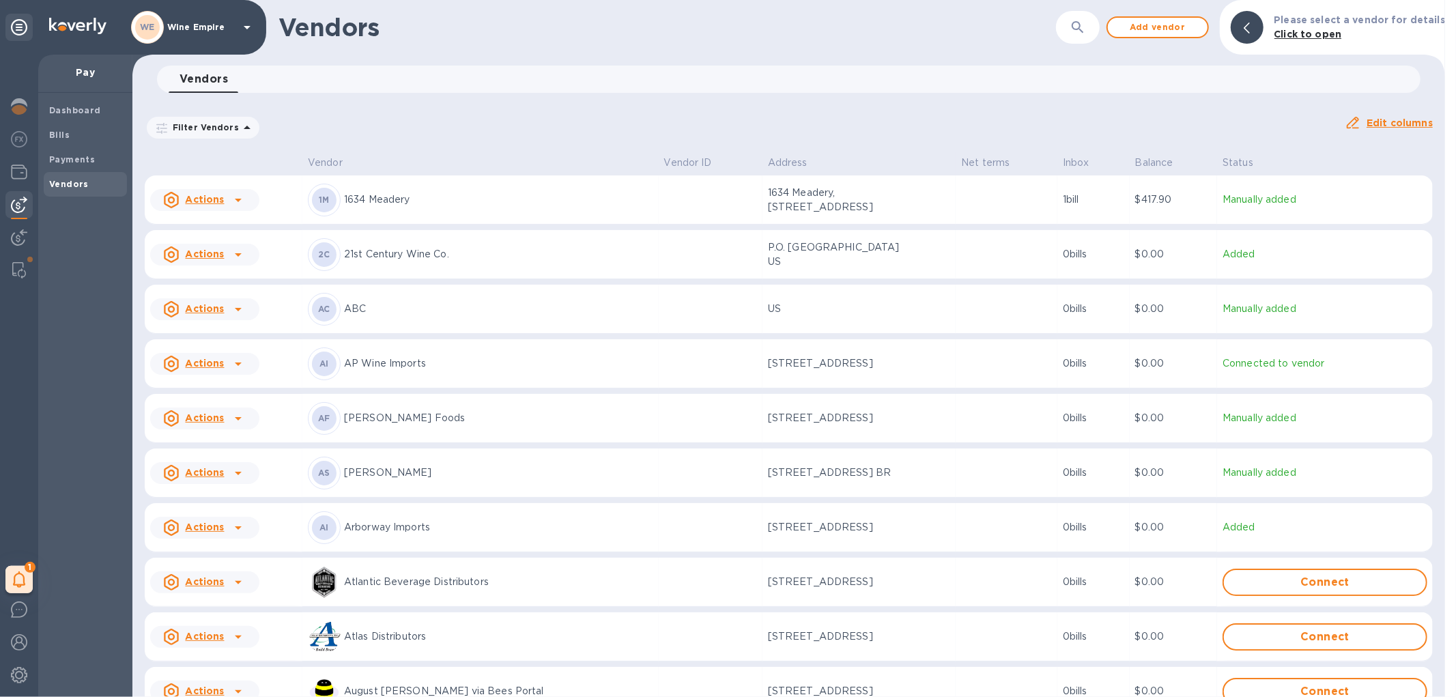
click at [1086, 29] on icon "button" at bounding box center [1078, 27] width 16 height 16
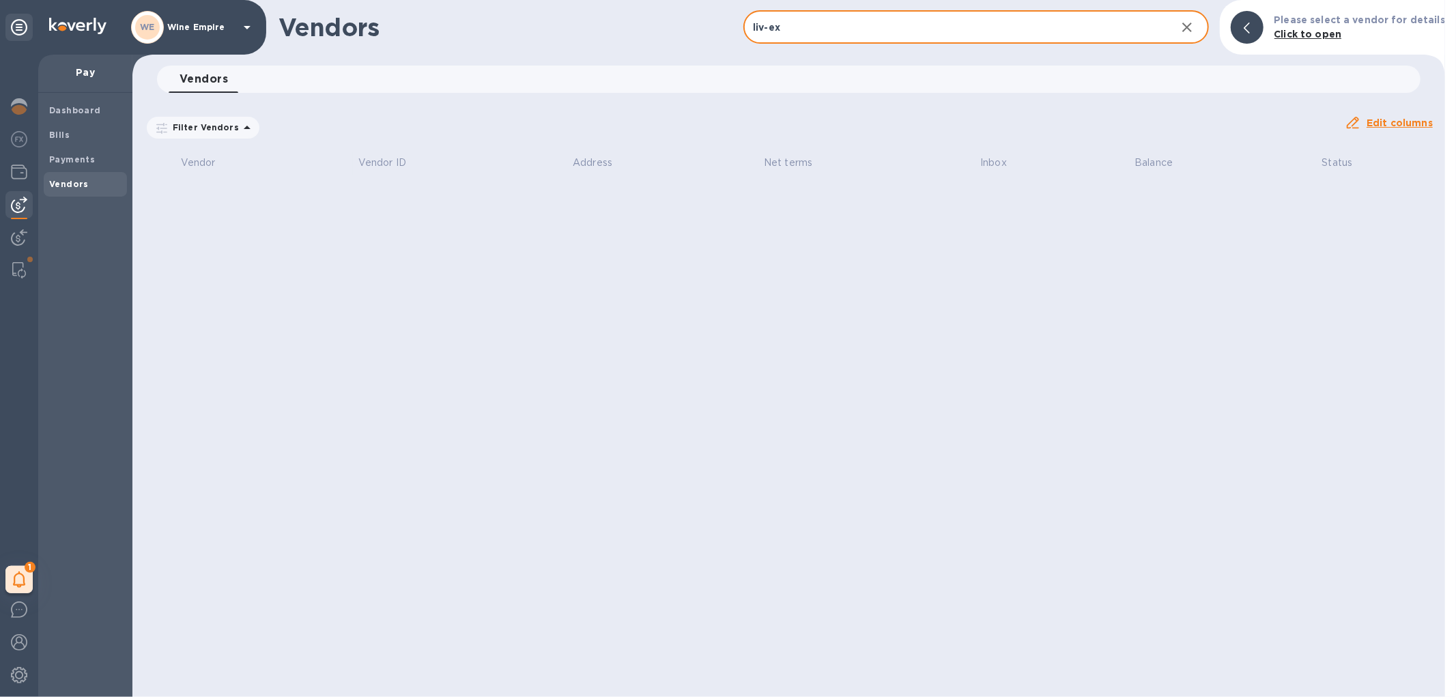
click at [817, 36] on input "liv-ex" at bounding box center [954, 27] width 421 height 33
click at [818, 36] on input "liv-ex" at bounding box center [954, 27] width 421 height 33
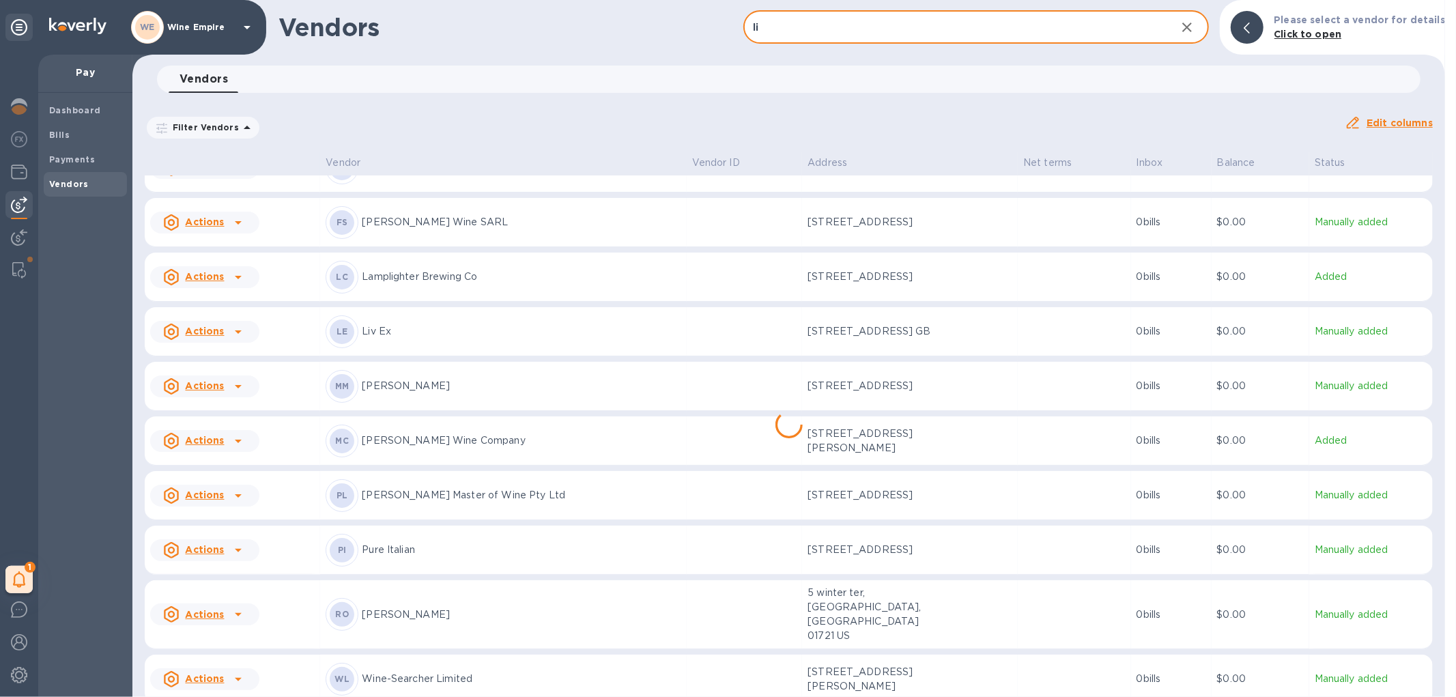
scroll to position [41, 0]
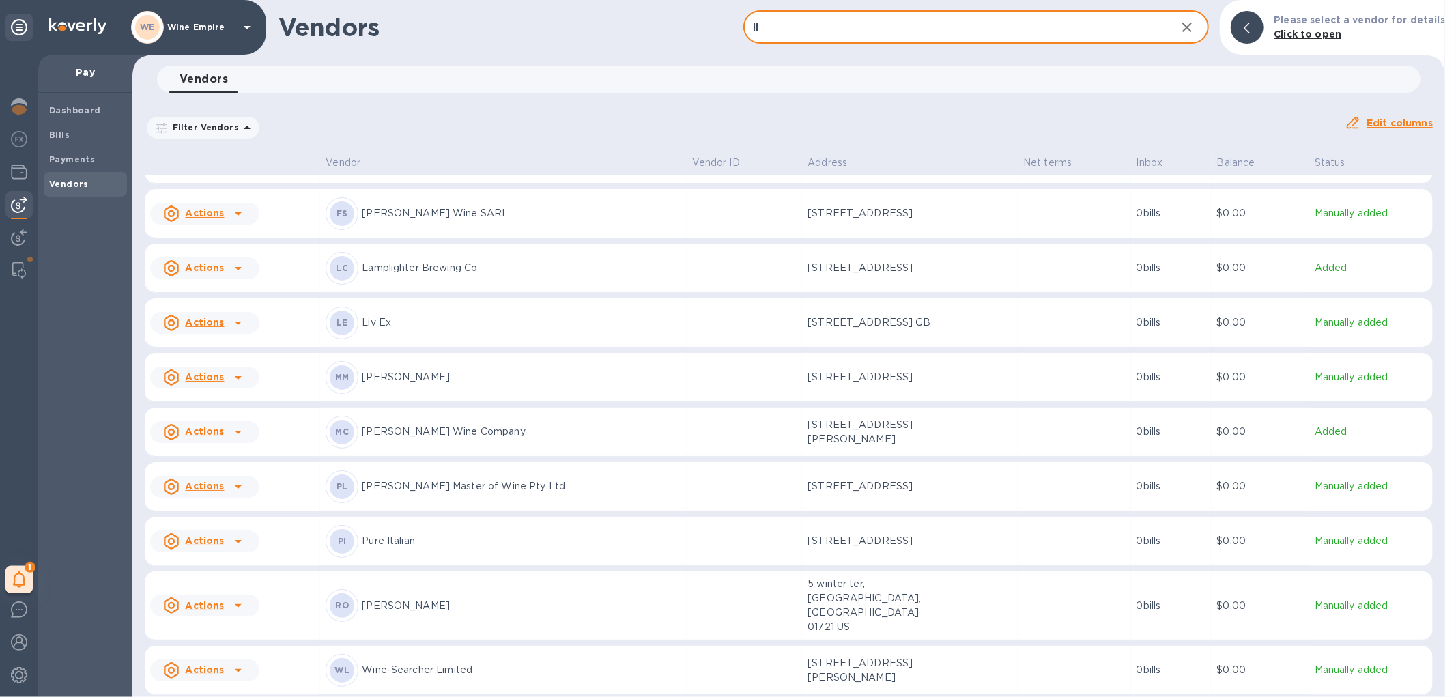
type input "li"
click at [465, 328] on p "Liv Ex" at bounding box center [521, 322] width 319 height 14
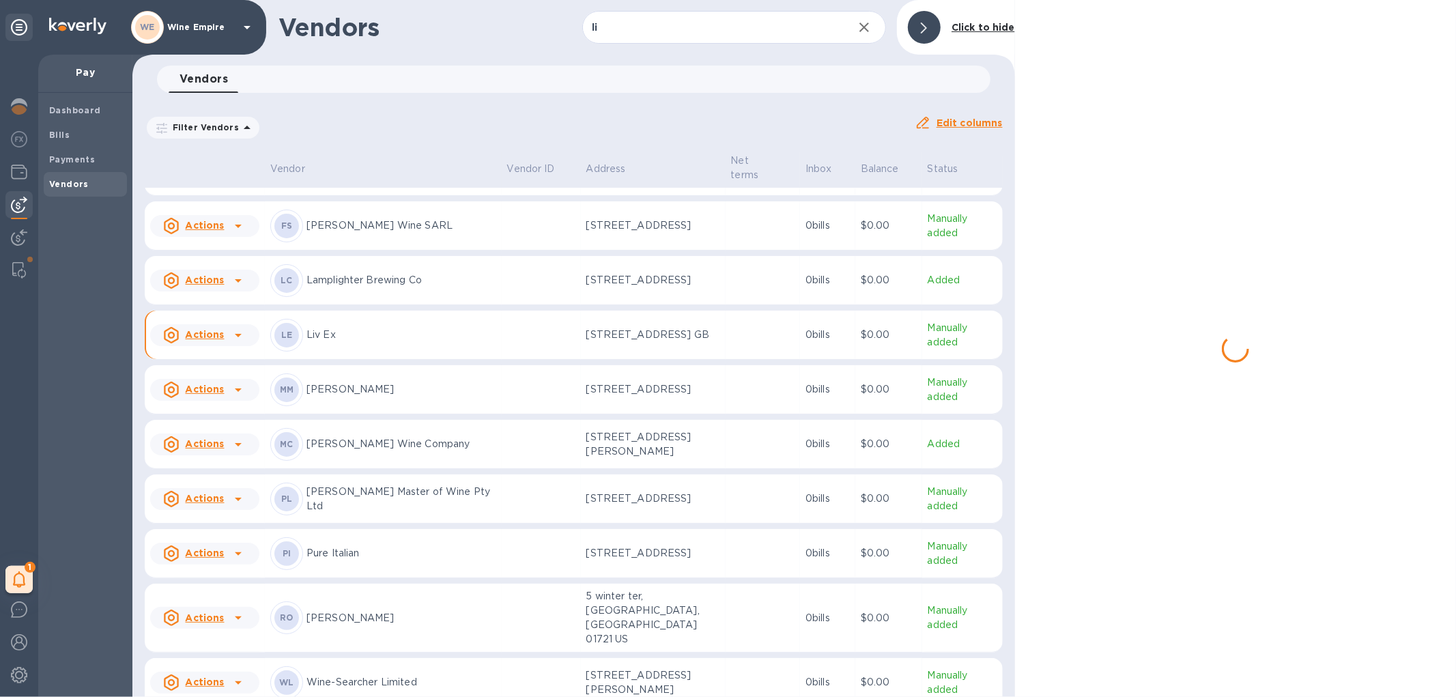
scroll to position [53, 0]
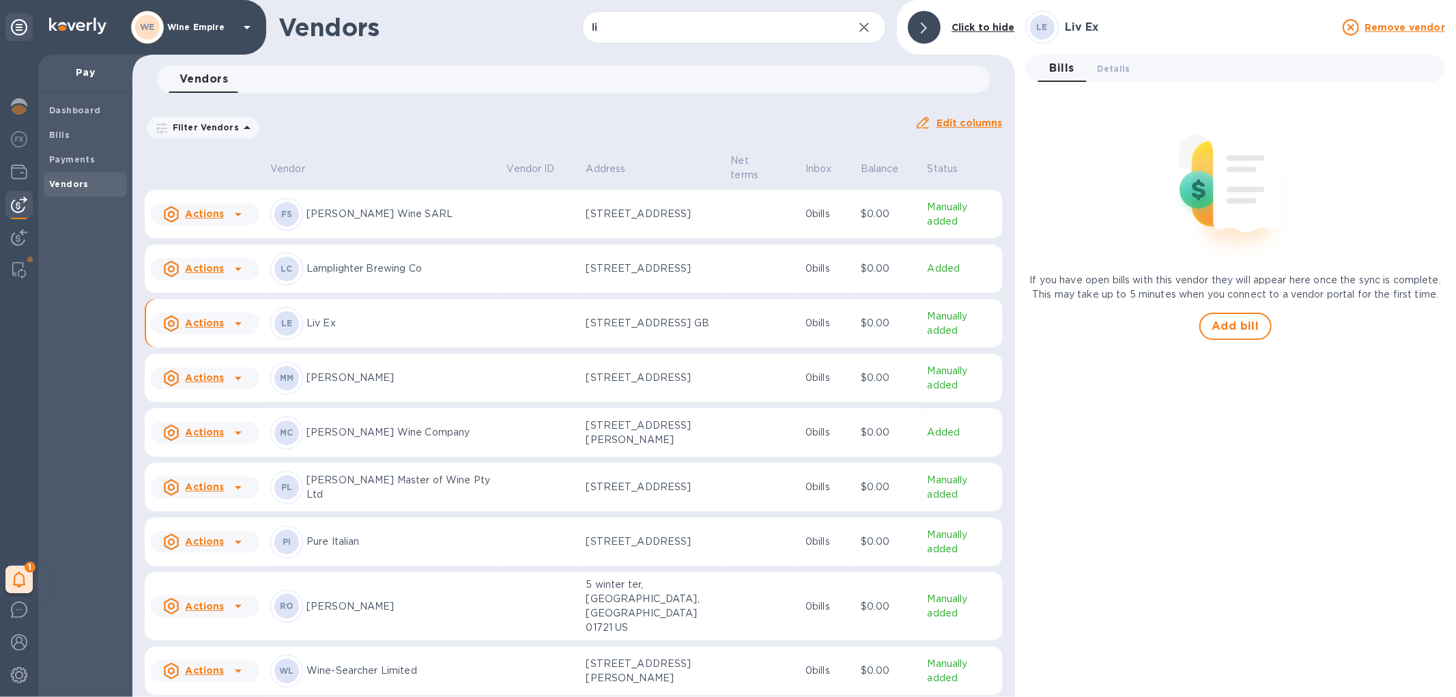
click at [870, 29] on icon "button" at bounding box center [864, 27] width 16 height 16
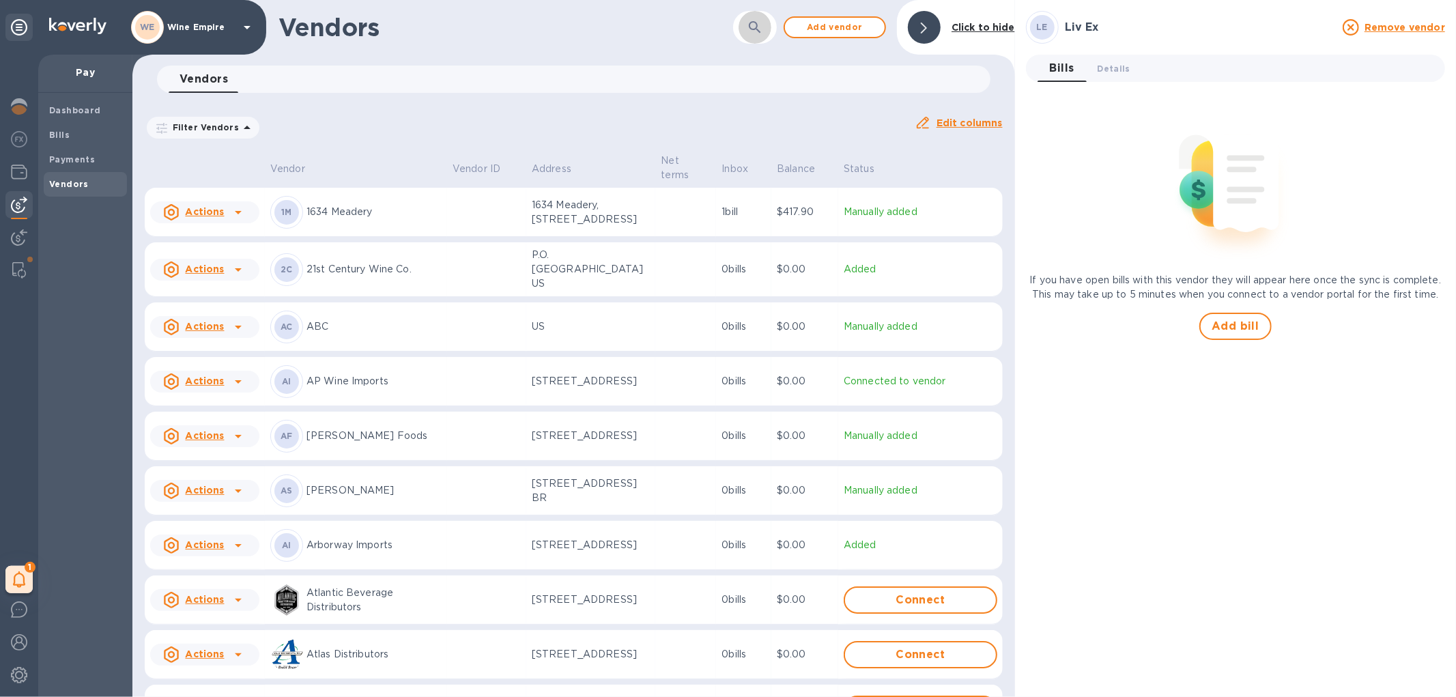
click at [760, 19] on icon "button" at bounding box center [755, 27] width 16 height 16
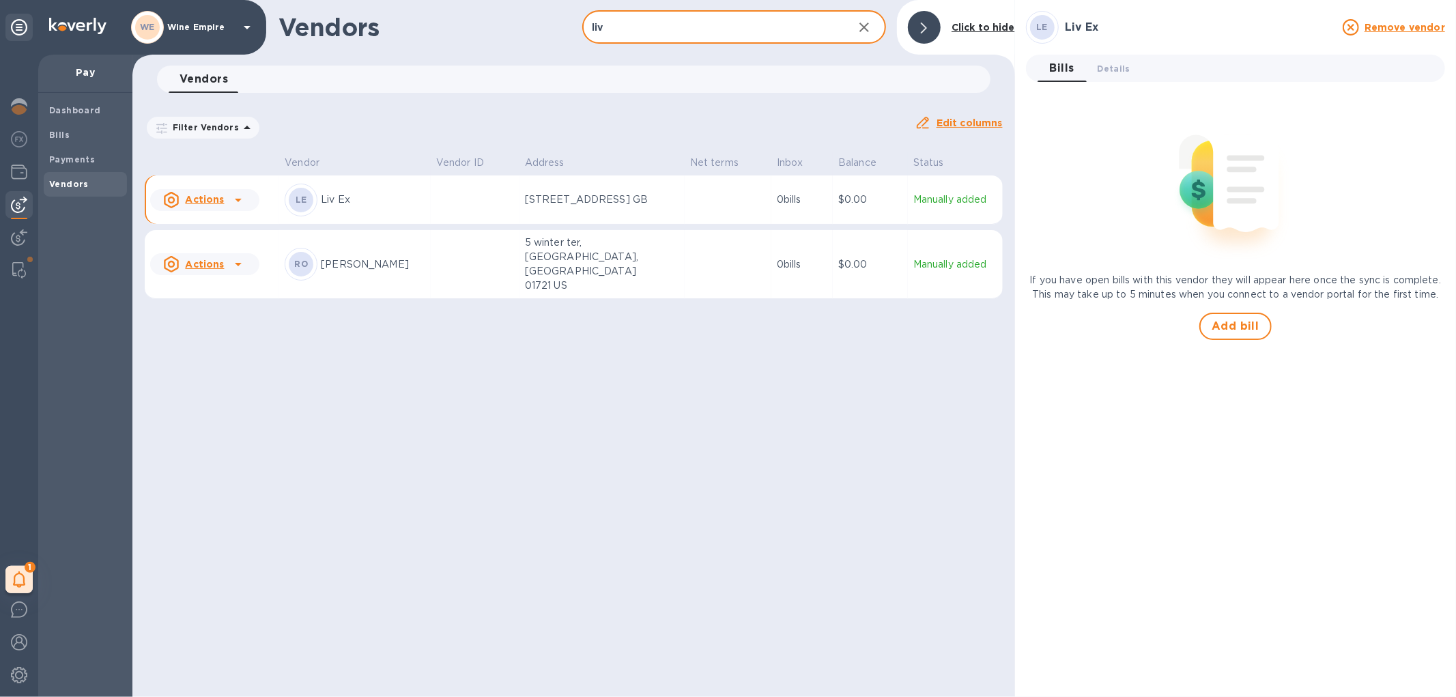
type input "liv"
click at [440, 187] on td at bounding box center [475, 199] width 89 height 49
click at [482, 203] on td at bounding box center [475, 199] width 89 height 49
click at [1245, 333] on span "Add bill" at bounding box center [1236, 326] width 48 height 16
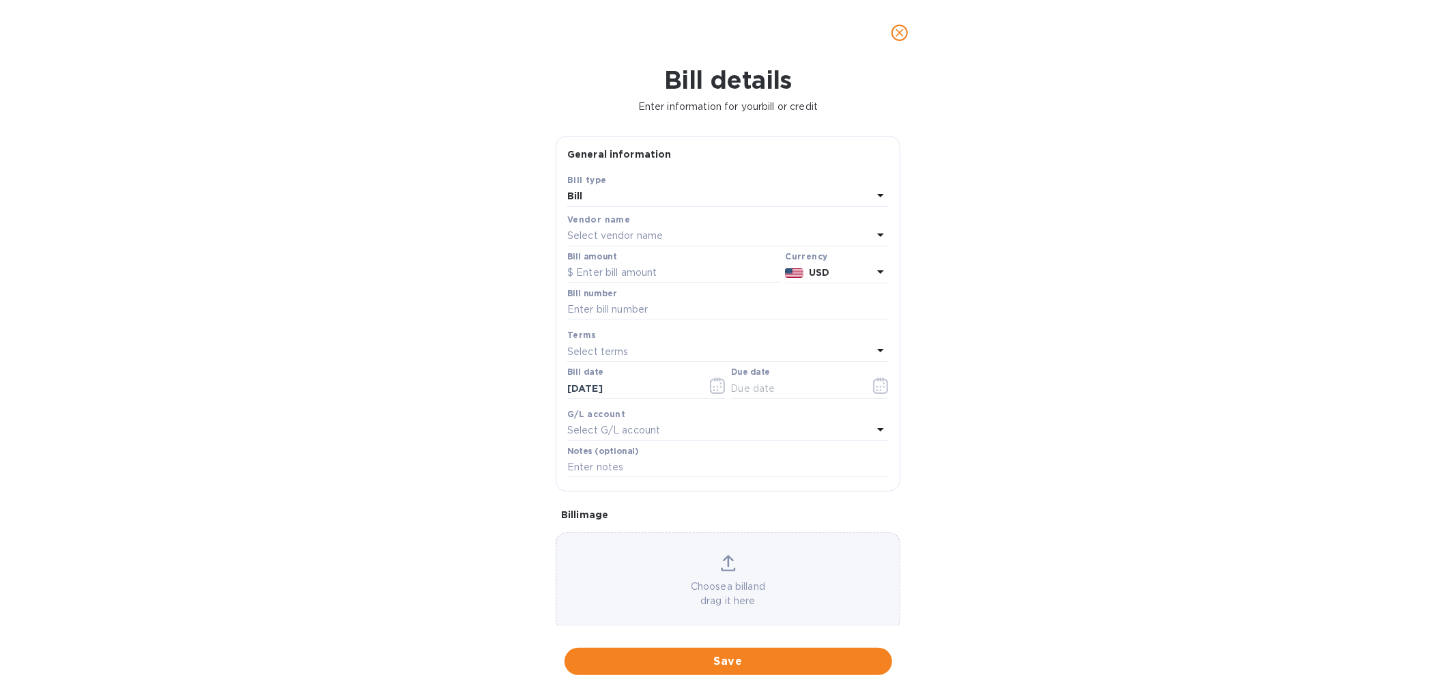
type input "09/22/2025"
click at [664, 277] on input "text" at bounding box center [673, 273] width 212 height 20
type input "15,947.74"
click at [673, 309] on input "text" at bounding box center [728, 310] width 322 height 20
type input "091825"
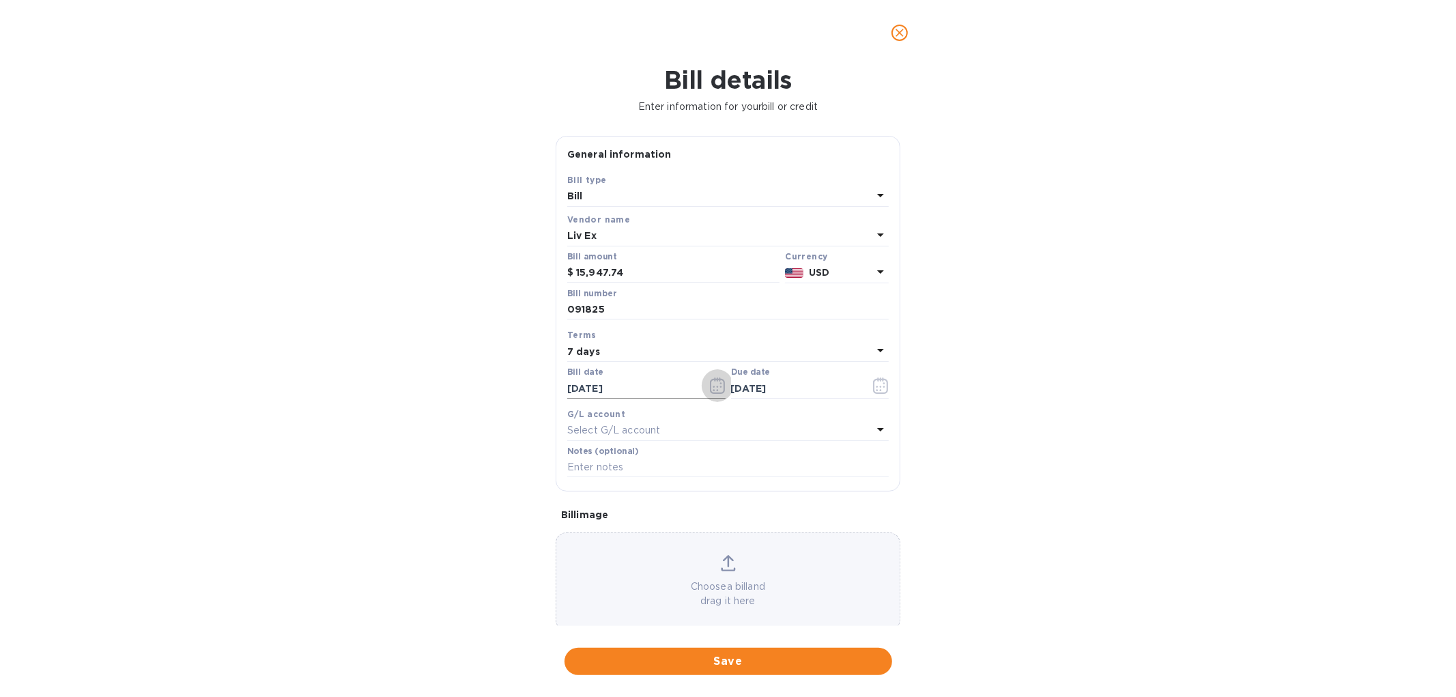
click at [710, 386] on icon "button" at bounding box center [718, 386] width 16 height 16
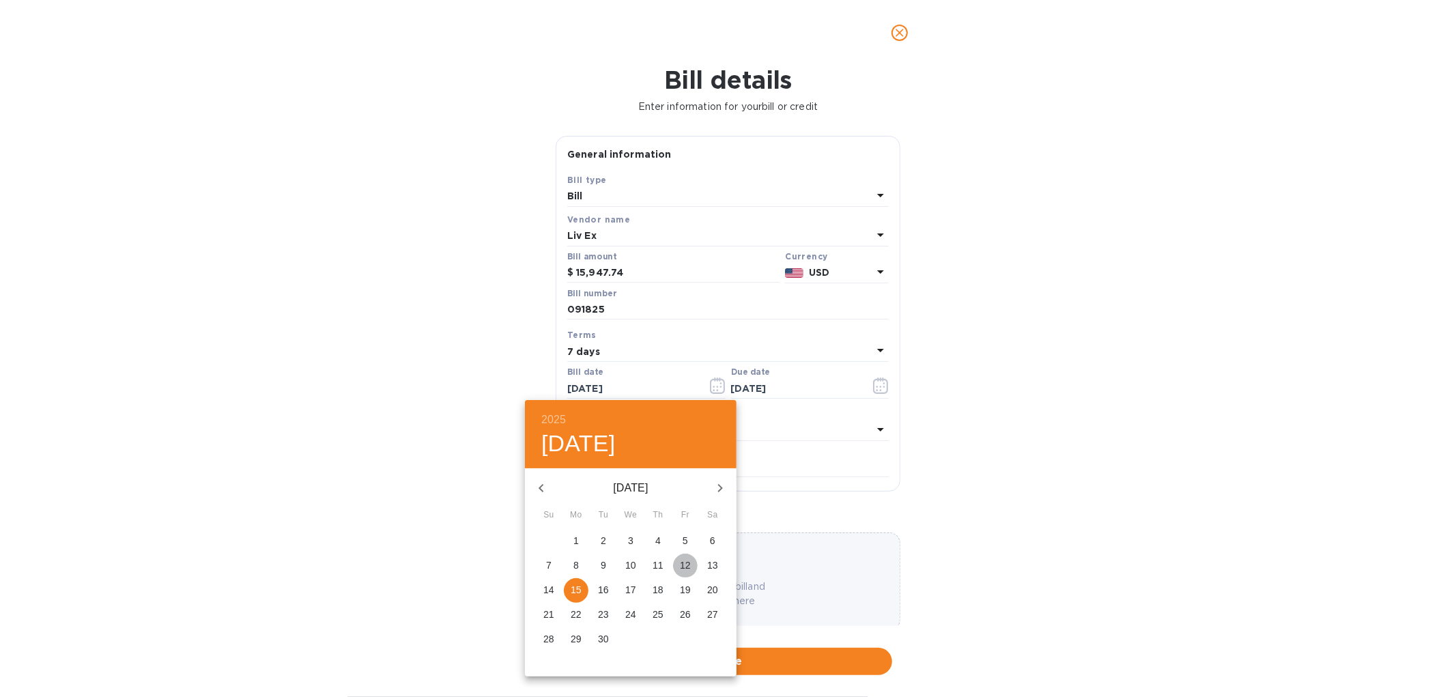
click at [681, 567] on p "12" at bounding box center [685, 566] width 11 height 14
type input "09/12/2025"
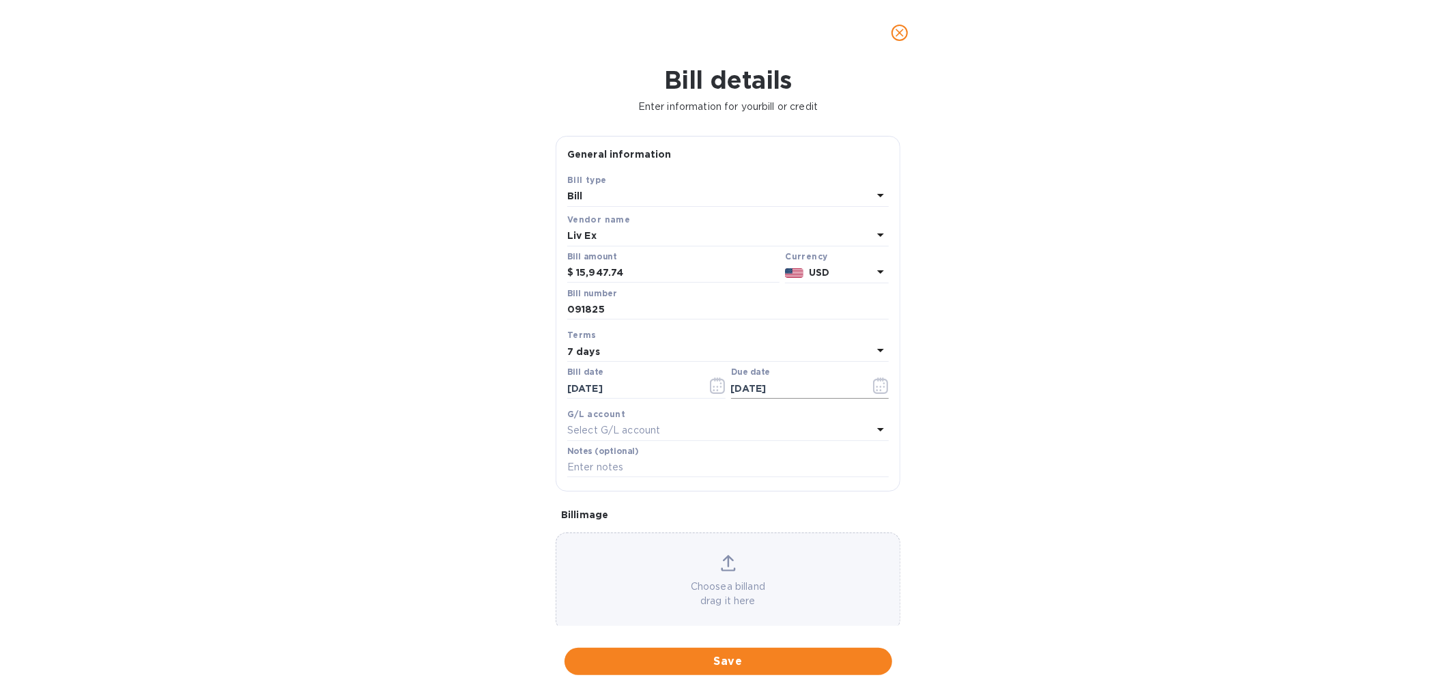
click at [873, 393] on icon "button" at bounding box center [881, 386] width 16 height 16
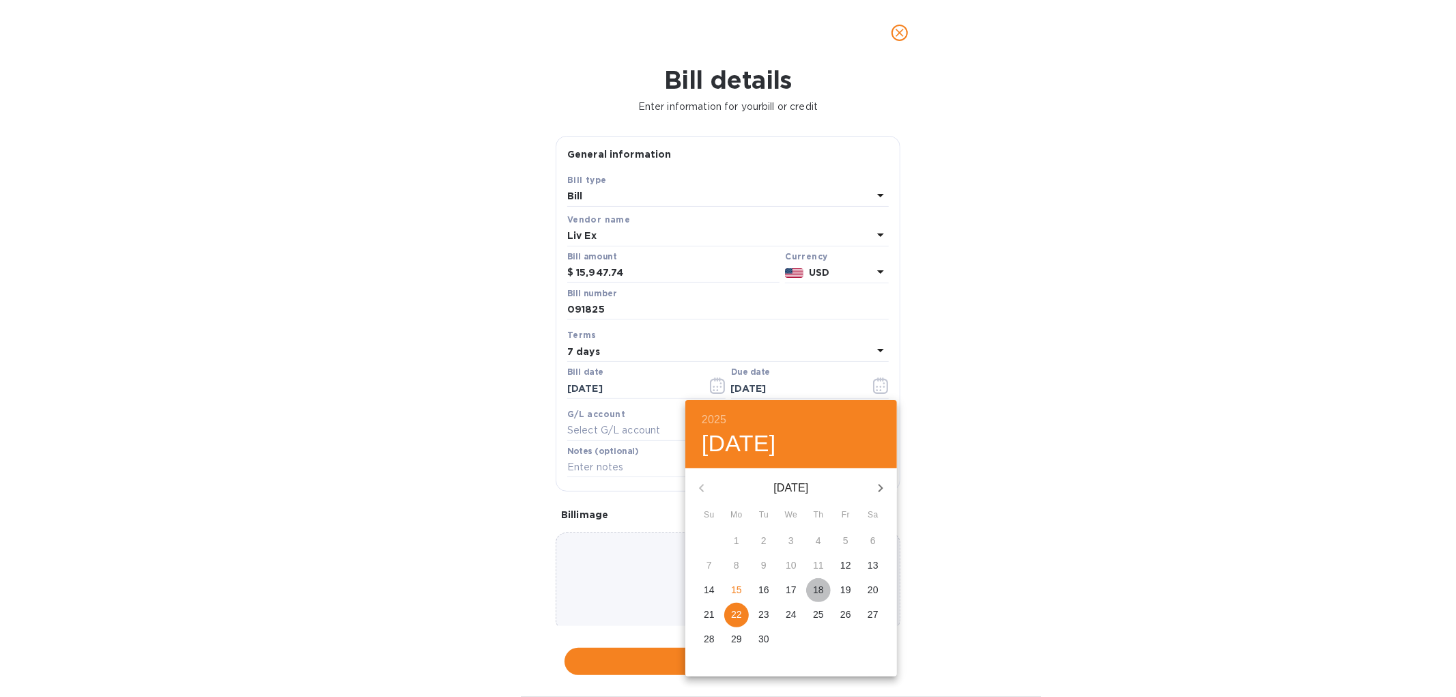
click at [819, 589] on p "18" at bounding box center [818, 590] width 11 height 14
type input "09/18/2025"
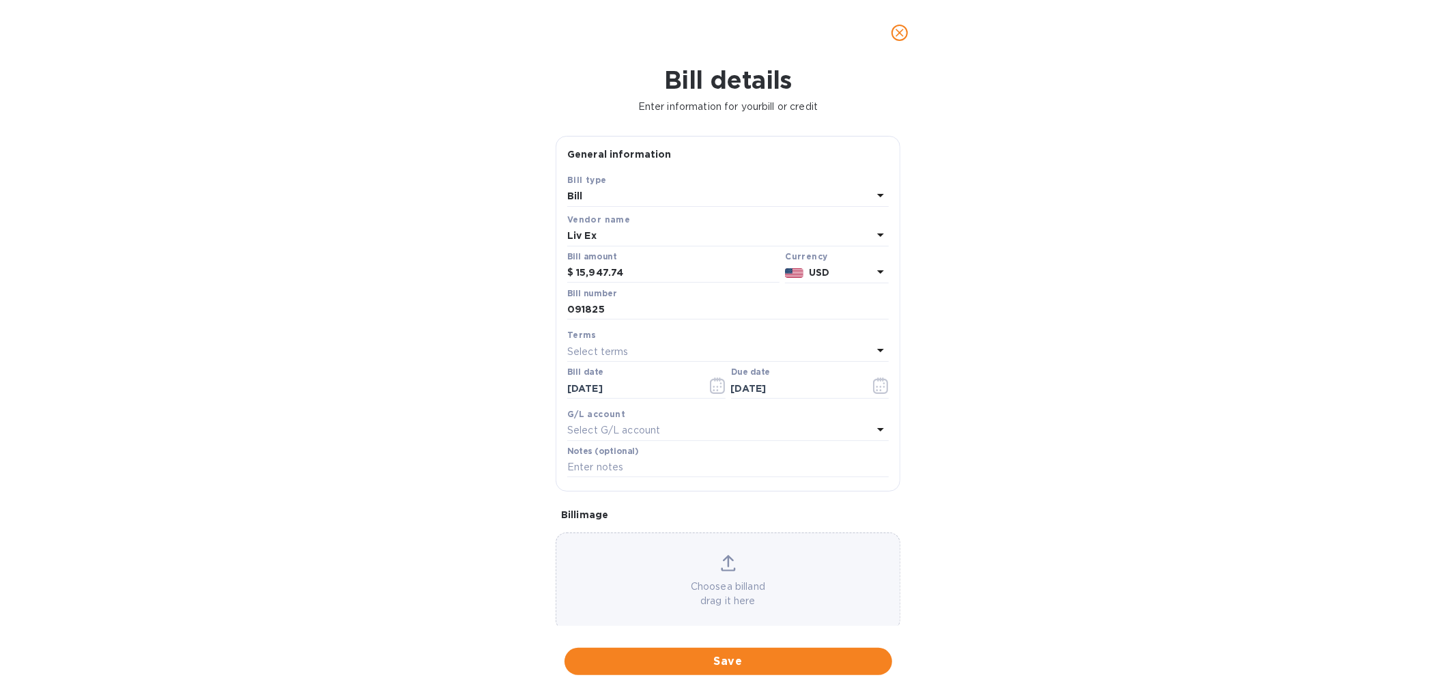
click at [673, 440] on div "Select G/L account" at bounding box center [719, 430] width 305 height 19
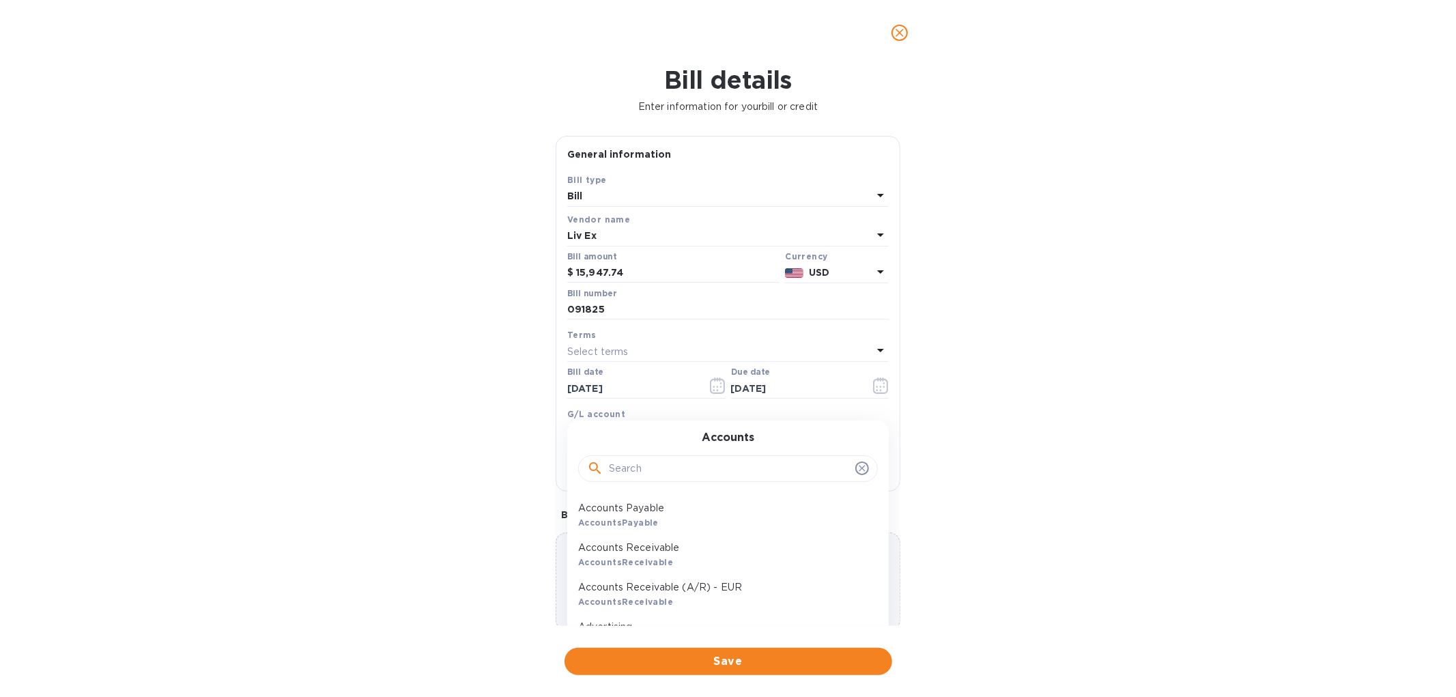
click at [677, 478] on input "text" at bounding box center [729, 469] width 241 height 20
type input "wine"
click at [638, 513] on p "Wine - COGS" at bounding box center [722, 508] width 289 height 14
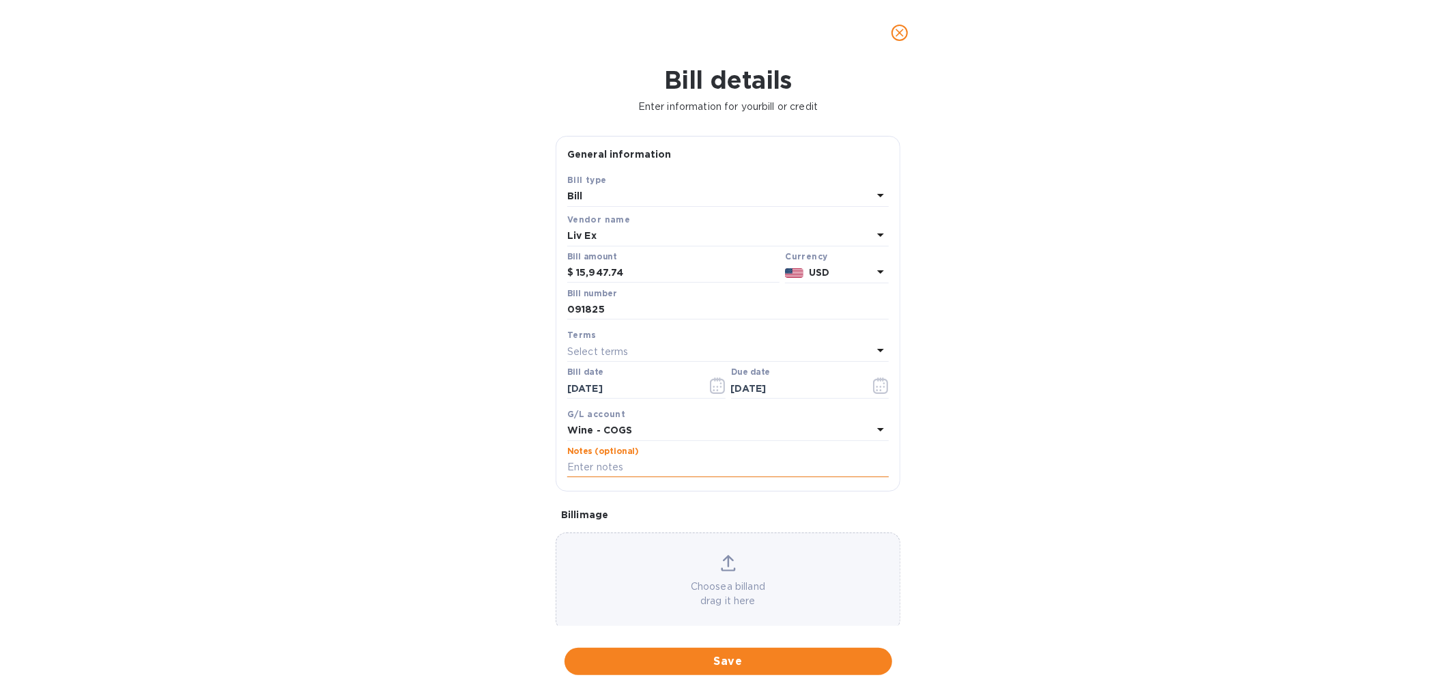
click at [644, 473] on input "text" at bounding box center [728, 467] width 322 height 20
type input "HSBC US re Liv-ex Limited"
click at [660, 557] on div "Choose a bill and drag it here" at bounding box center [728, 582] width 345 height 98
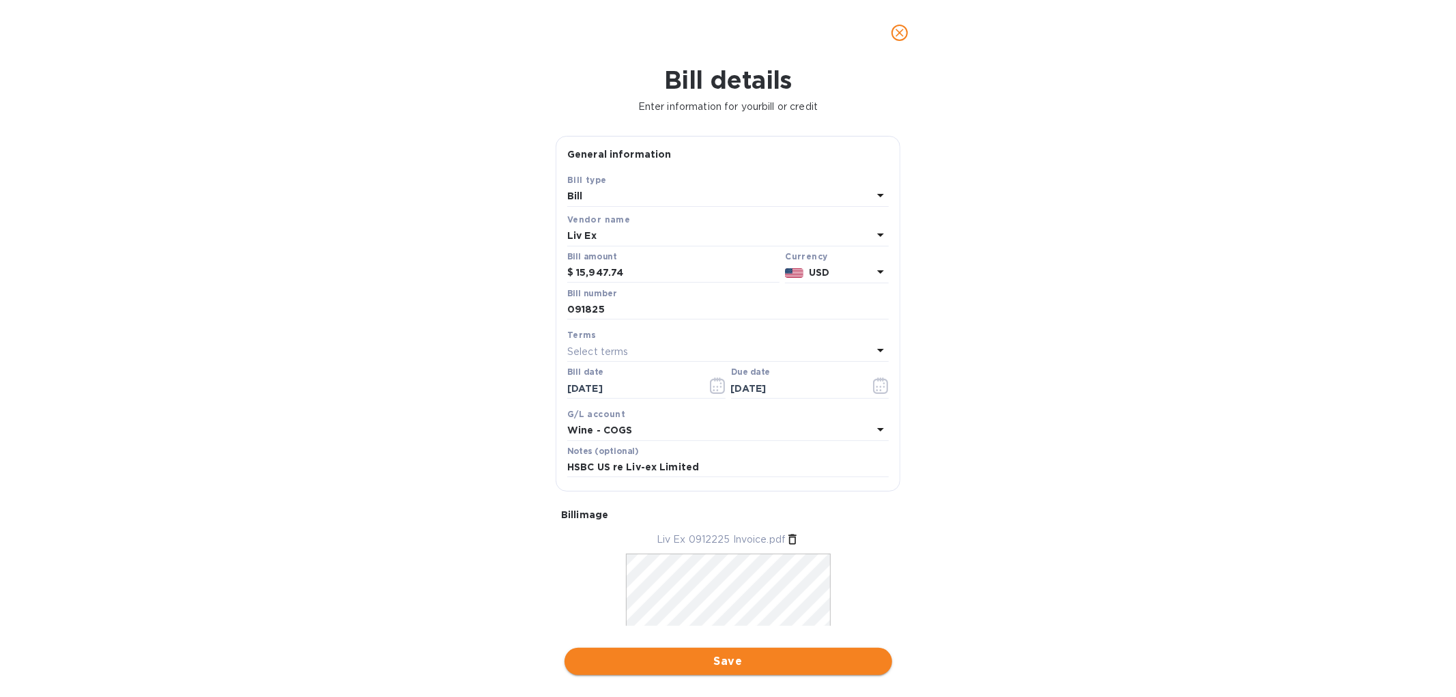
click at [809, 653] on span "Save" at bounding box center [729, 661] width 306 height 16
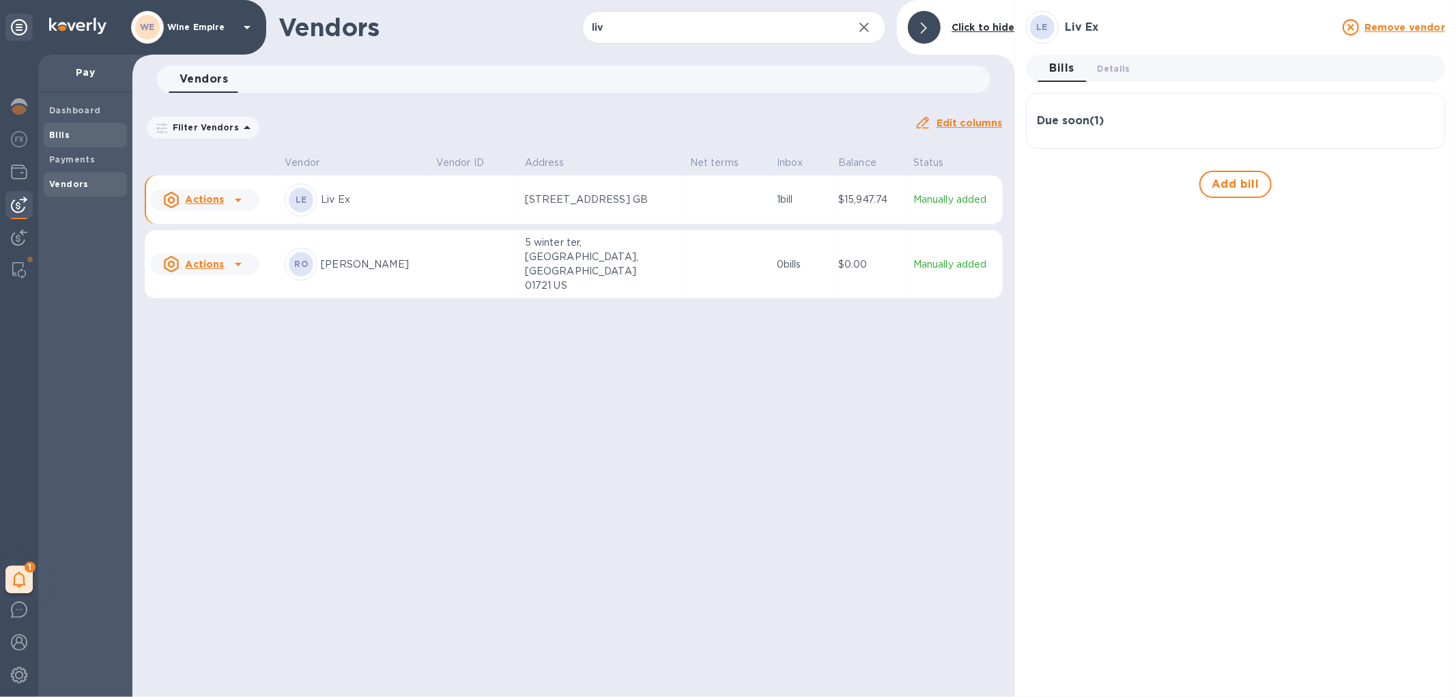
click at [87, 133] on span "Bills" at bounding box center [85, 135] width 72 height 14
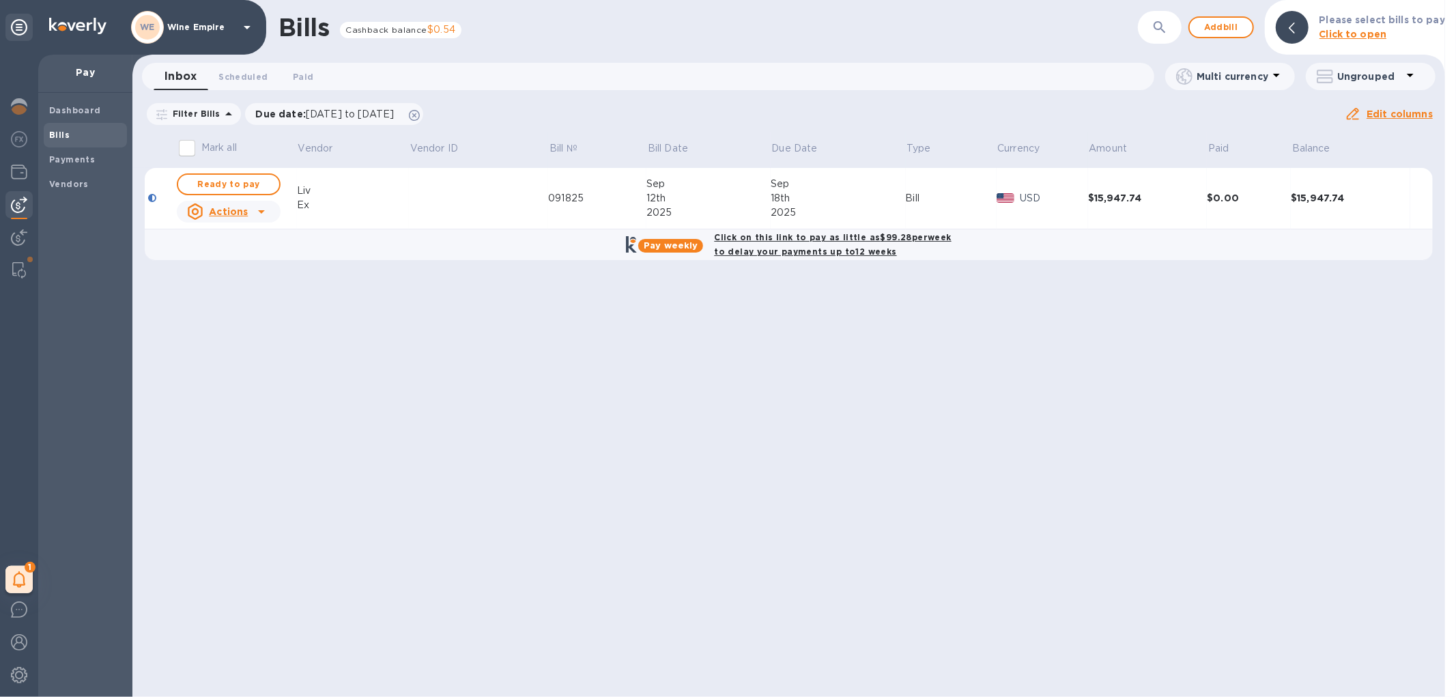
click at [111, 523] on div "Dashboard Bills Payments Vendors" at bounding box center [85, 395] width 94 height 604
click at [269, 188] on button "Ready to pay" at bounding box center [229, 184] width 104 height 22
checkbox input "true"
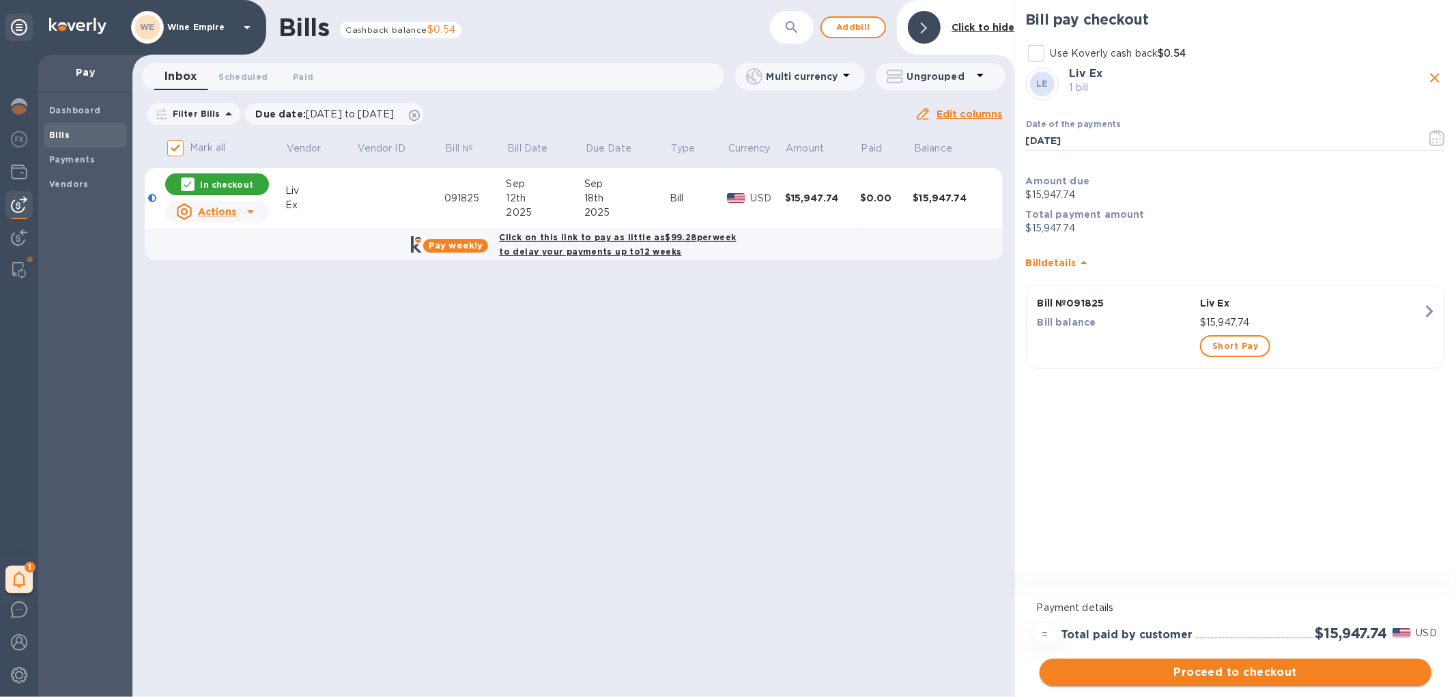
click at [1237, 676] on span "Proceed to checkout" at bounding box center [1236, 672] width 370 height 16
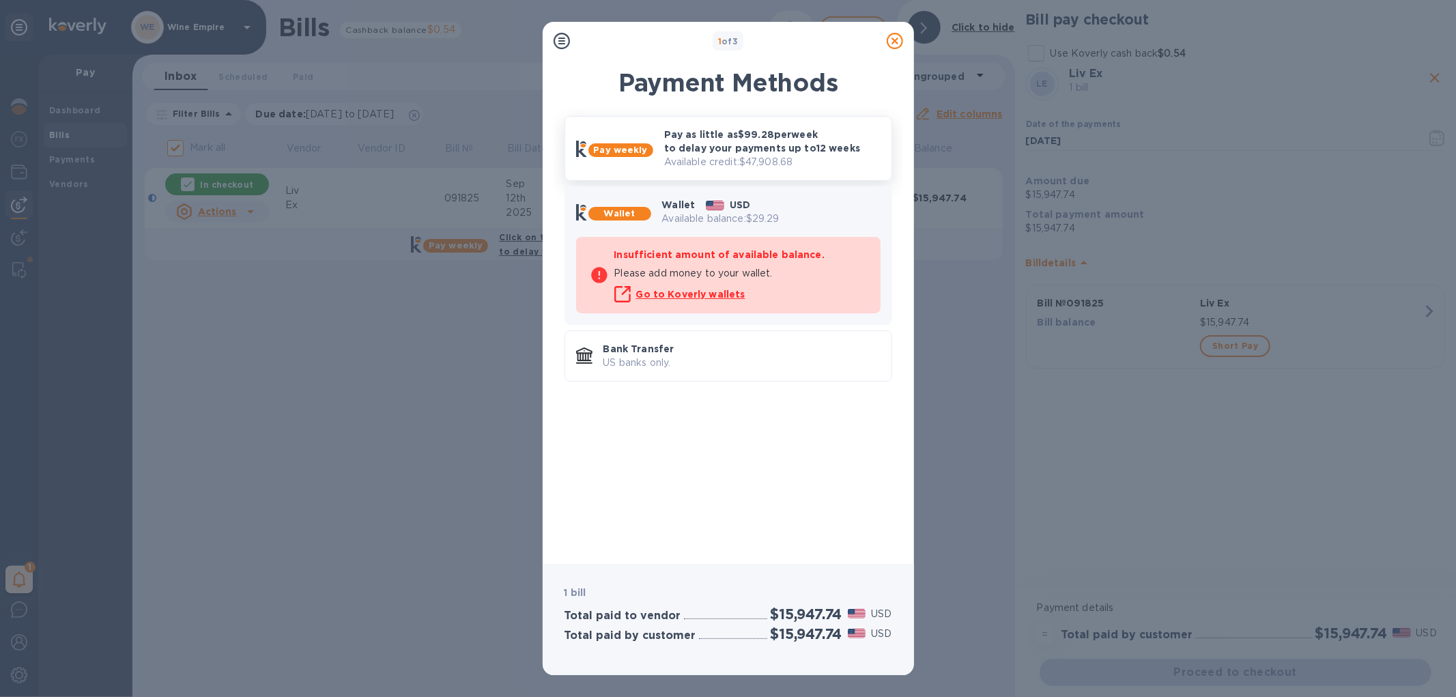
click at [747, 150] on p "Pay as little as $99.28 per week to delay your payments up to 12 weeks" at bounding box center [772, 141] width 216 height 27
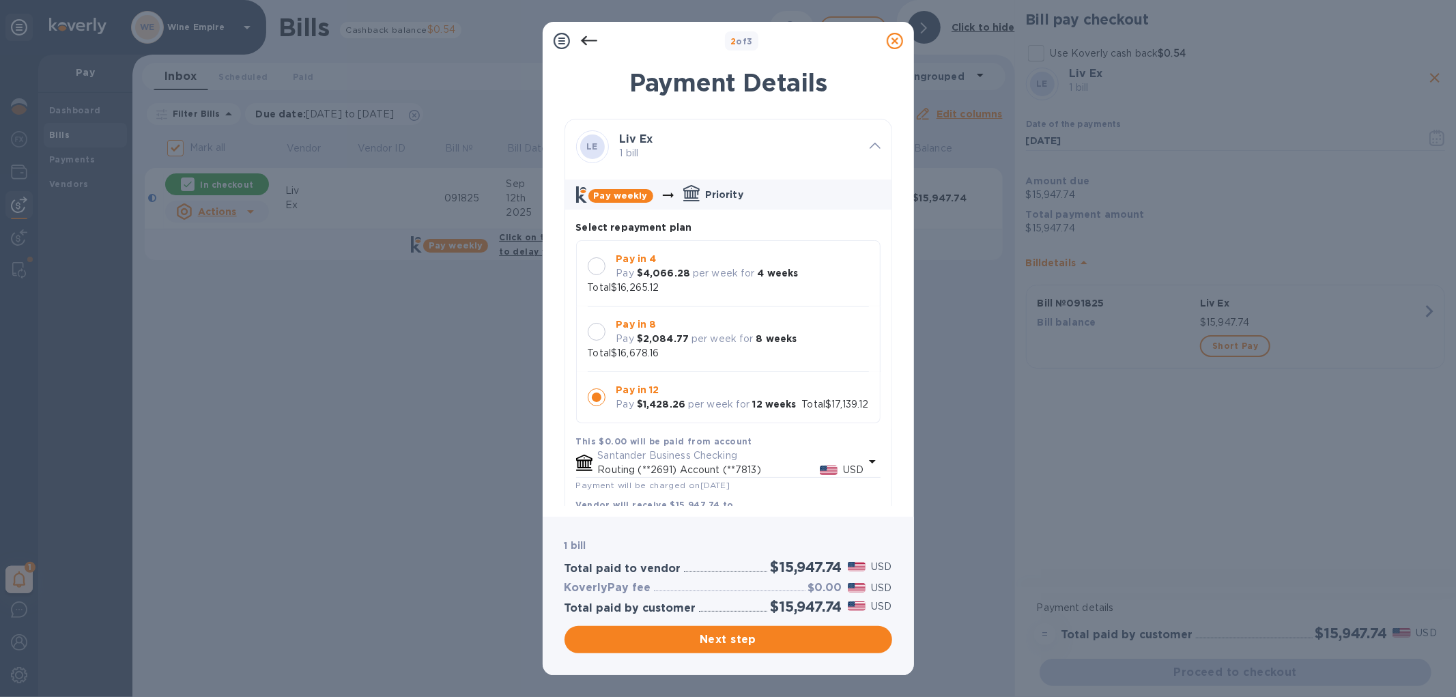
scroll to position [12, 0]
click at [748, 636] on span "Next step" at bounding box center [729, 640] width 306 height 16
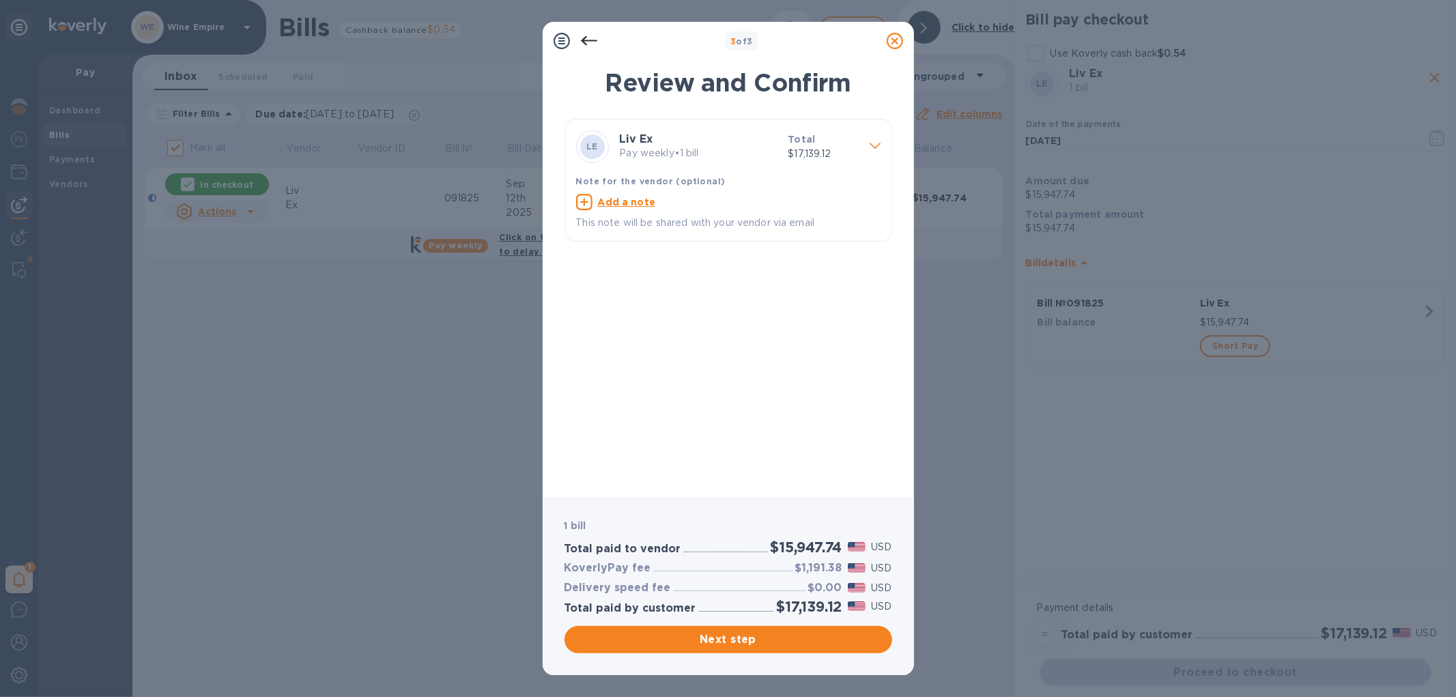
click at [623, 206] on u "Add a note" at bounding box center [627, 202] width 58 height 11
click at [647, 209] on textarea at bounding box center [717, 204] width 283 height 12
paste textarea "HSBC US re Liv-ex Limited"
type textarea "HSBC US re Liv-ex Limited"
click at [702, 645] on span "Next step" at bounding box center [729, 640] width 306 height 16
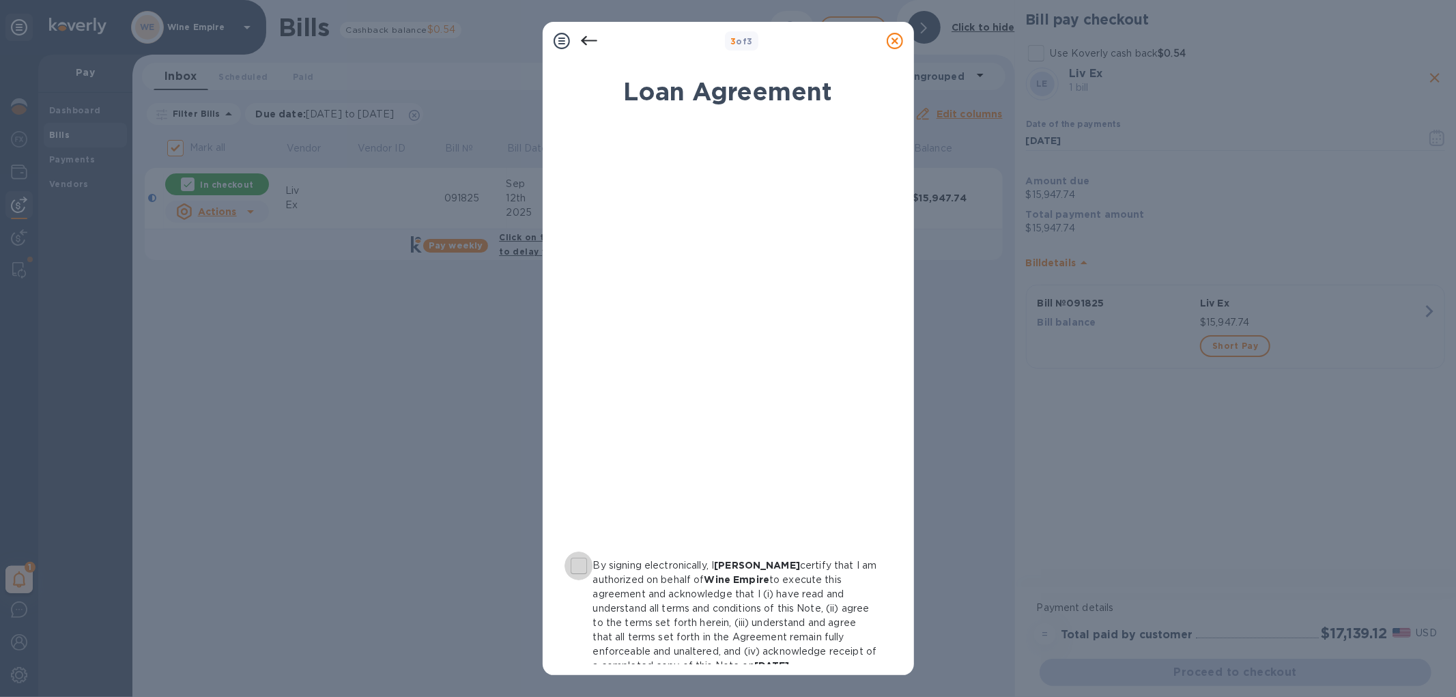
click at [581, 565] on input "By signing electronically, I Gianluca Queiroli certify that I am authorized on …" at bounding box center [579, 566] width 29 height 29
checkbox input "true"
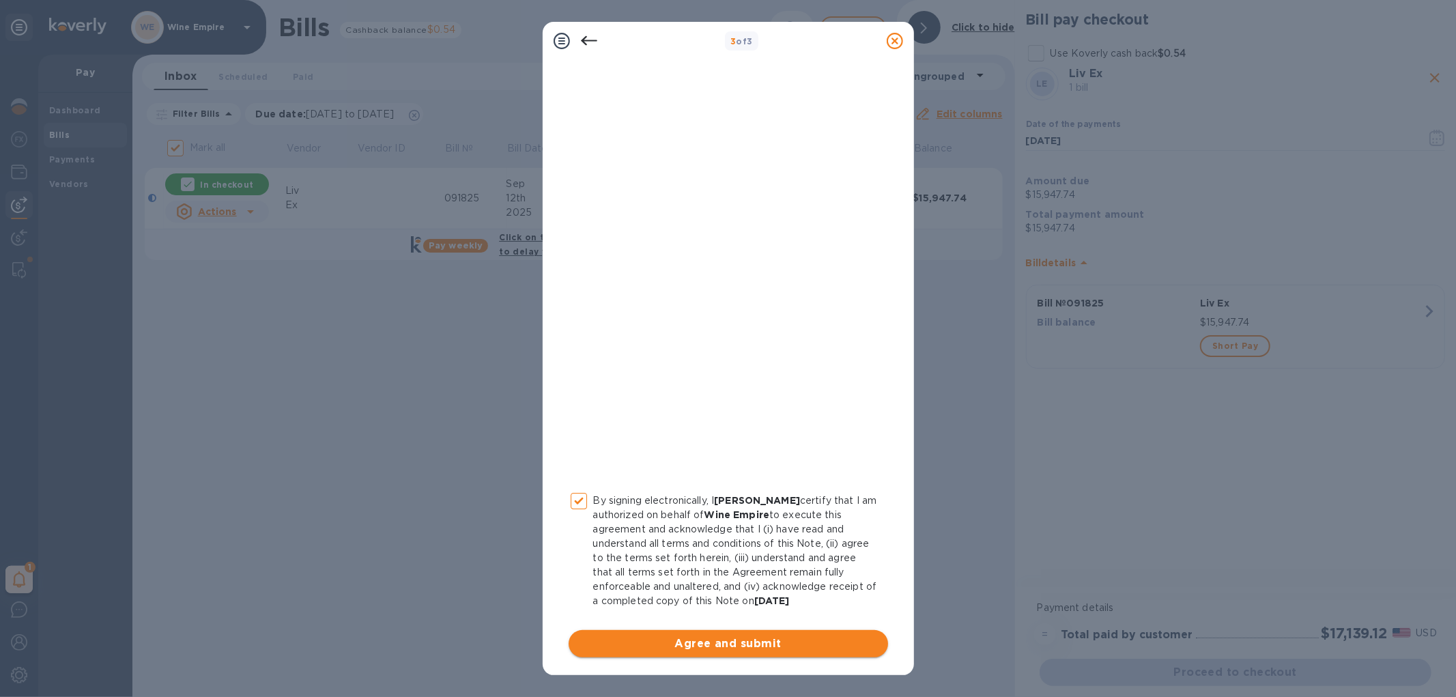
click at [739, 643] on span "Agree and submit" at bounding box center [729, 644] width 298 height 16
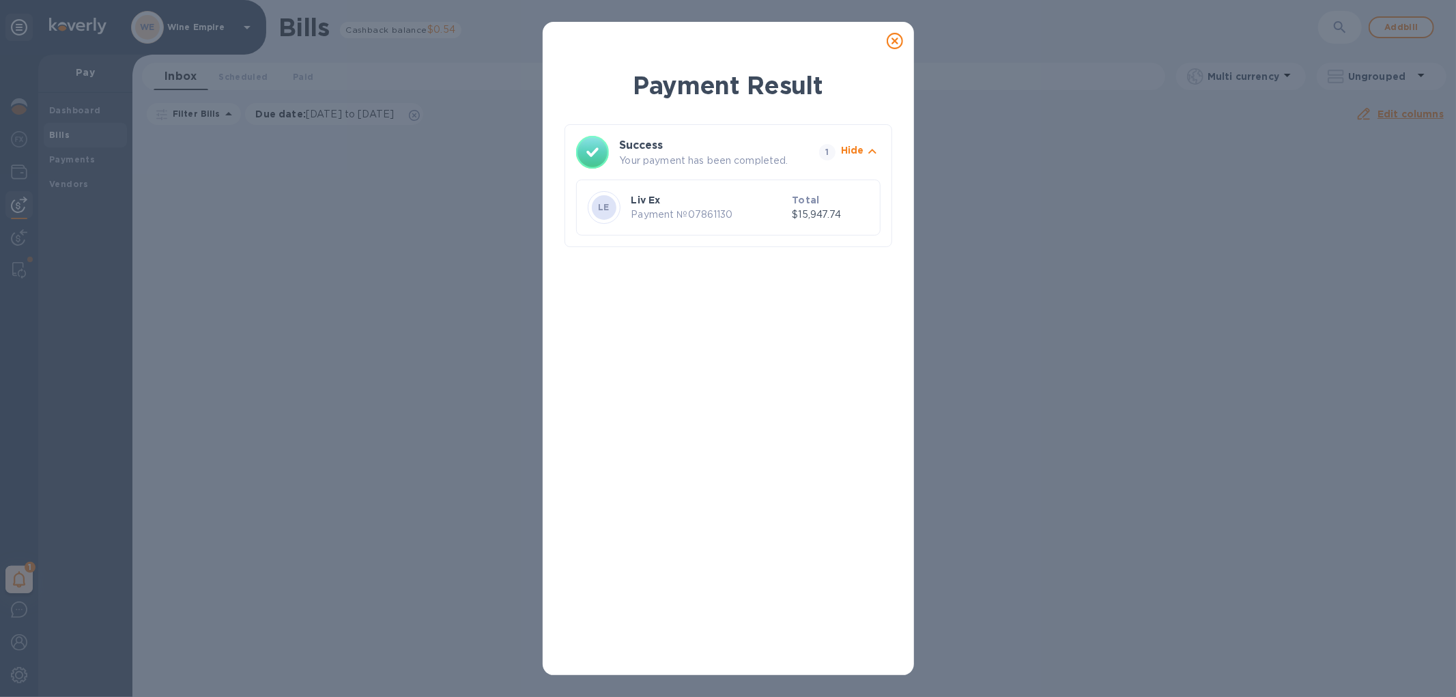
click at [898, 41] on icon at bounding box center [895, 41] width 16 height 16
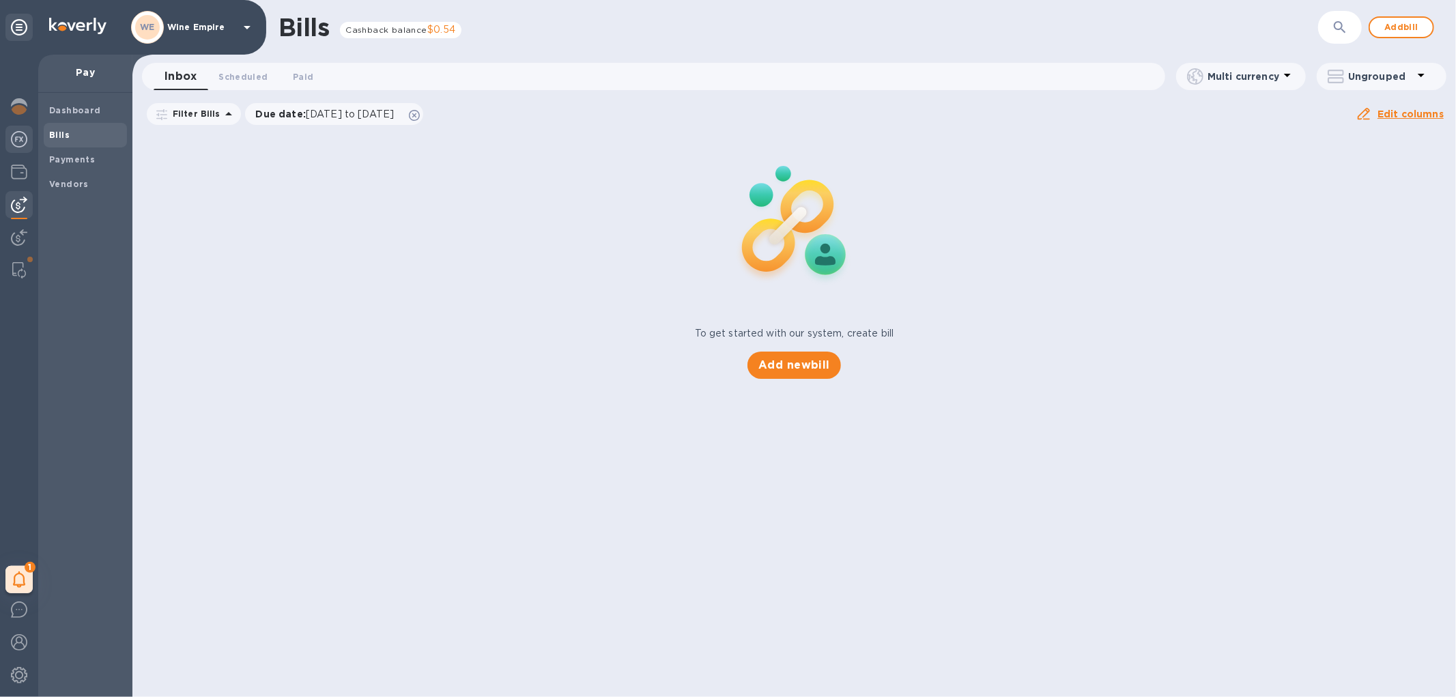
click at [23, 137] on img at bounding box center [19, 139] width 16 height 16
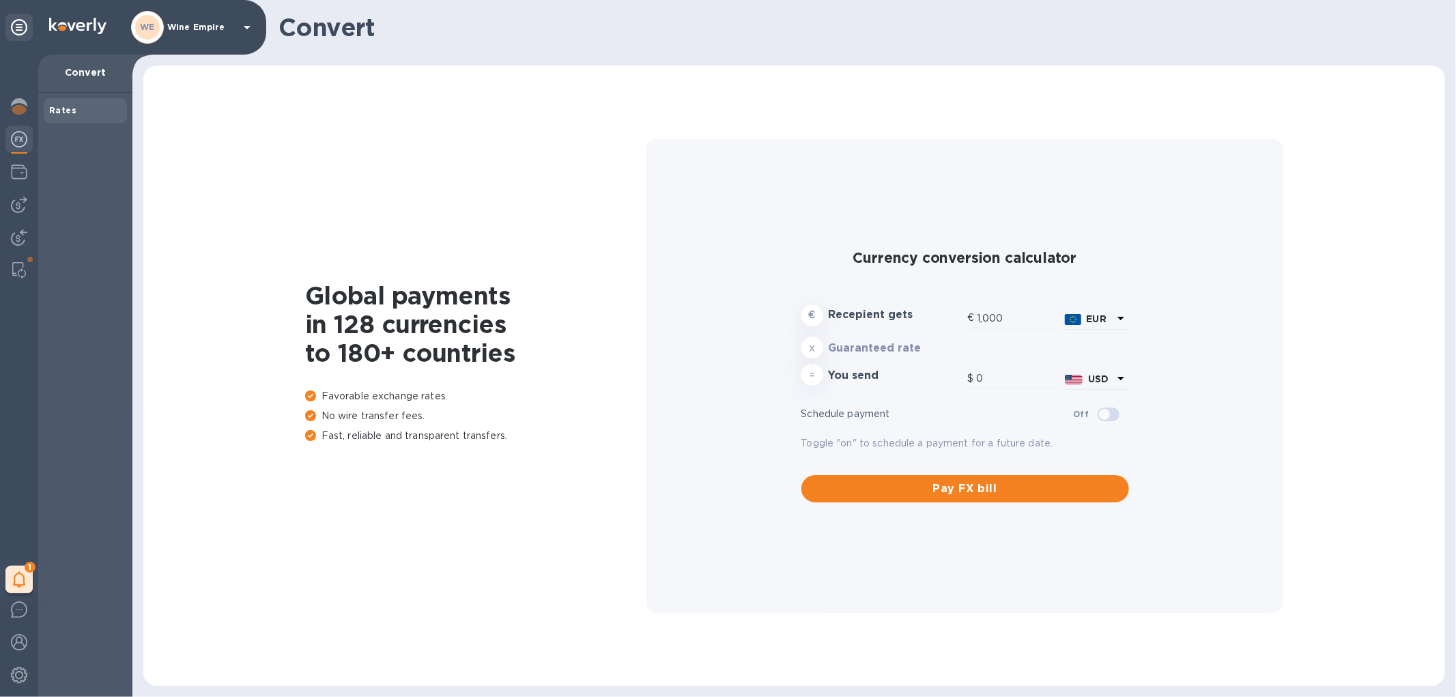
type input "1,186.31"
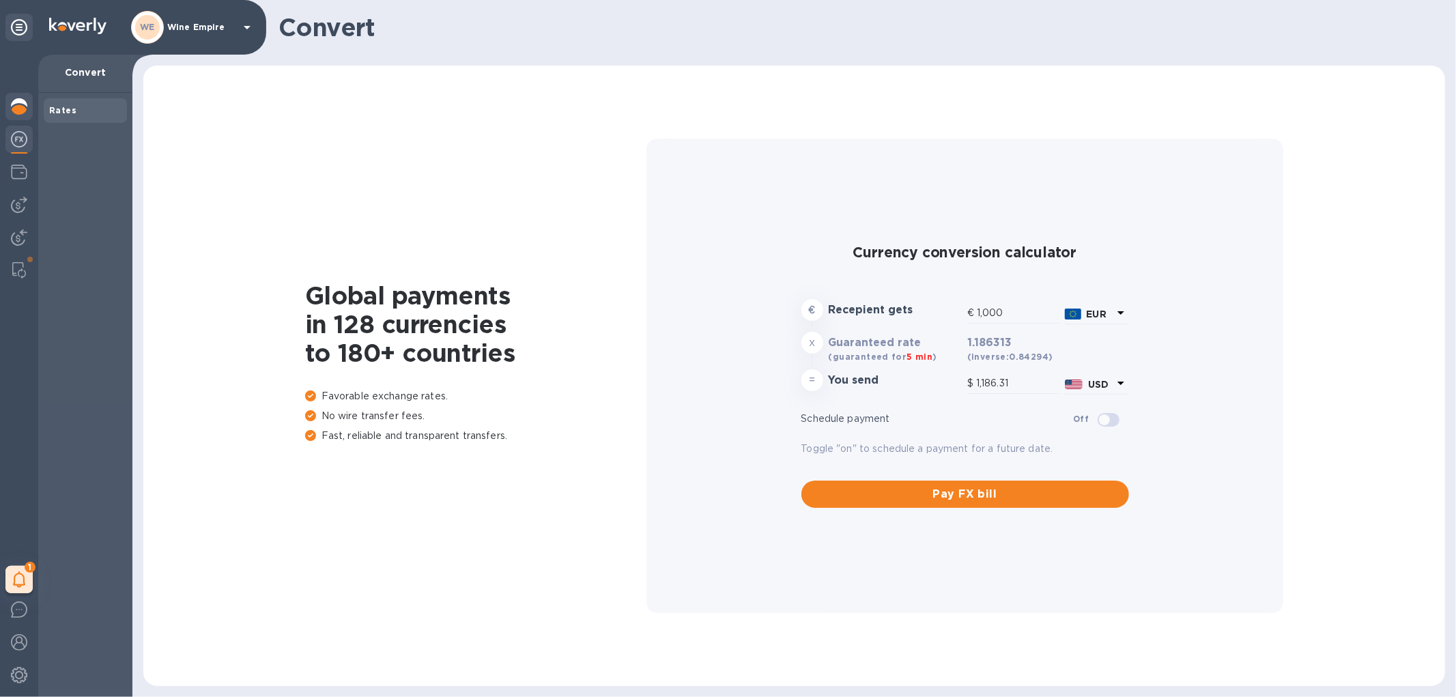
click at [27, 109] on div at bounding box center [18, 108] width 27 height 30
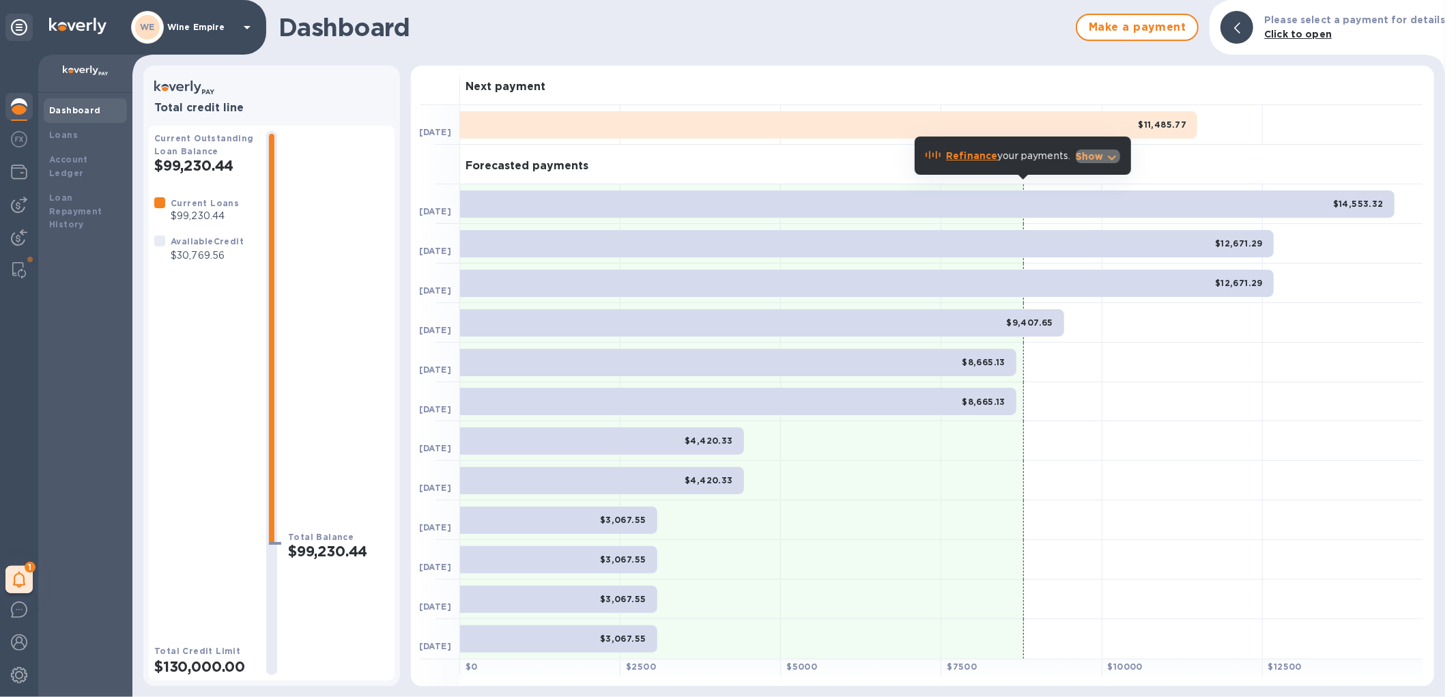
click at [1088, 154] on p "Show" at bounding box center [1090, 157] width 28 height 14
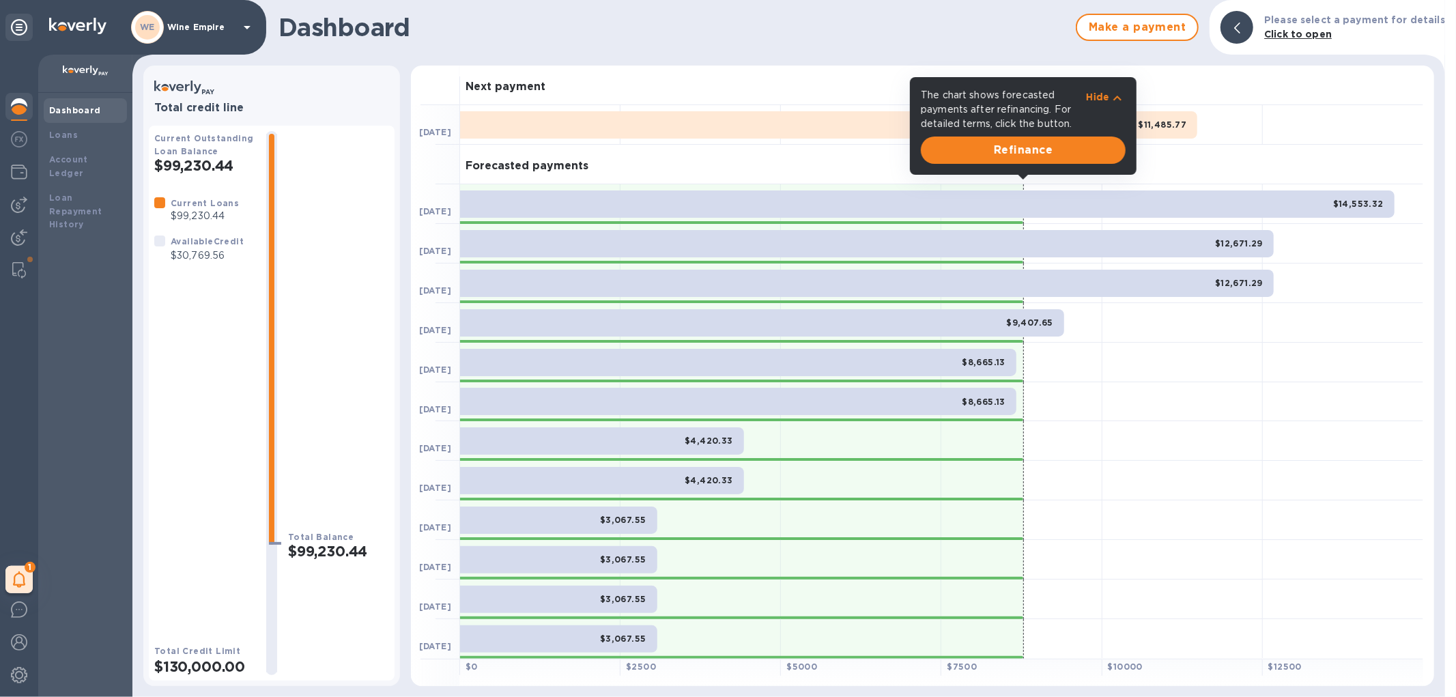
click at [1112, 96] on icon "button" at bounding box center [1118, 98] width 16 height 16
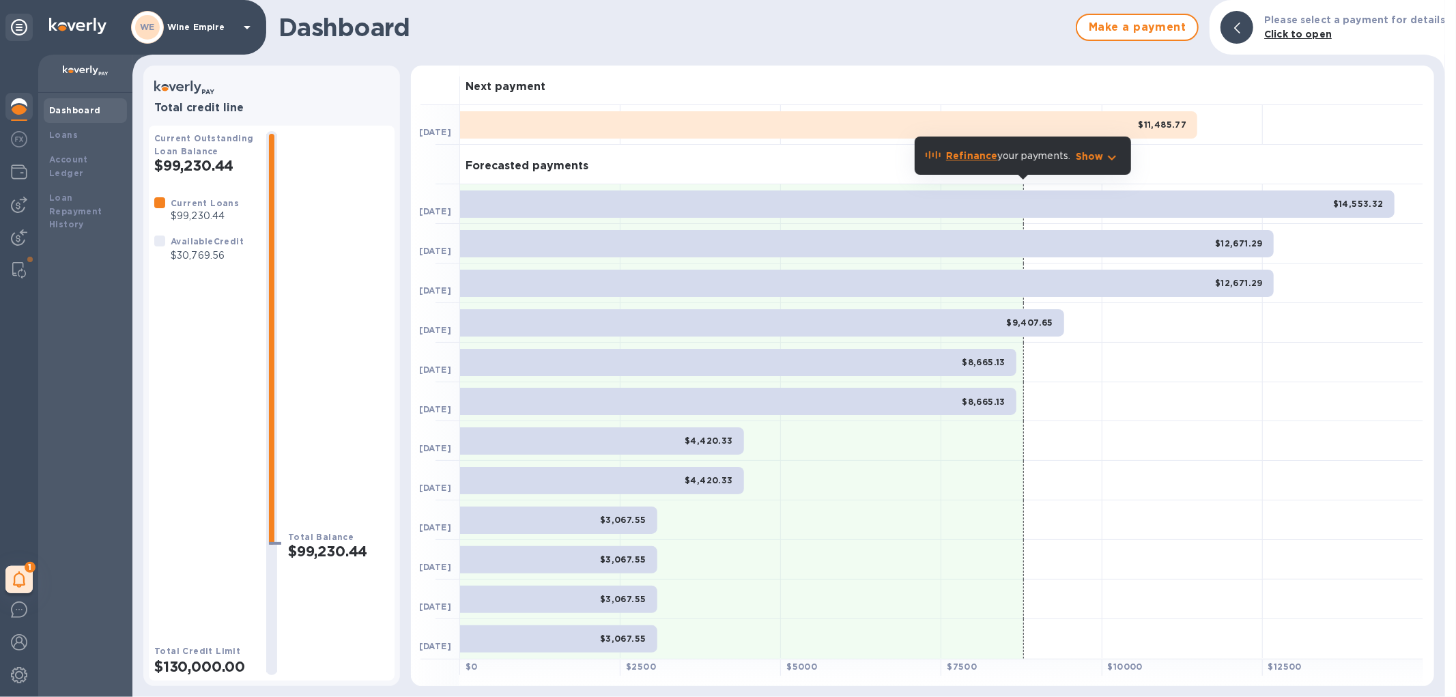
click at [978, 152] on b "Refinance" at bounding box center [971, 155] width 51 height 11
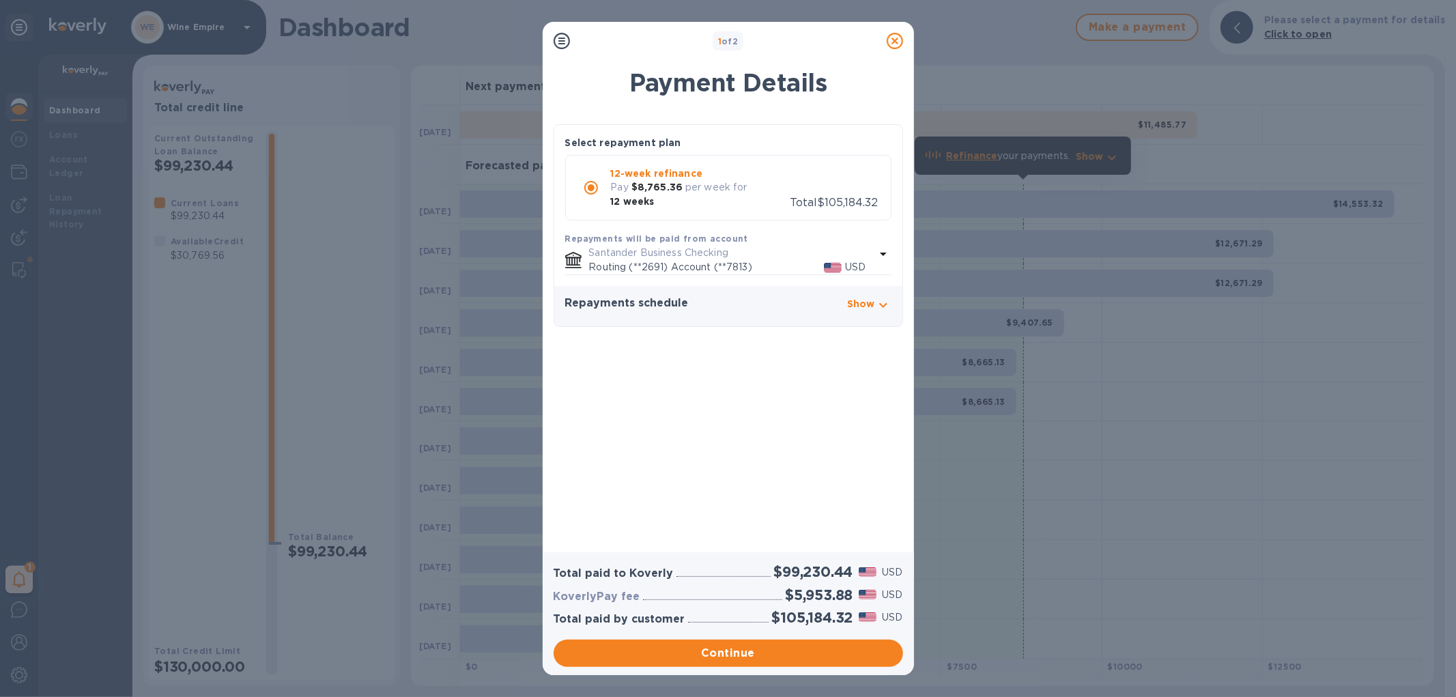
click at [897, 43] on icon at bounding box center [895, 41] width 16 height 16
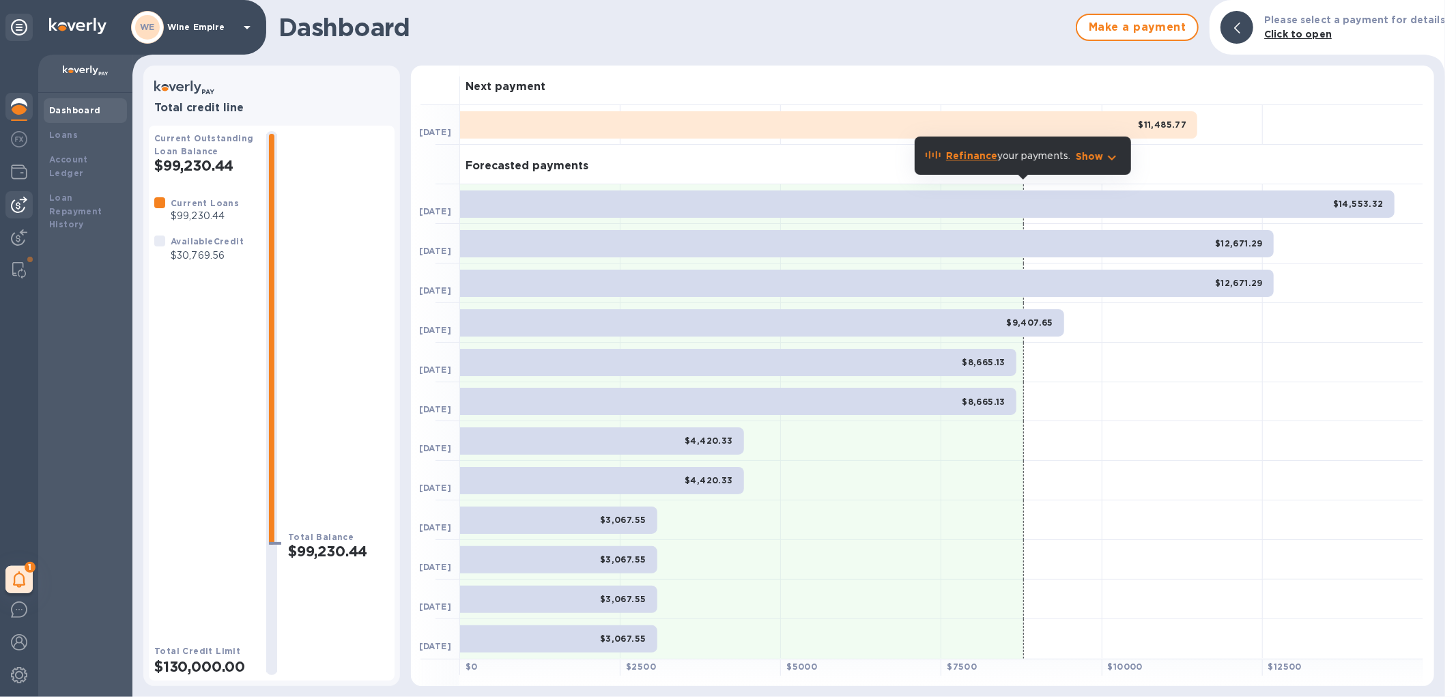
click at [22, 206] on img at bounding box center [19, 205] width 16 height 16
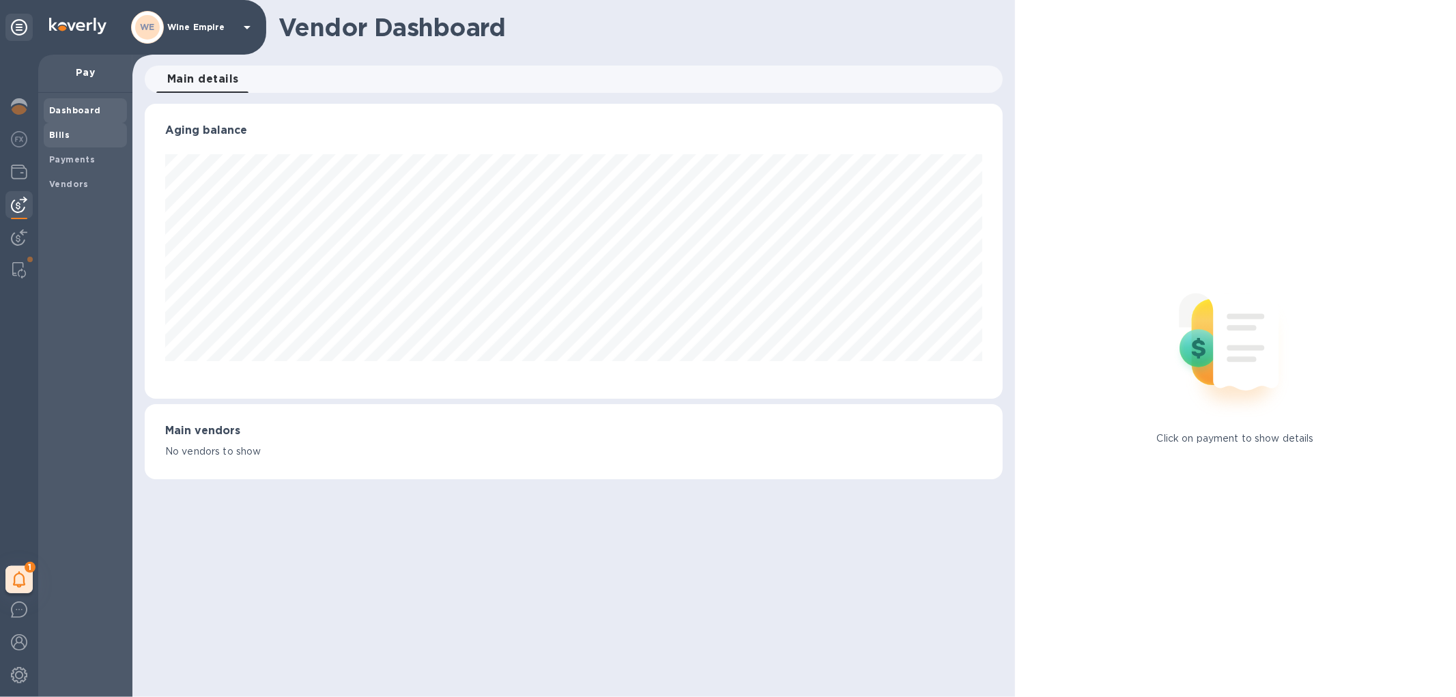
click at [66, 135] on b "Bills" at bounding box center [59, 135] width 20 height 10
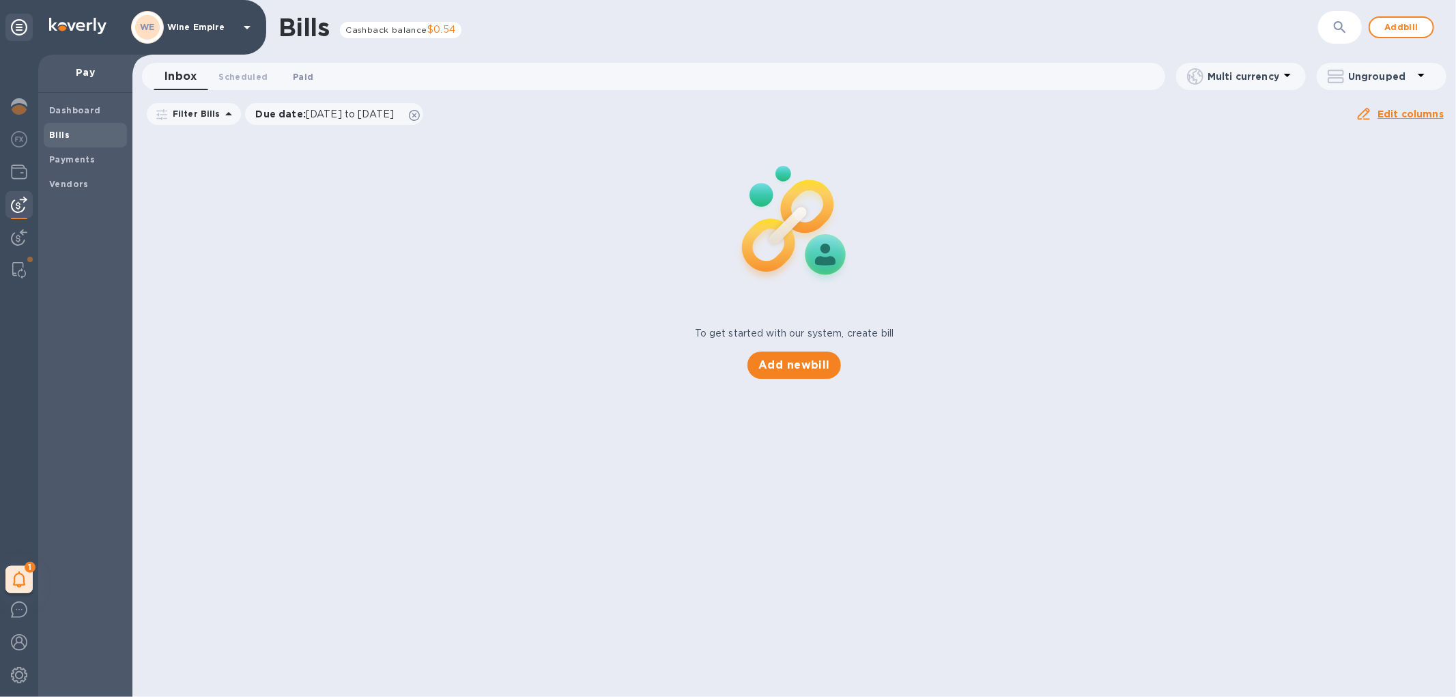
click at [297, 72] on span "Paid 0" at bounding box center [303, 77] width 20 height 14
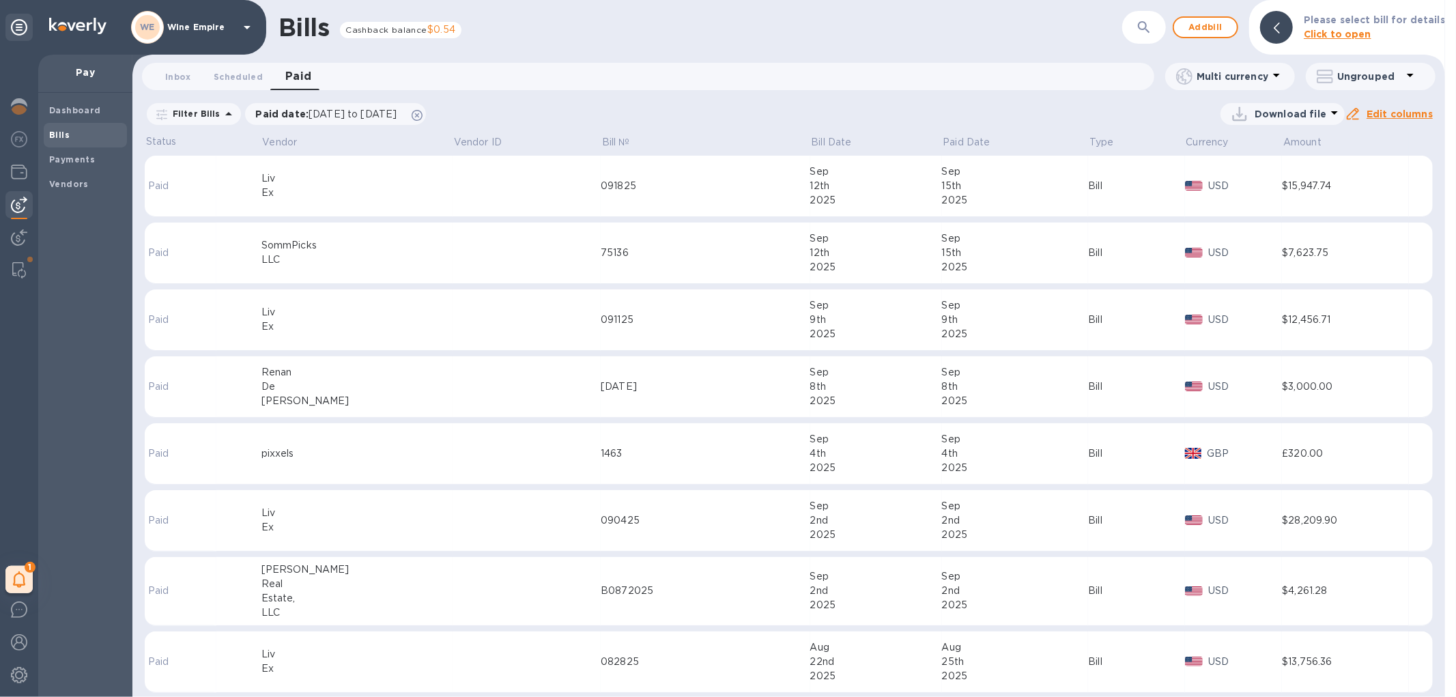
click at [496, 189] on td at bounding box center [527, 186] width 148 height 61
